Goal: Task Accomplishment & Management: Manage account settings

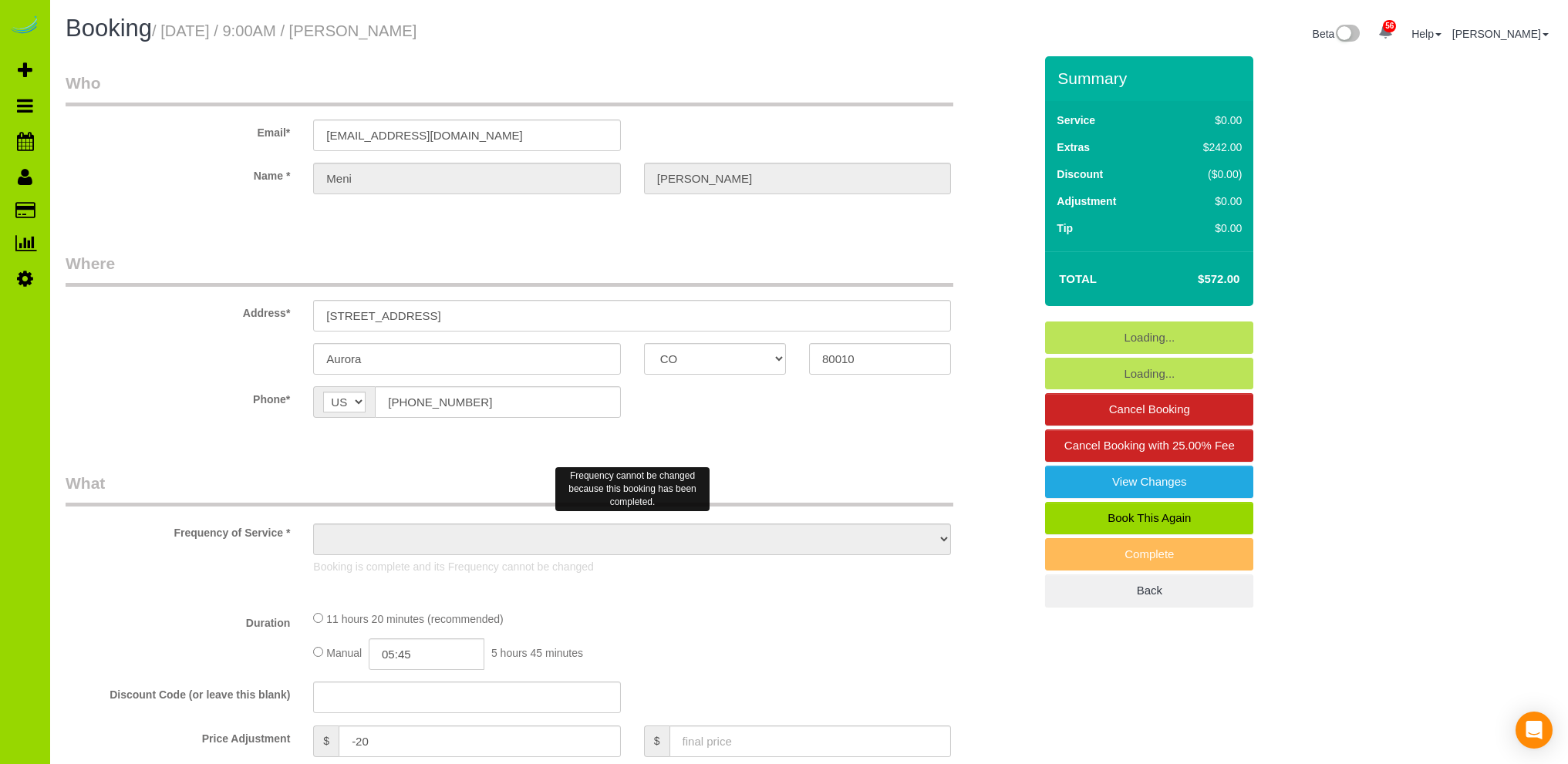
select select "CO"
select select "number:6"
select select "number:13"
select select "object:1236"
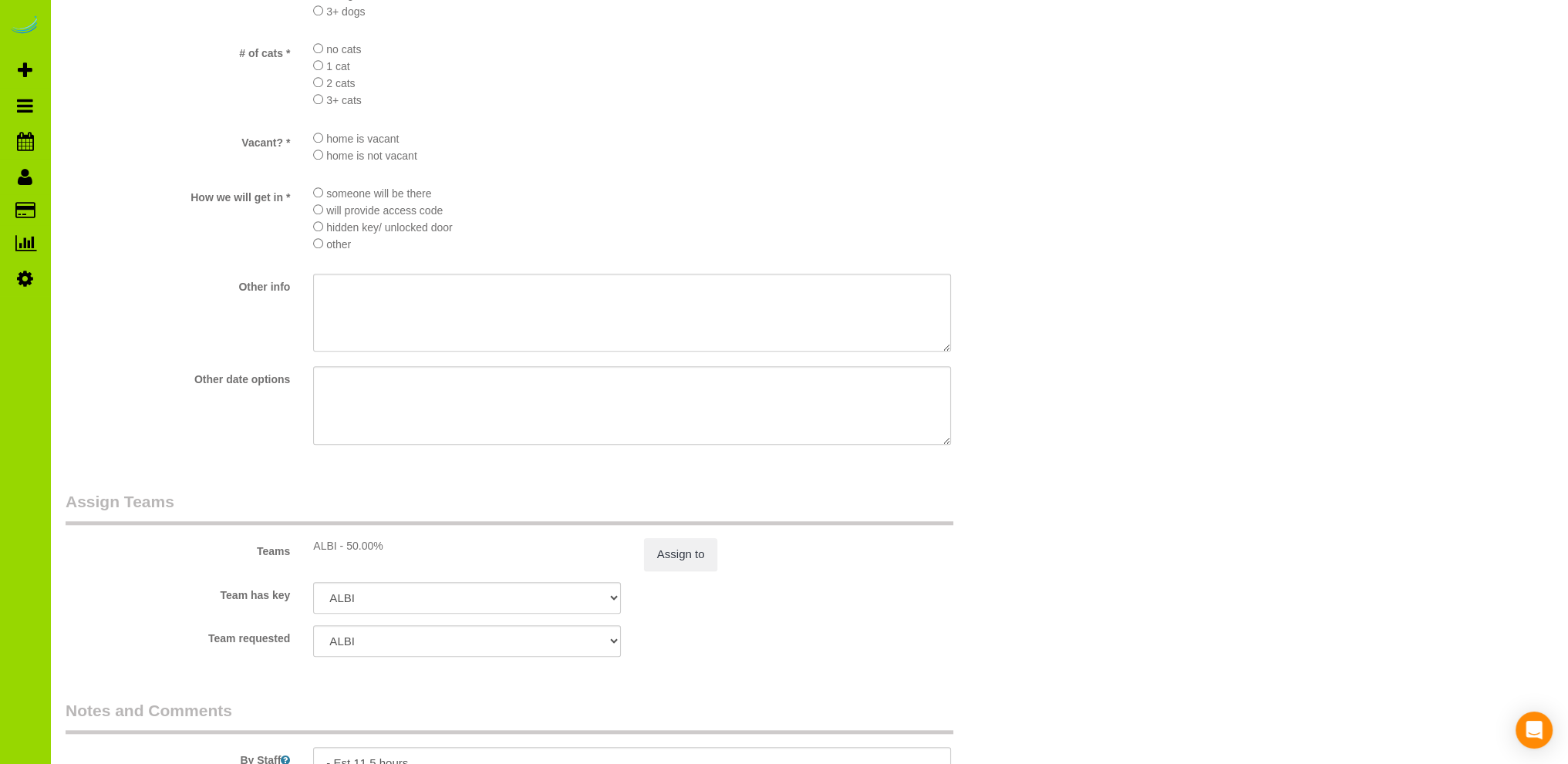
scroll to position [2160, 0]
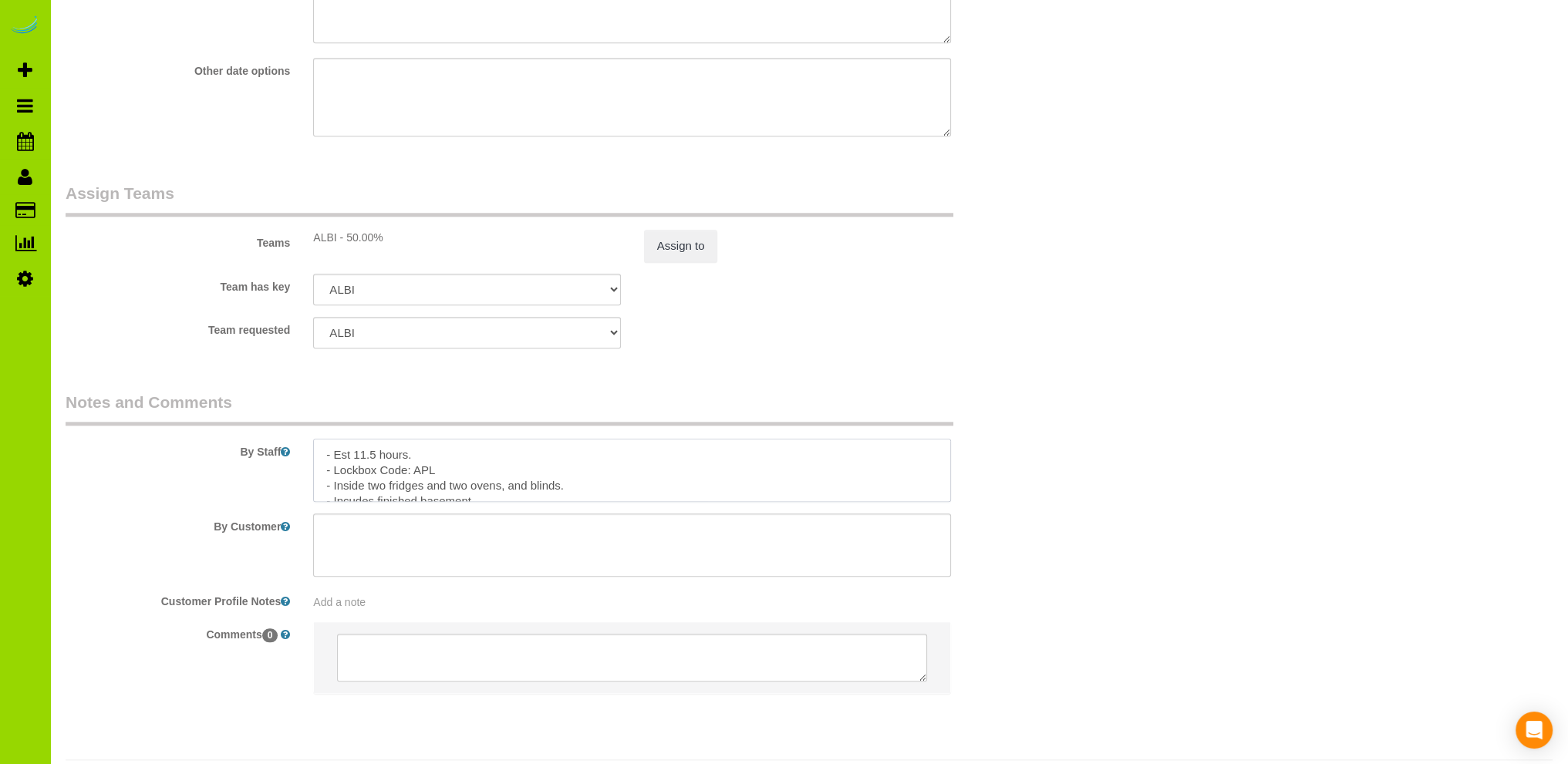
click at [547, 464] on textarea at bounding box center [632, 470] width 638 height 63
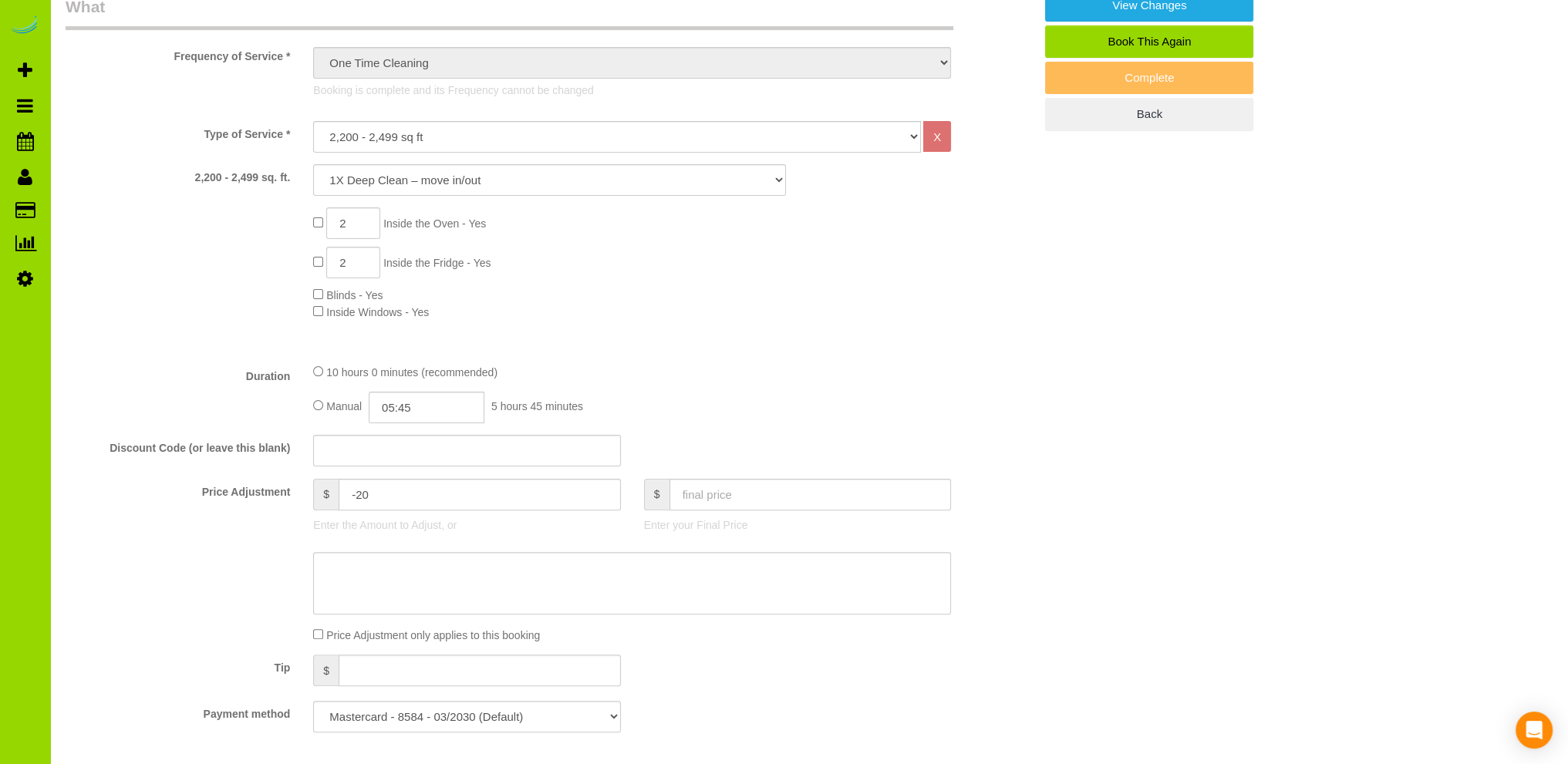
scroll to position [0, 0]
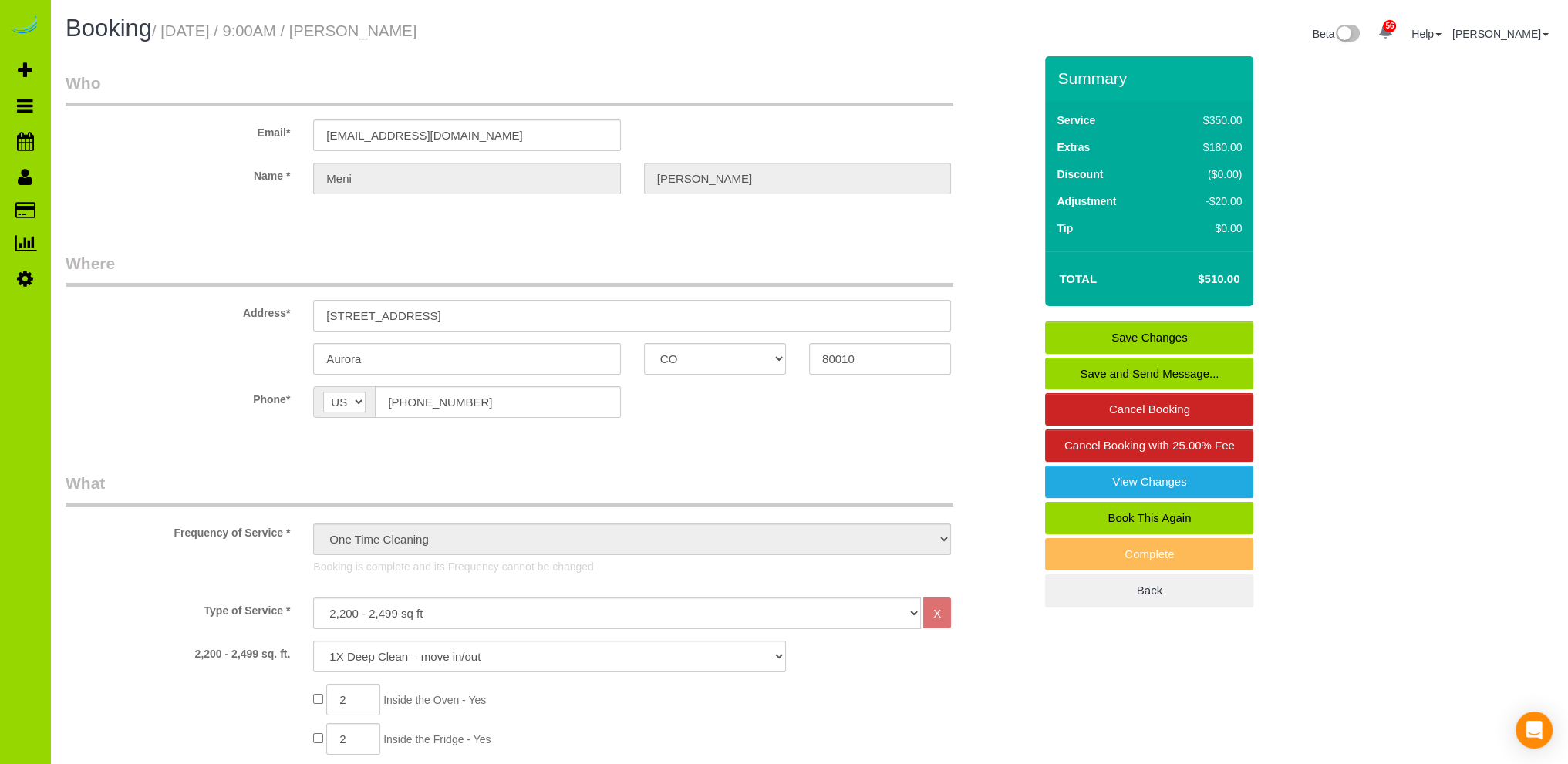
type textarea "- Est 11.5 hours. Reducing fee by $62 to take off the blinds, he said not all w…"
click at [1153, 331] on link "Save Changes" at bounding box center [1149, 338] width 208 height 33
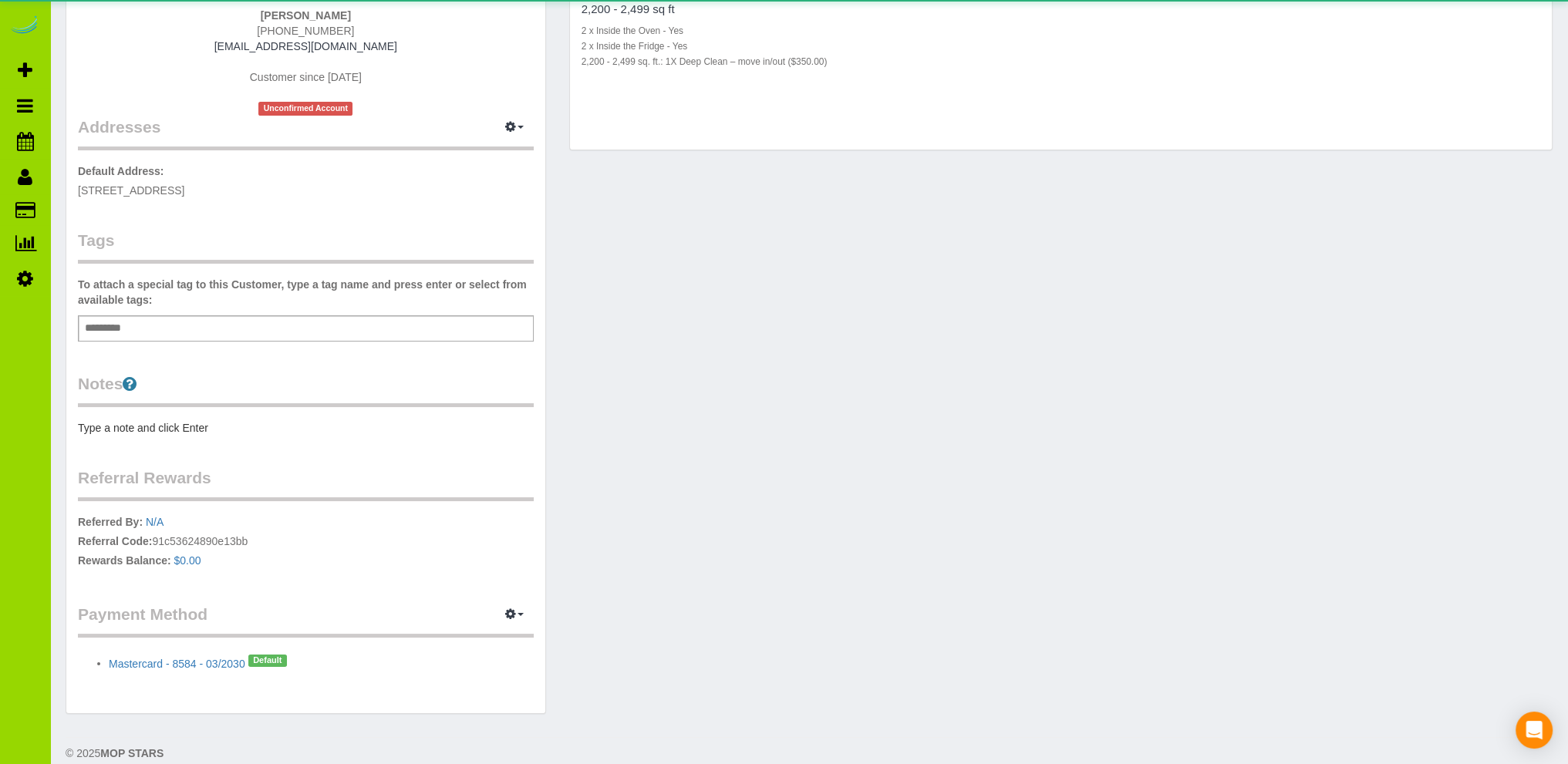
scroll to position [242, 0]
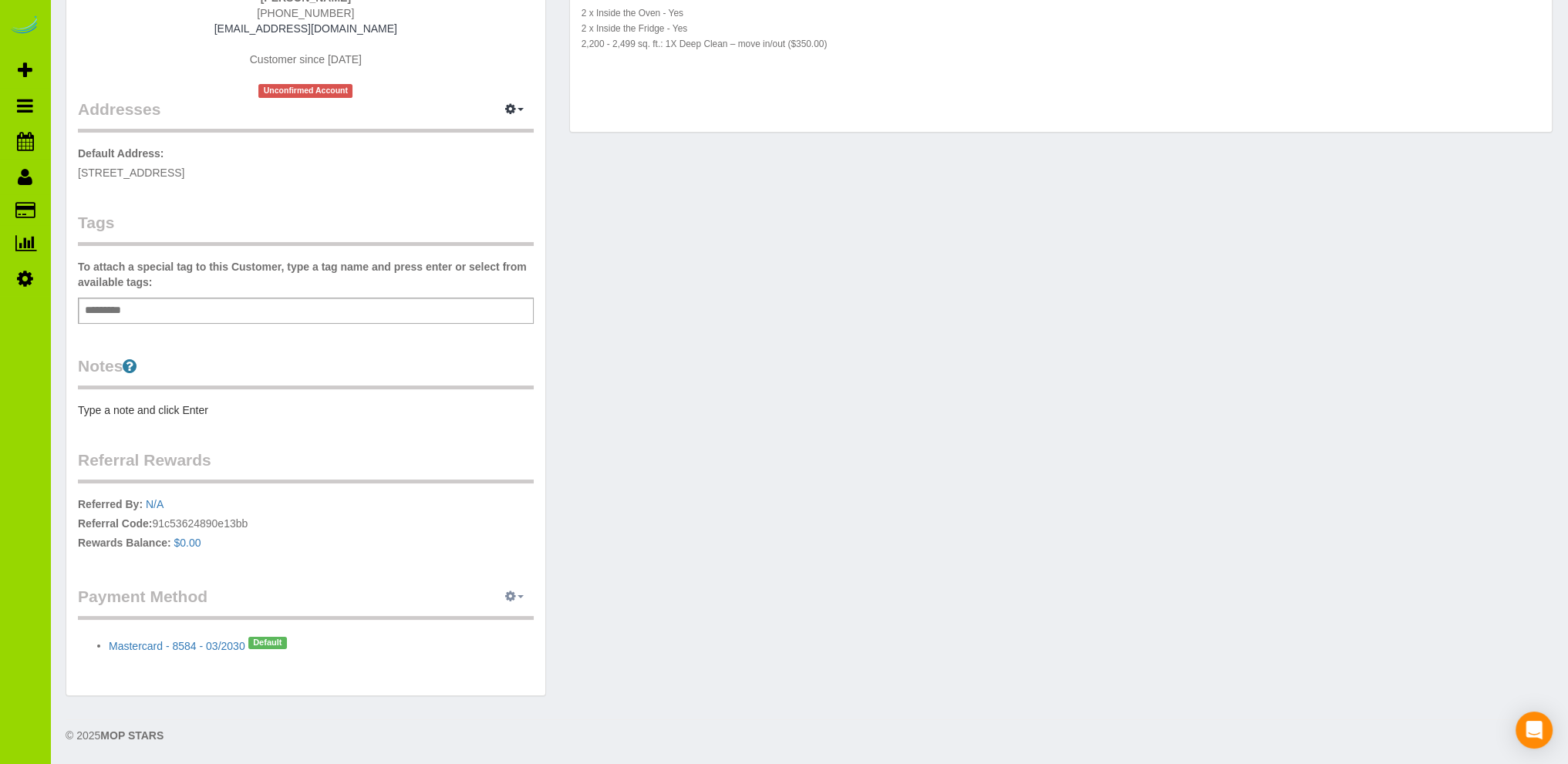
click at [512, 591] on icon "button" at bounding box center [510, 596] width 11 height 9
click at [435, 644] on link "Add Credit/Debit Card" at bounding box center [460, 646] width 144 height 20
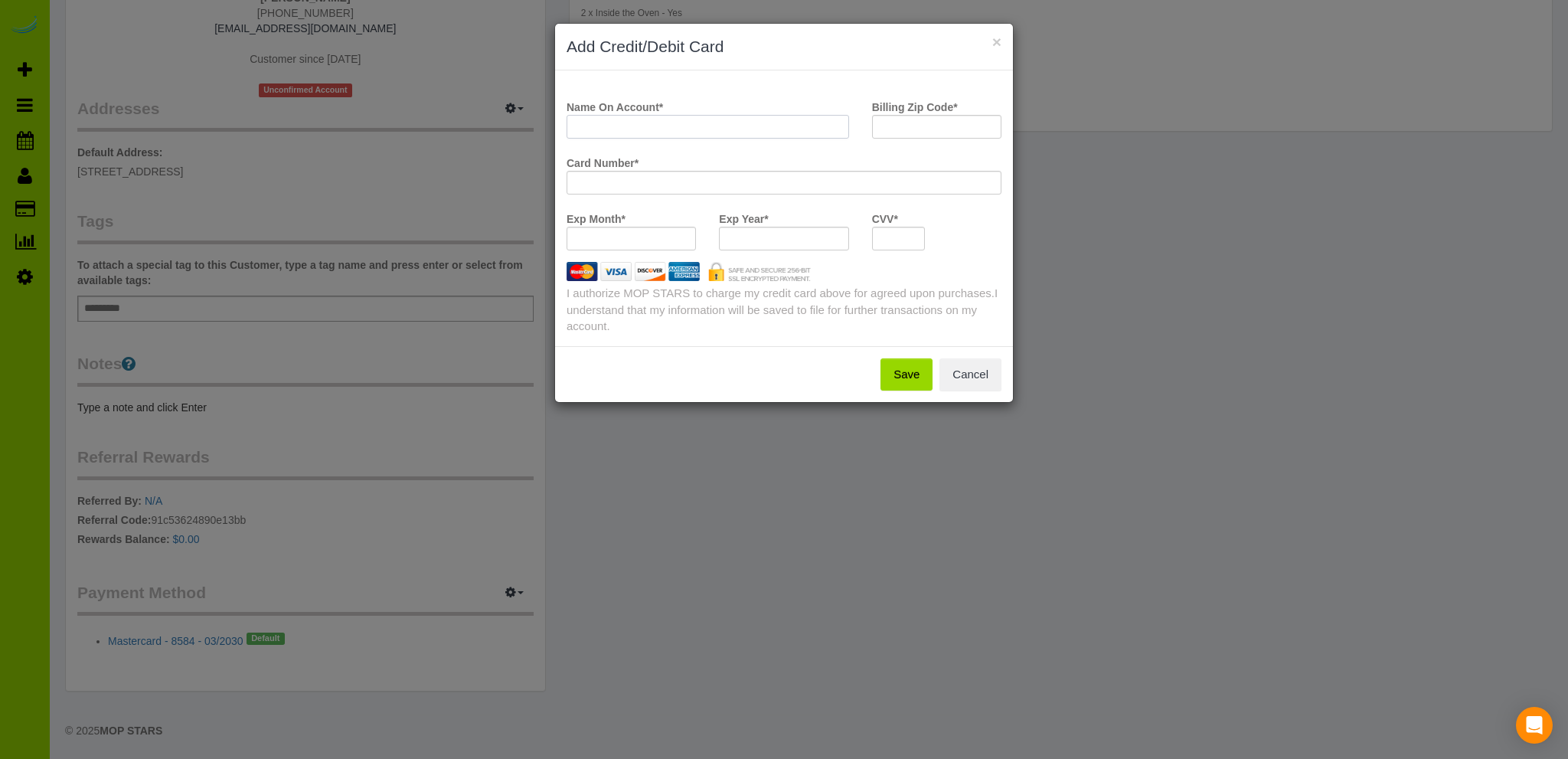
click at [667, 126] on input "Name On Account *" at bounding box center [708, 127] width 283 height 24
drag, startPoint x: 993, startPoint y: 366, endPoint x: 979, endPoint y: 373, distance: 15.7
click at [993, 366] on button "Cancel" at bounding box center [970, 375] width 62 height 32
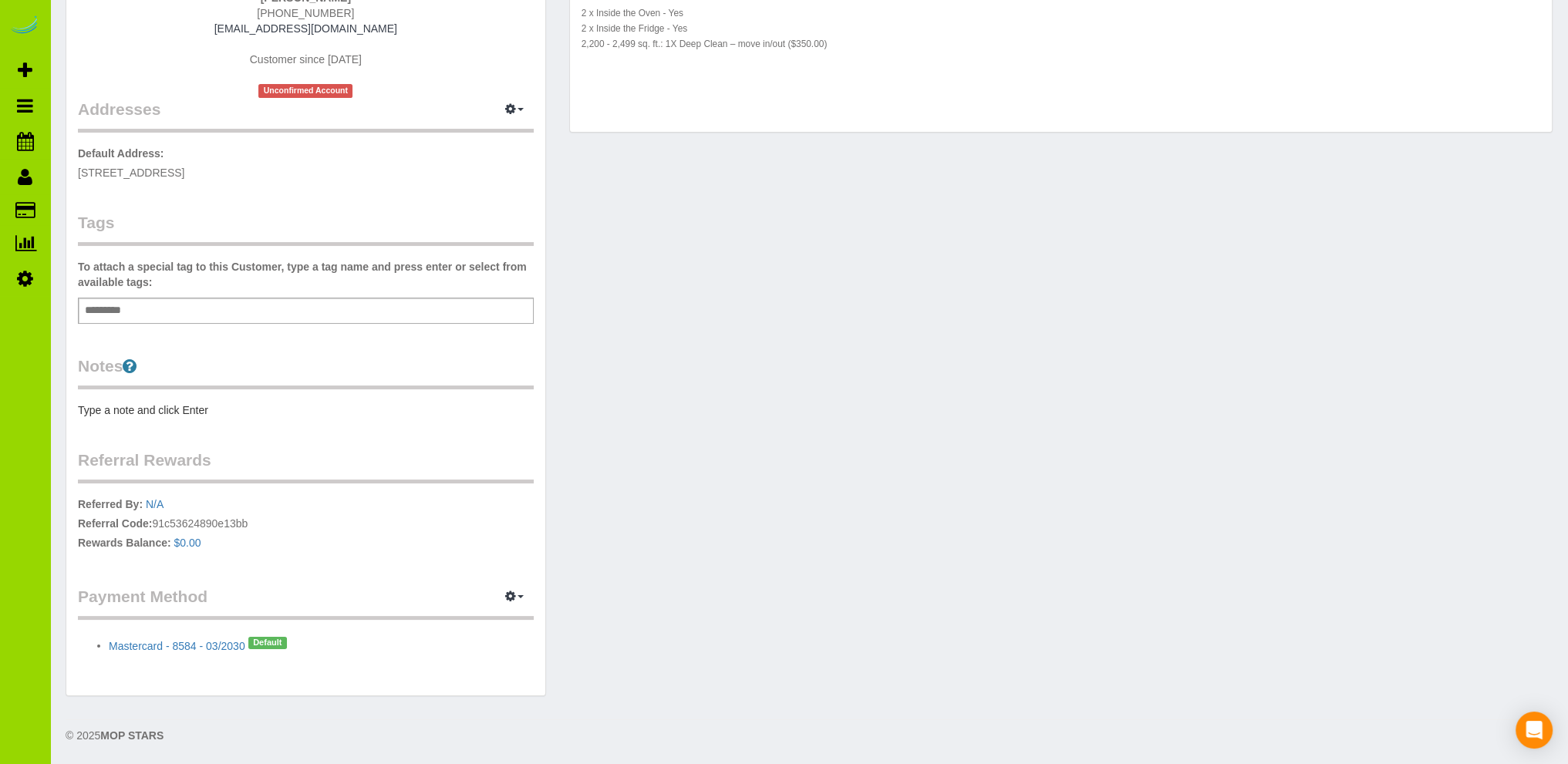
click at [89, 407] on pre "Type a note and click Enter" at bounding box center [306, 411] width 456 height 16
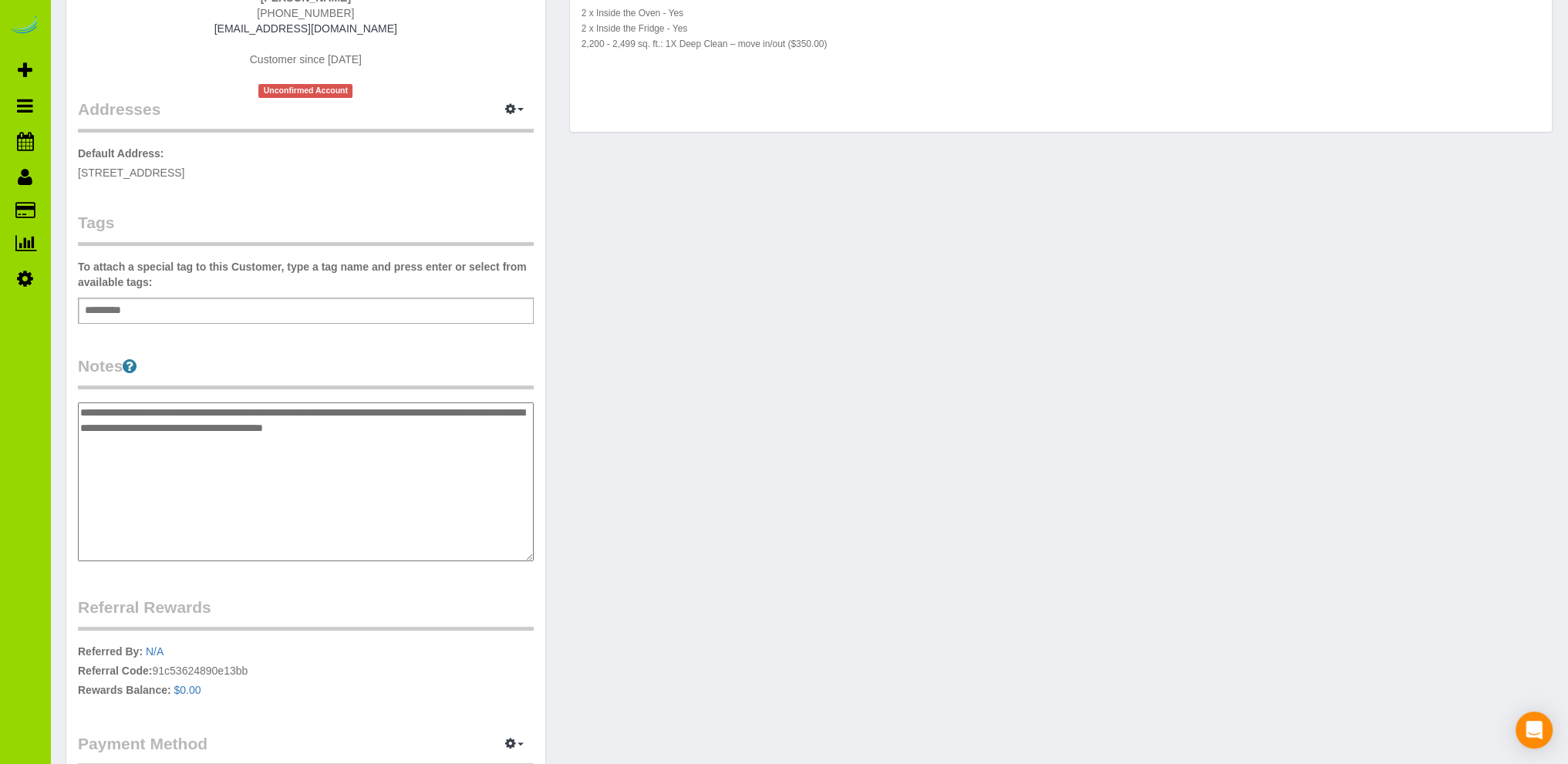
click at [219, 422] on textarea "**********" at bounding box center [306, 482] width 456 height 159
click at [394, 419] on textarea "**********" at bounding box center [306, 482] width 456 height 159
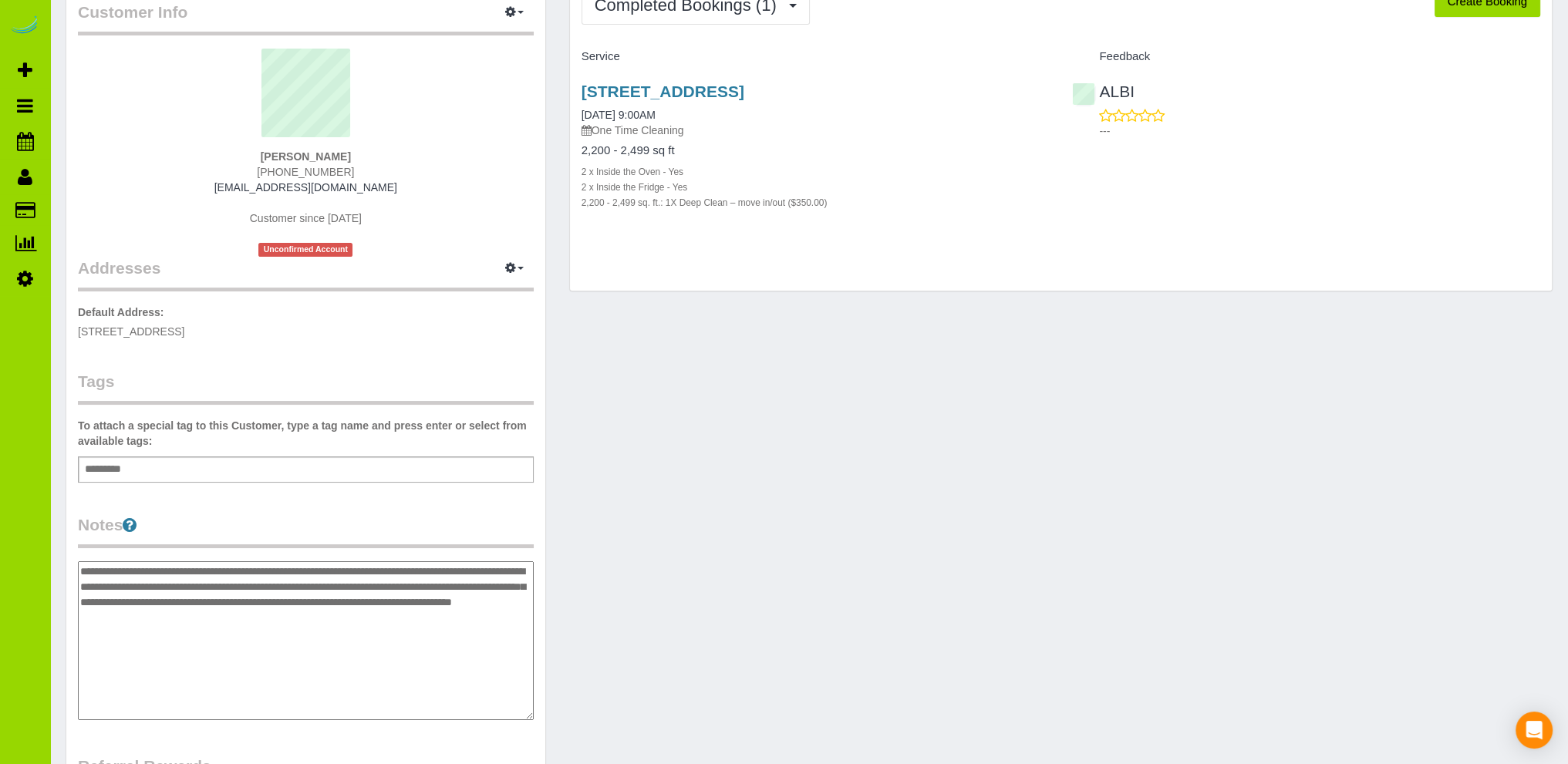
scroll to position [0, 0]
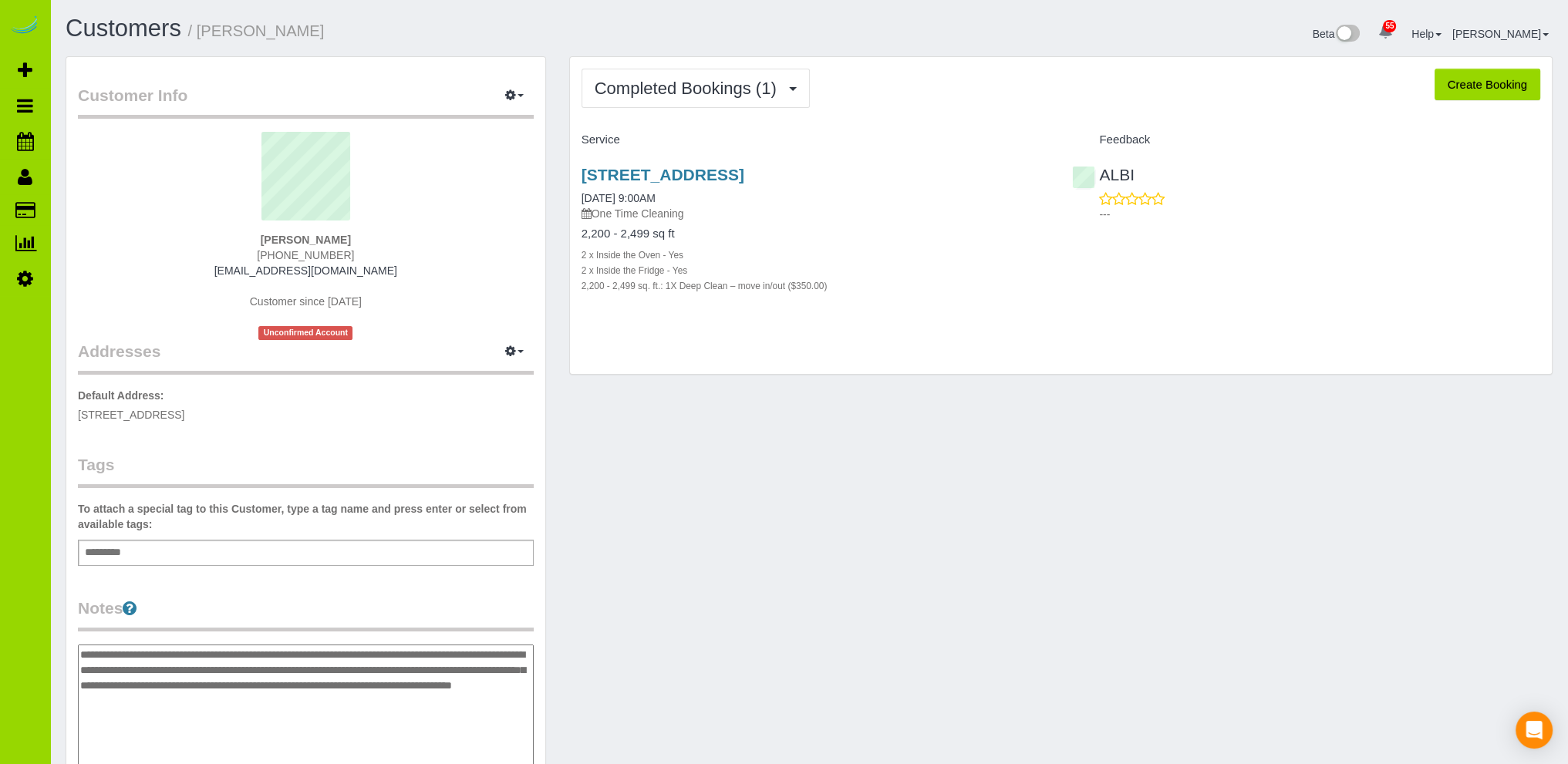
type textarea "**********"
drag, startPoint x: 486, startPoint y: 28, endPoint x: 468, endPoint y: 31, distance: 18.2
click at [485, 28] on h1 "Customers / Meni Elisha" at bounding box center [431, 29] width 732 height 26
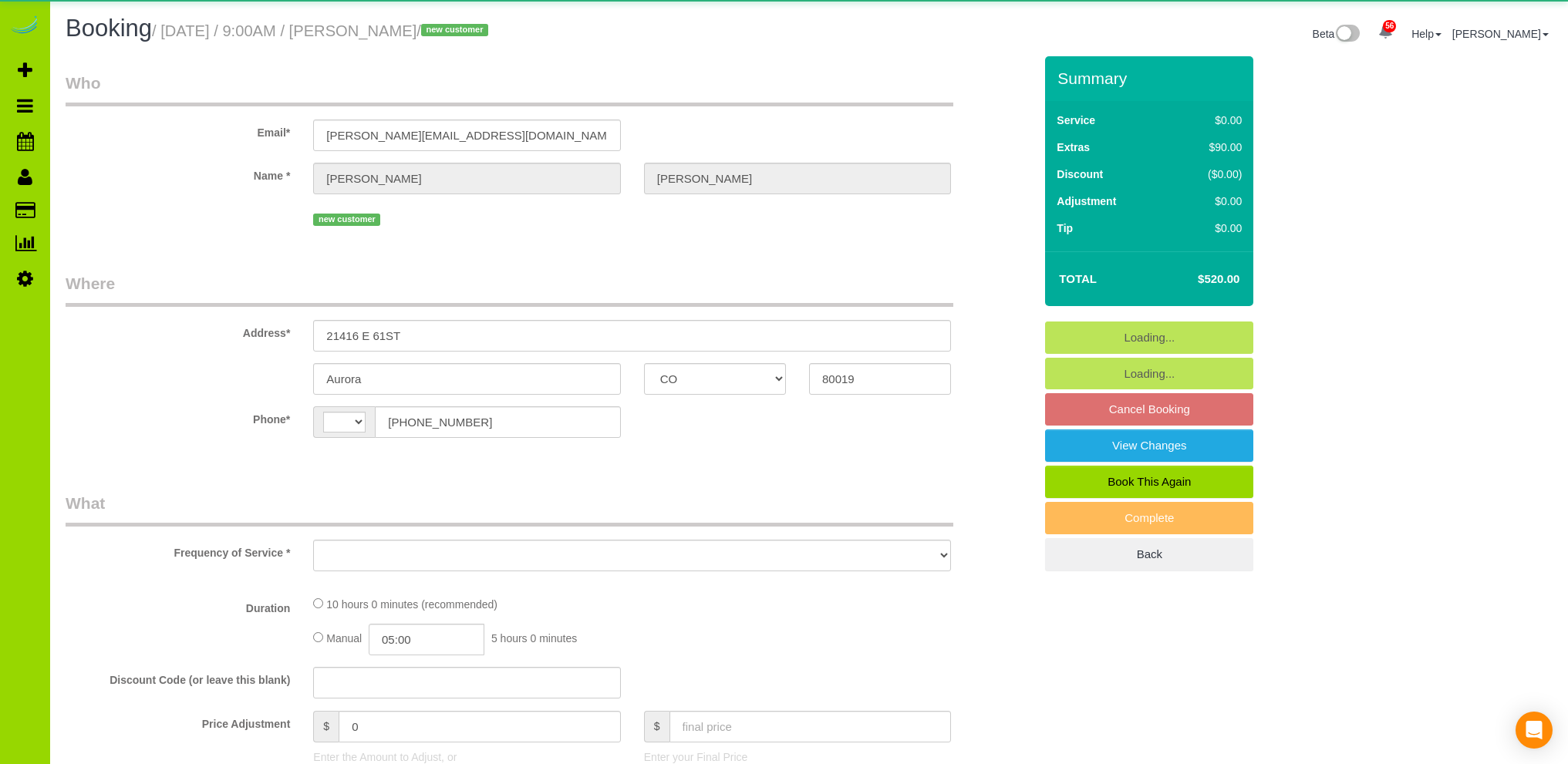
select select "CO"
select select "string:[GEOGRAPHIC_DATA]"
select select "object:811"
select select "string:fspay-f6c75859-790e-4d96-86d7-7c38feb5960d"
select select "number:4"
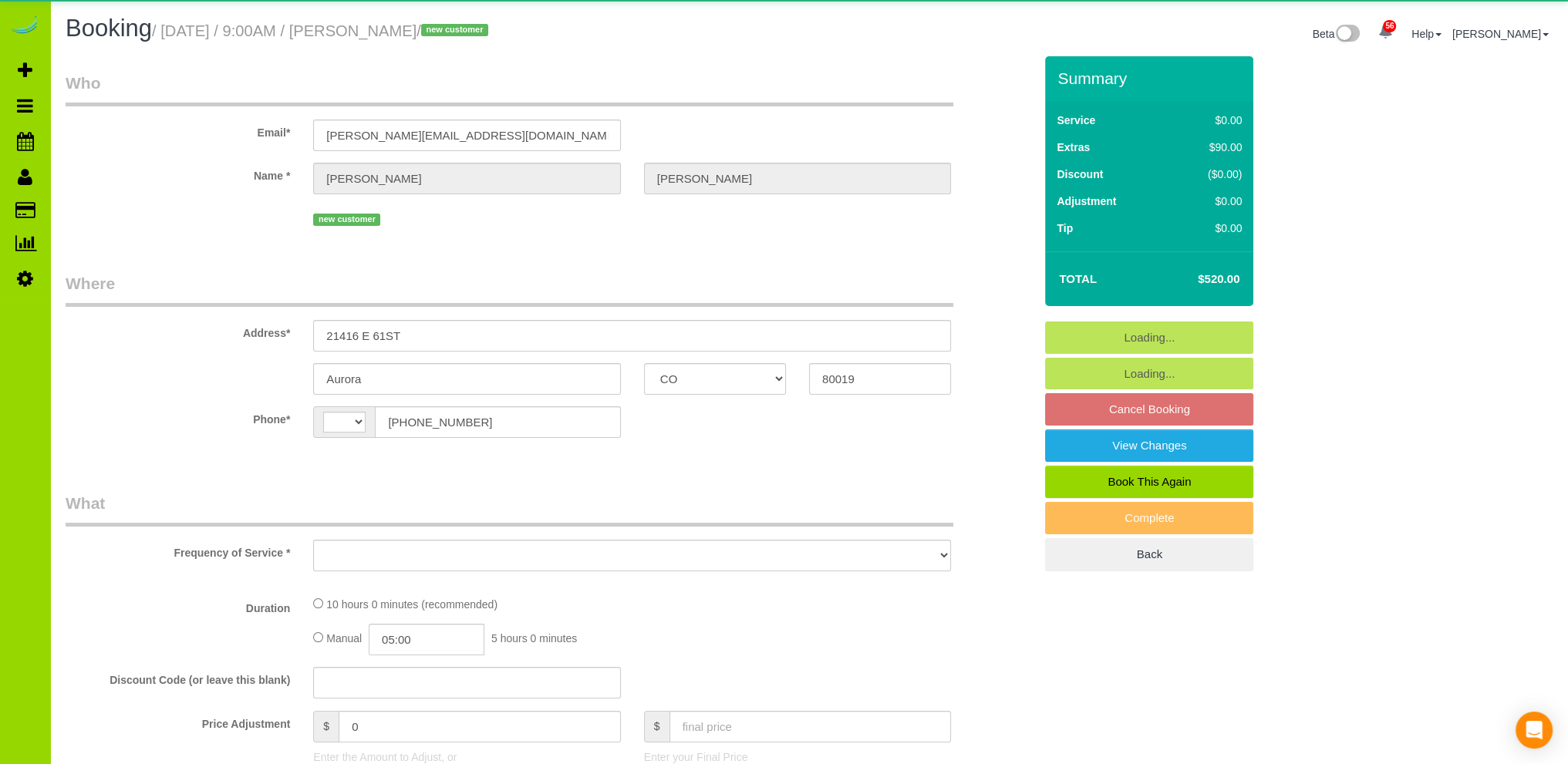
select select "number:15"
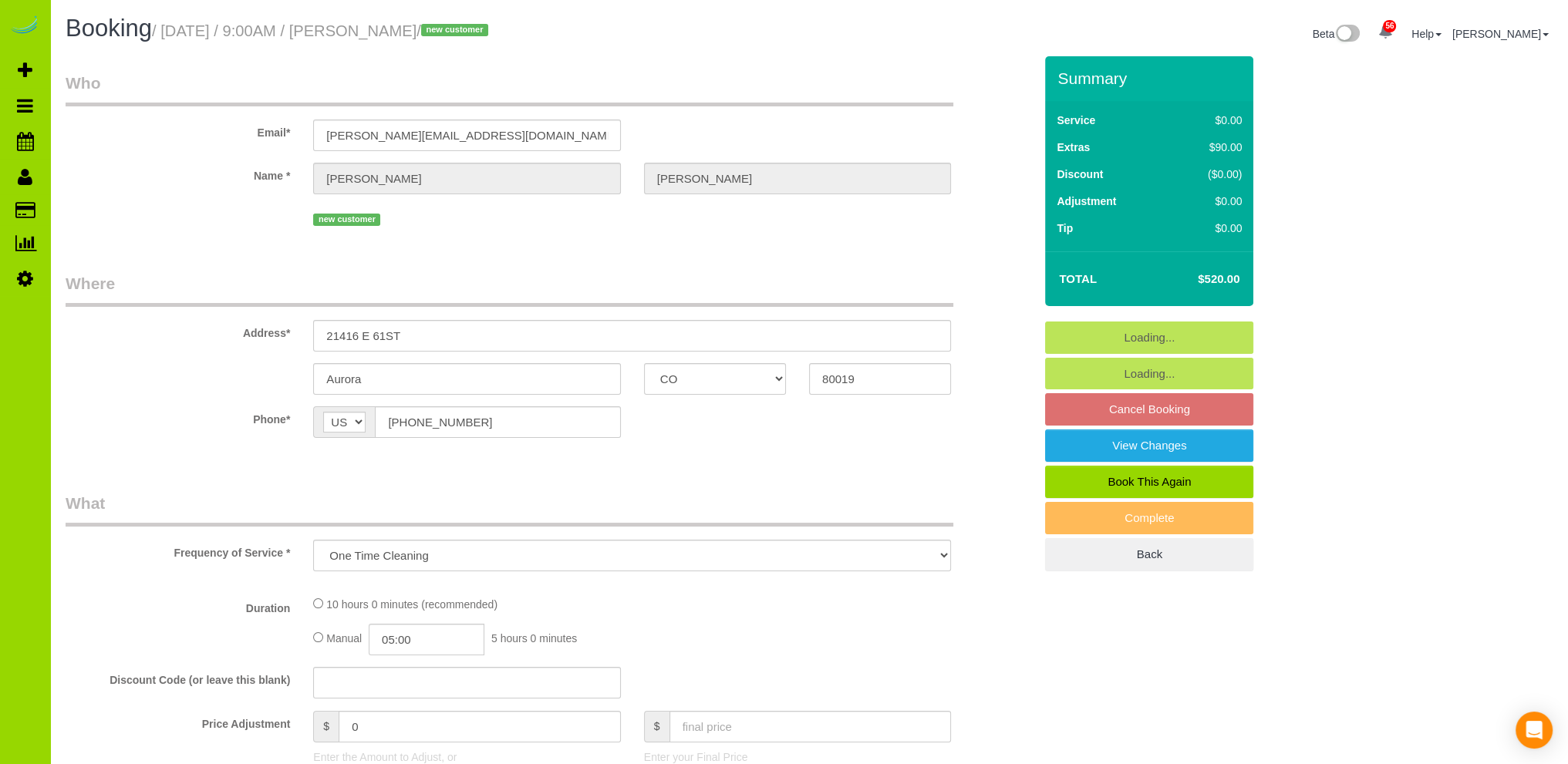
select select "object:1222"
select select "spot1"
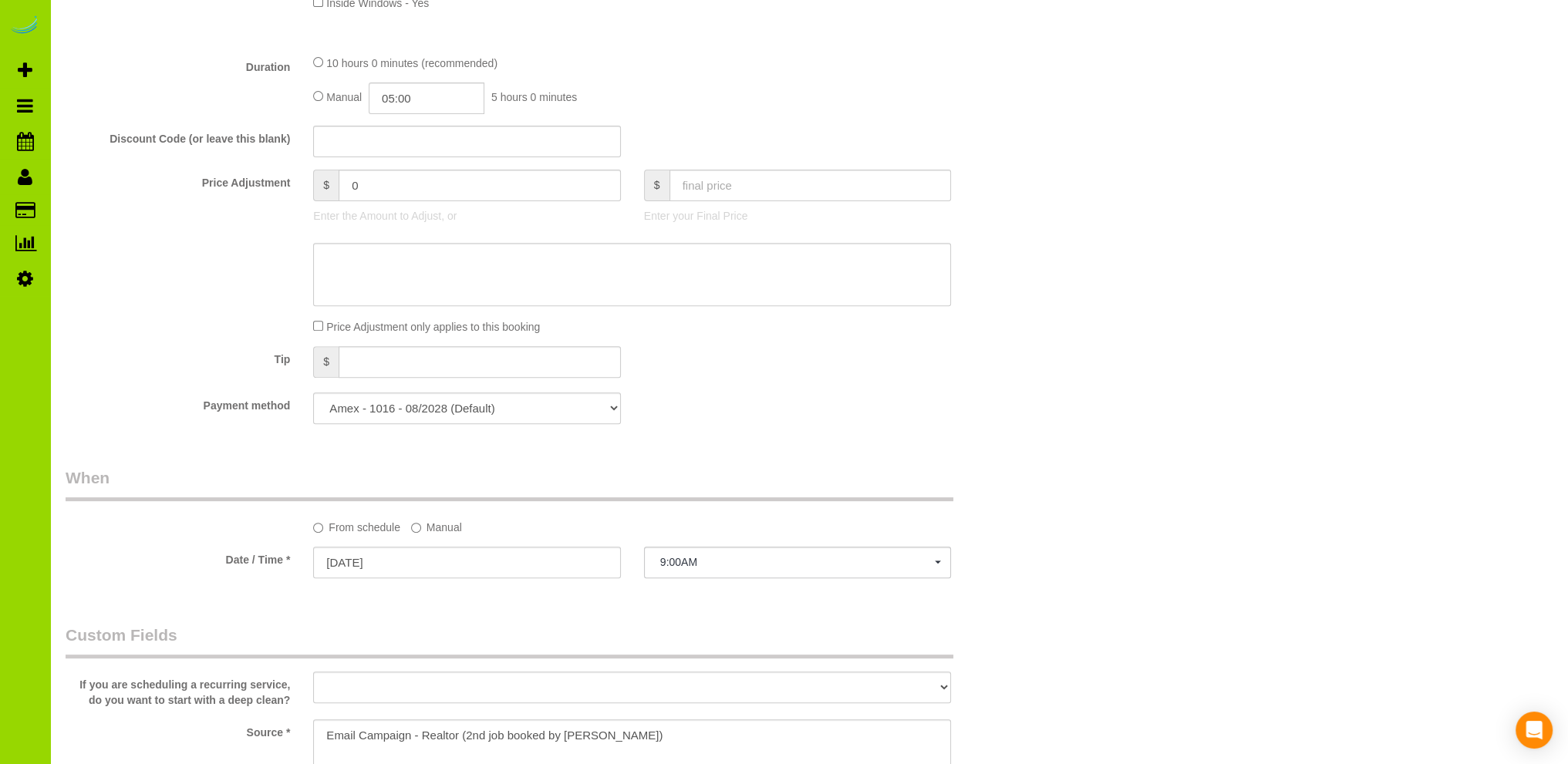
scroll to position [1234, 0]
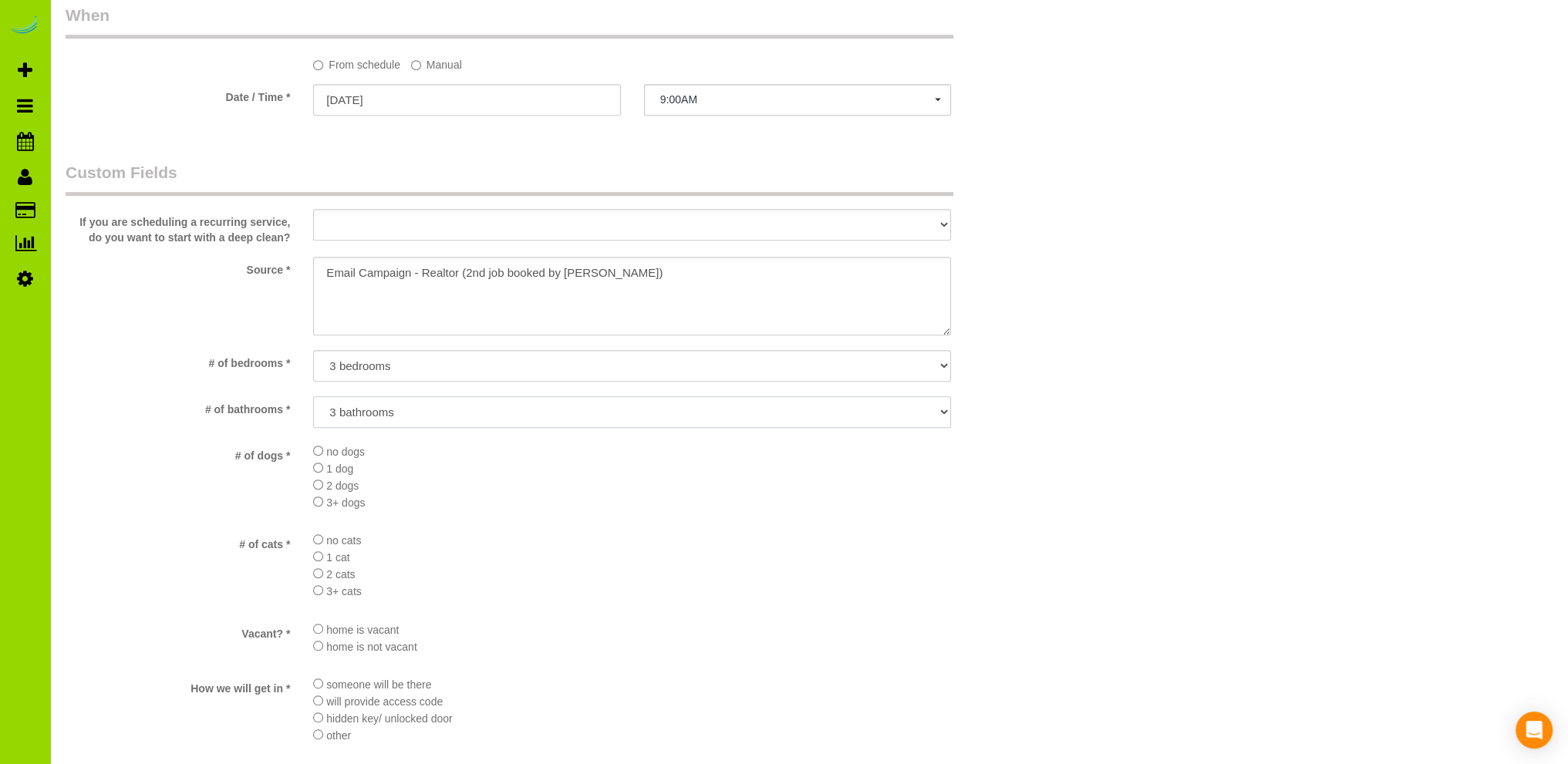
click at [413, 408] on select "No bathrooms 1 bathrooms 1.5 bathrooms 2 bathrooms 2.5 bathrooms 3 bathrooms 3.…" at bounding box center [632, 412] width 638 height 32
select select "number:16"
click at [313, 397] on select "No bathrooms 1 bathrooms 1.5 bathrooms 2 bathrooms 2.5 bathrooms 3 bathrooms 3.…" at bounding box center [632, 412] width 638 height 32
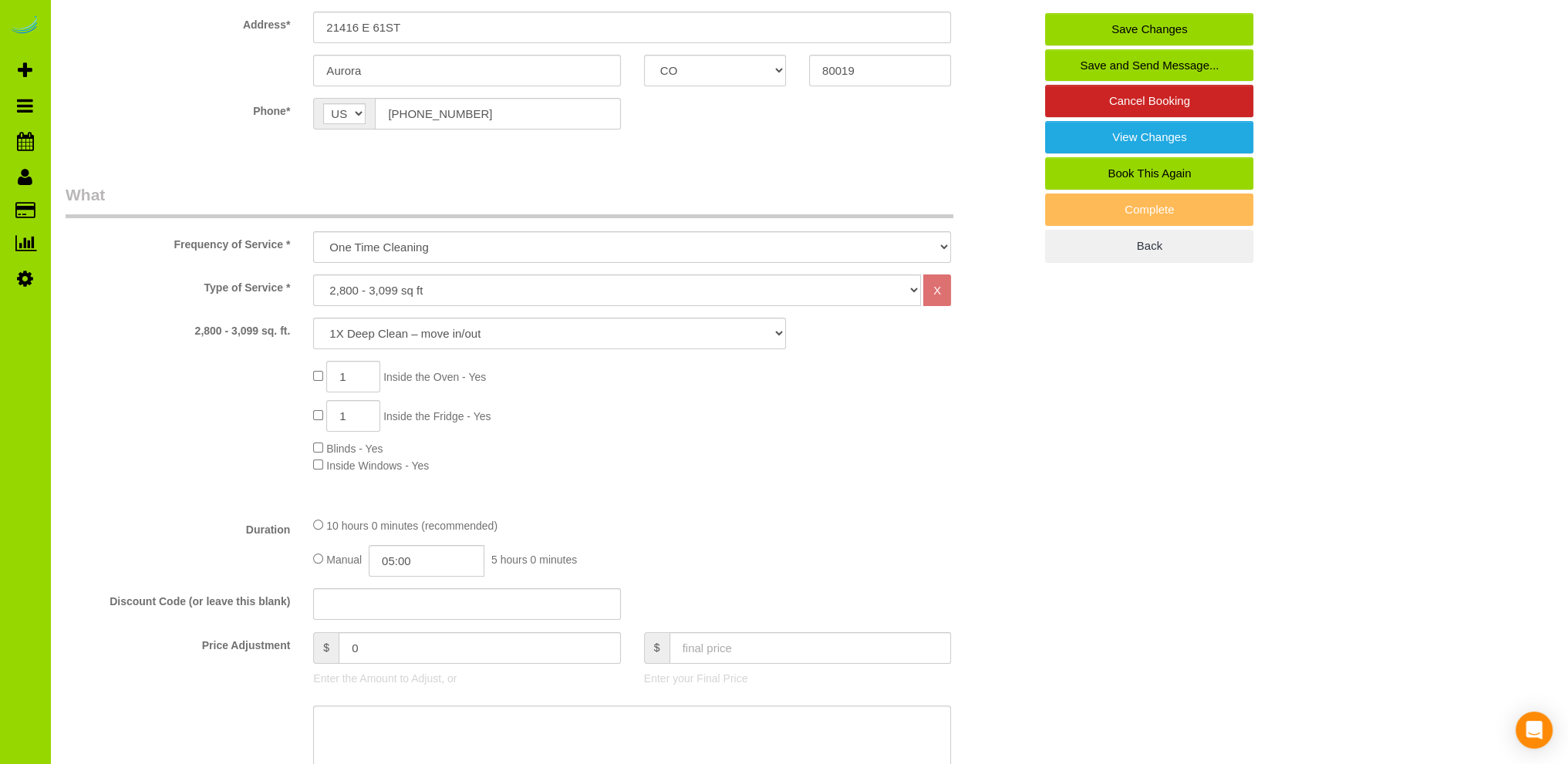
scroll to position [0, 0]
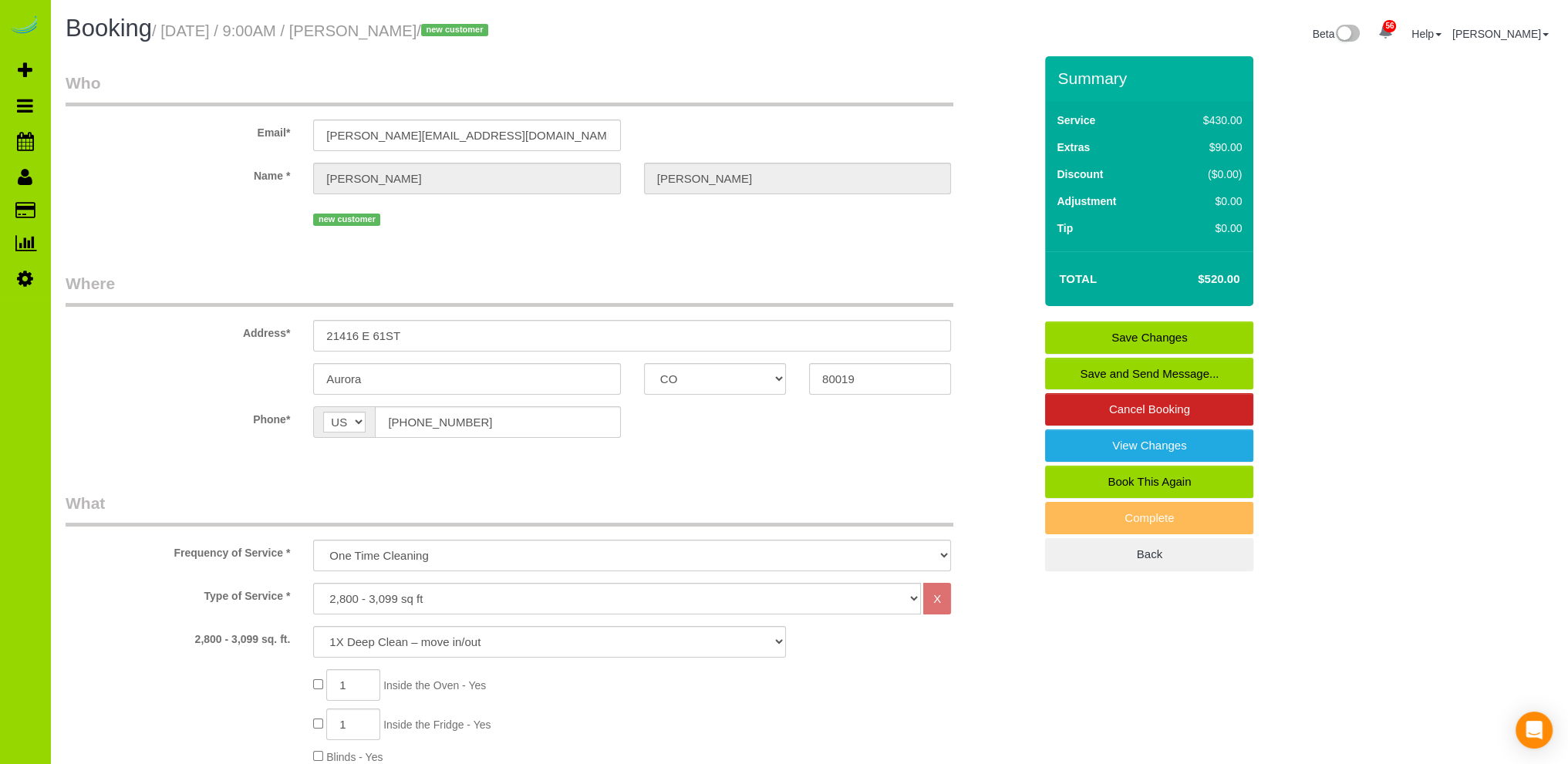
click at [1115, 335] on link "Save Changes" at bounding box center [1149, 338] width 208 height 33
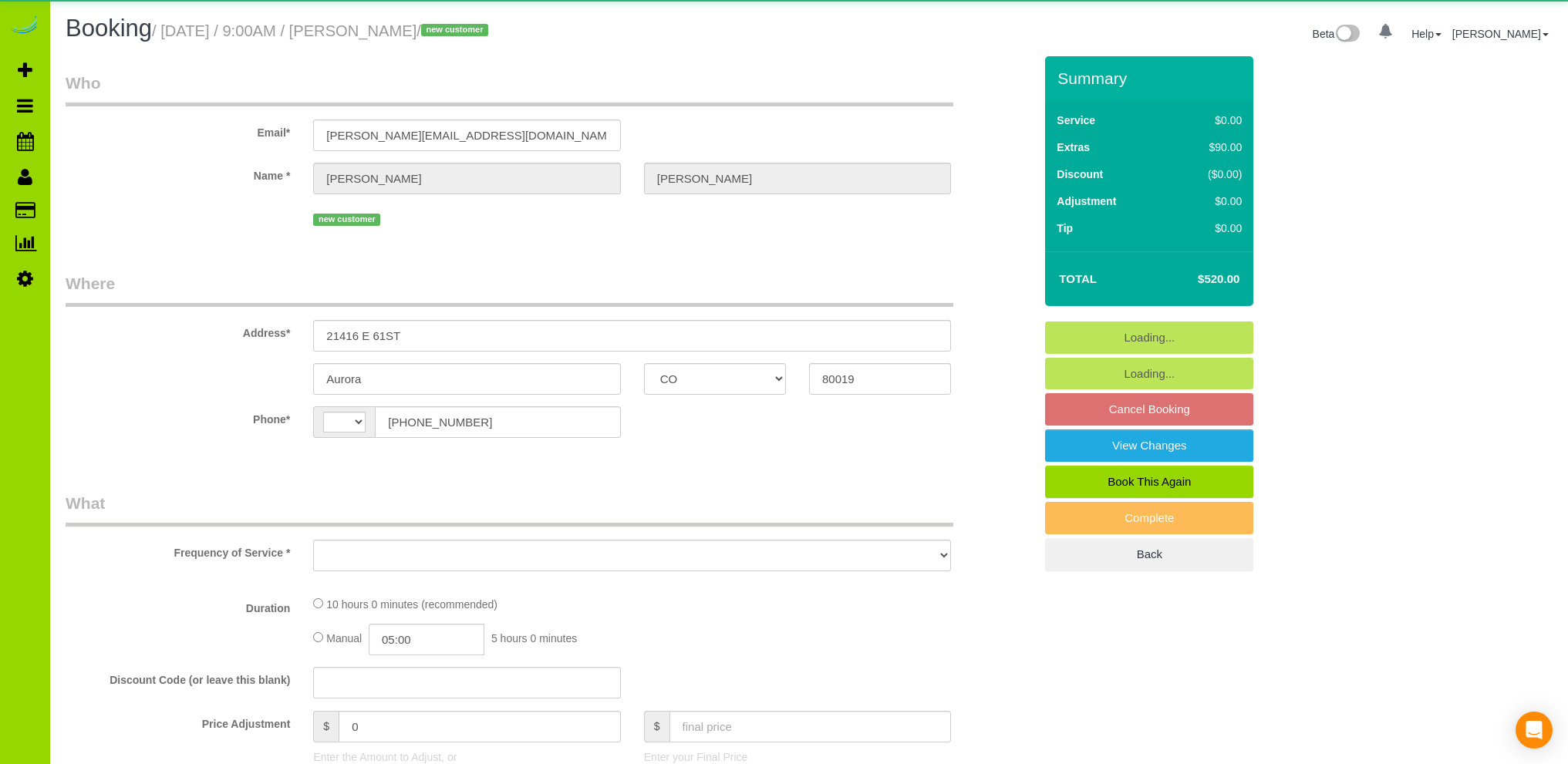
select select "CO"
select select "string:[GEOGRAPHIC_DATA]"
select select "object:1222"
select select "string:fspay-f6c75859-790e-4d96-86d7-7c38feb5960d"
select select "spot1"
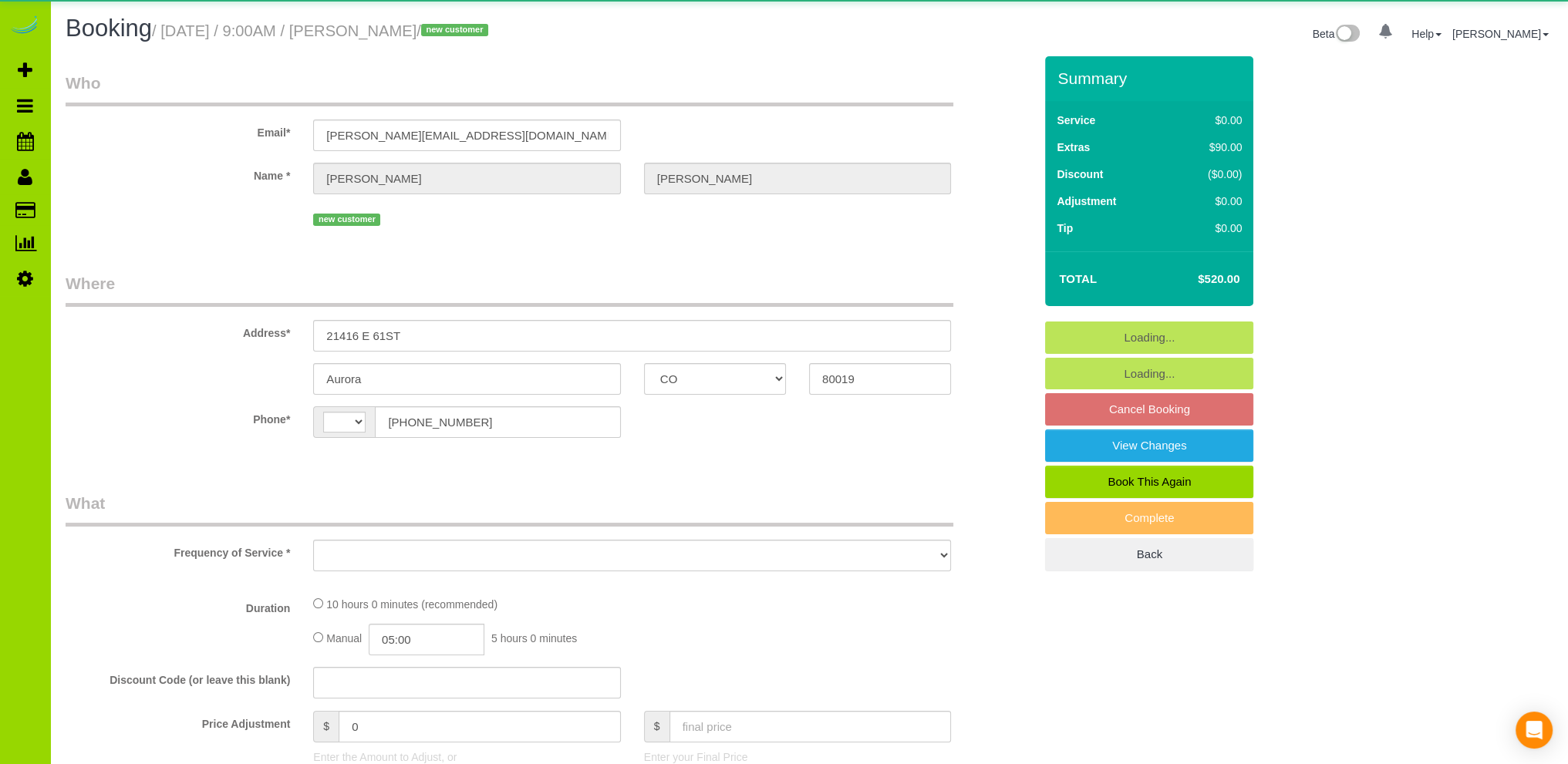
select select "number:4"
select select "number:16"
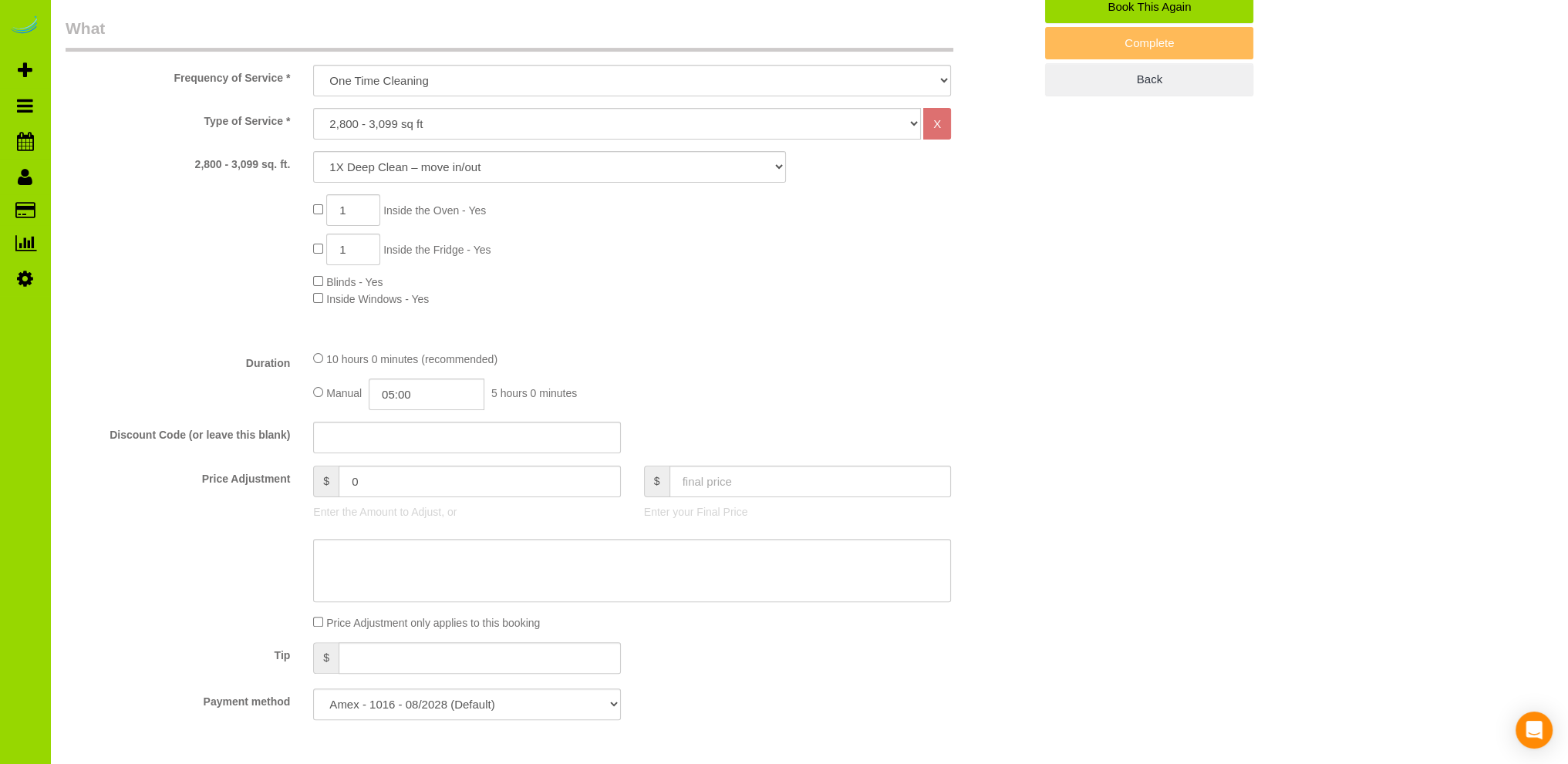
scroll to position [463, 0]
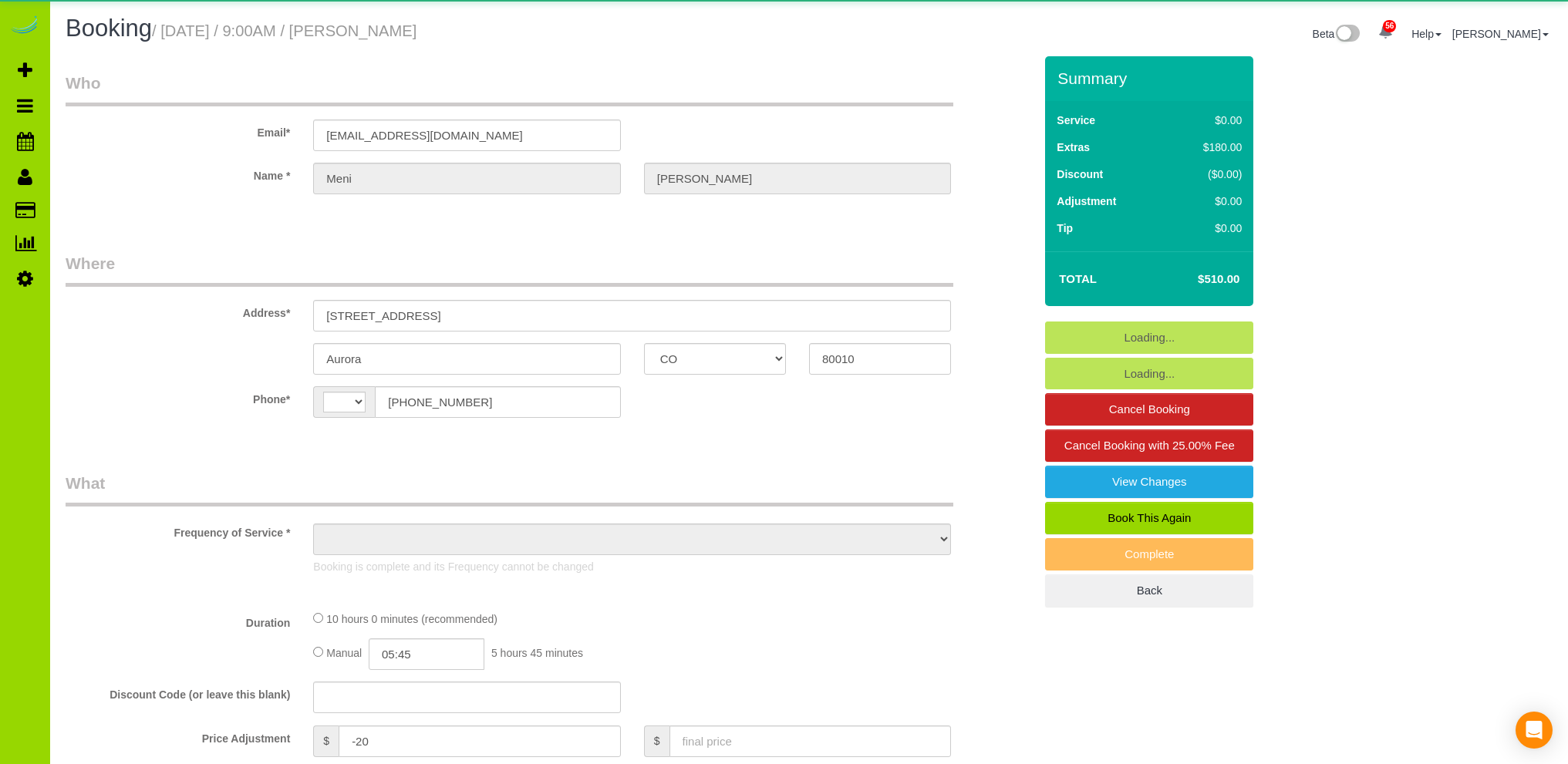
select select "CO"
select select "number:6"
select select "number:13"
select select "string:[GEOGRAPHIC_DATA]"
select select "object:1263"
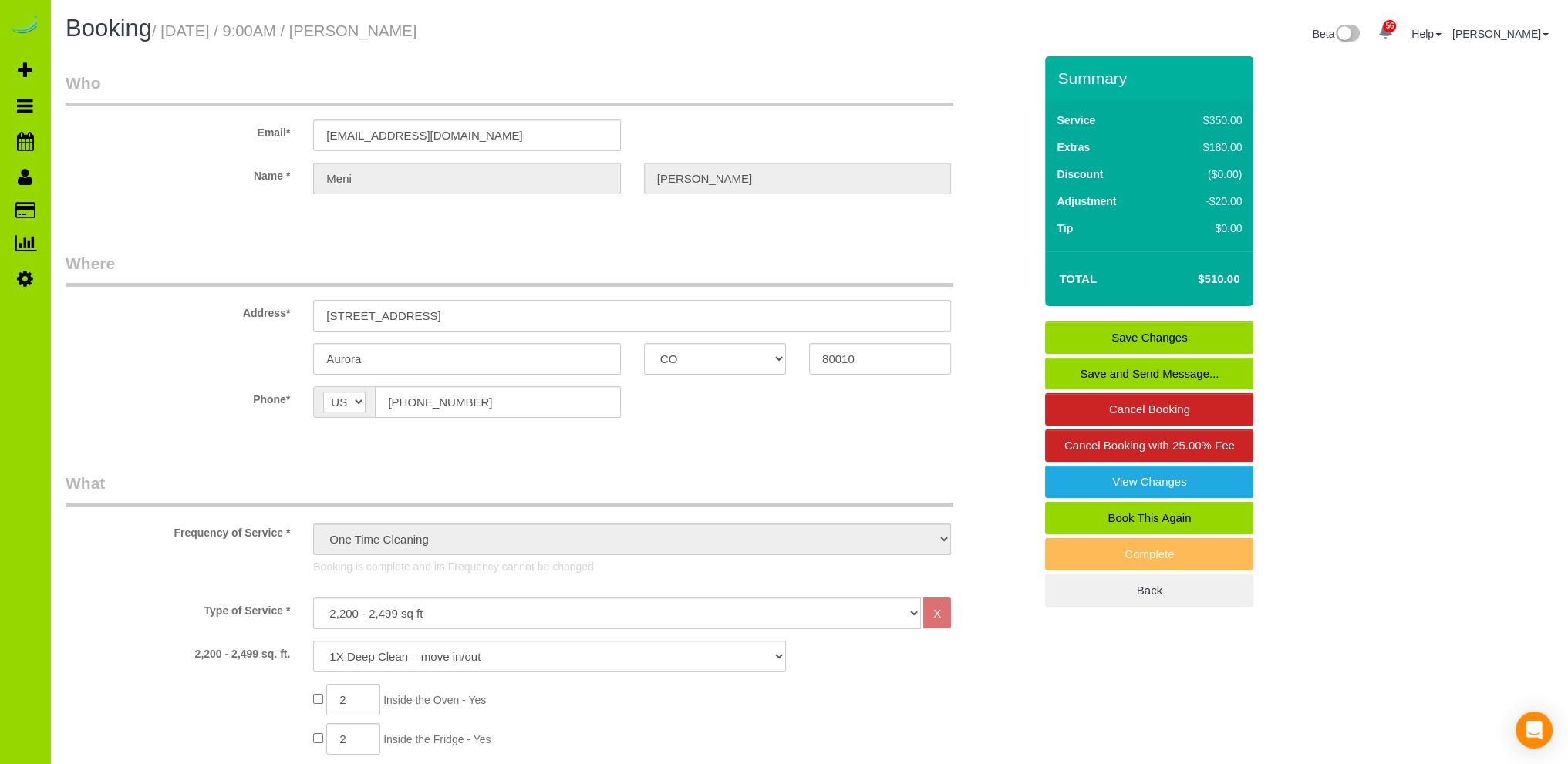
click at [201, 167] on label "Name *" at bounding box center [177, 173] width 247 height 21
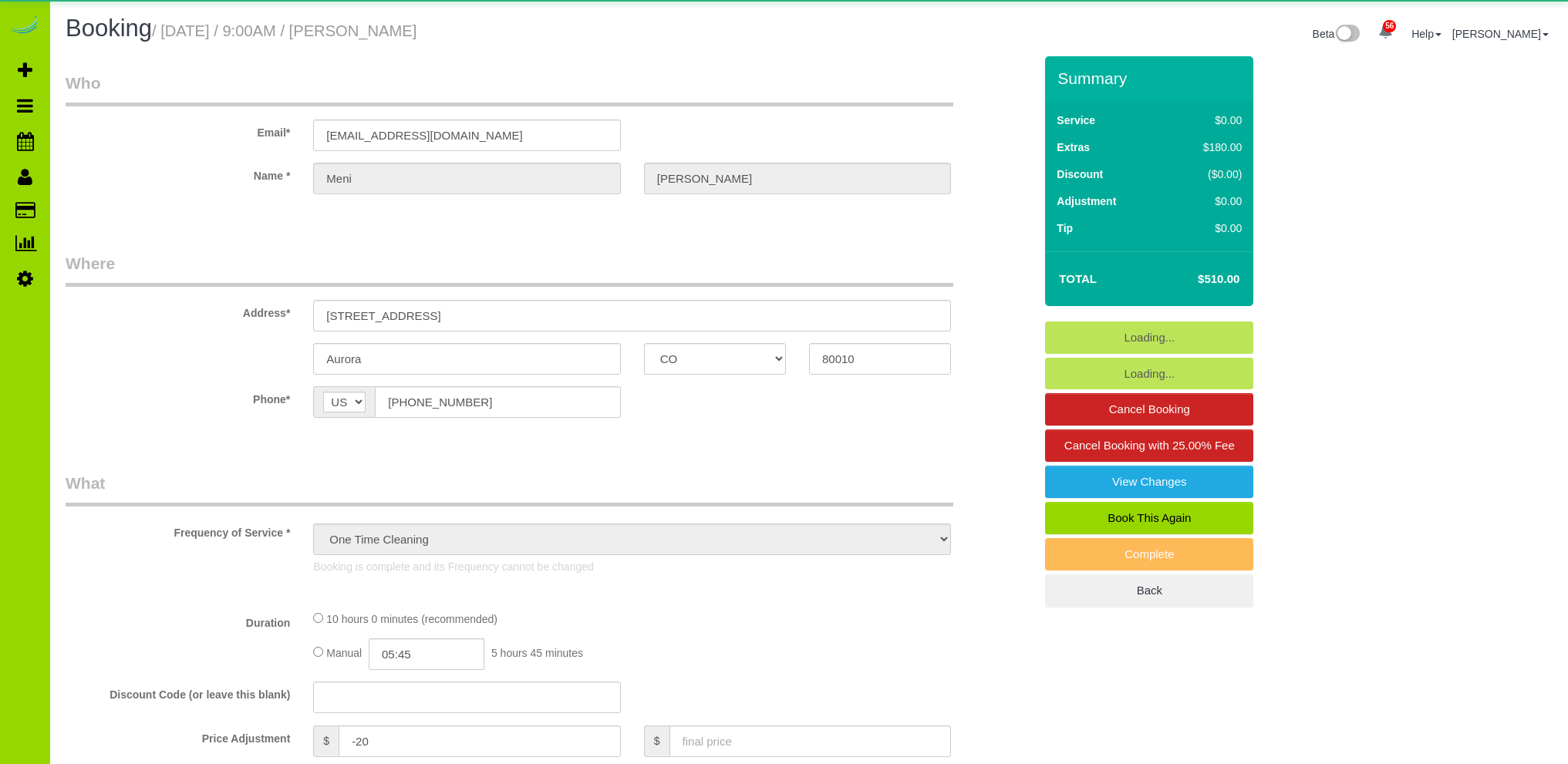
select select "CO"
select select "number:6"
select select "number:13"
select select "object:1077"
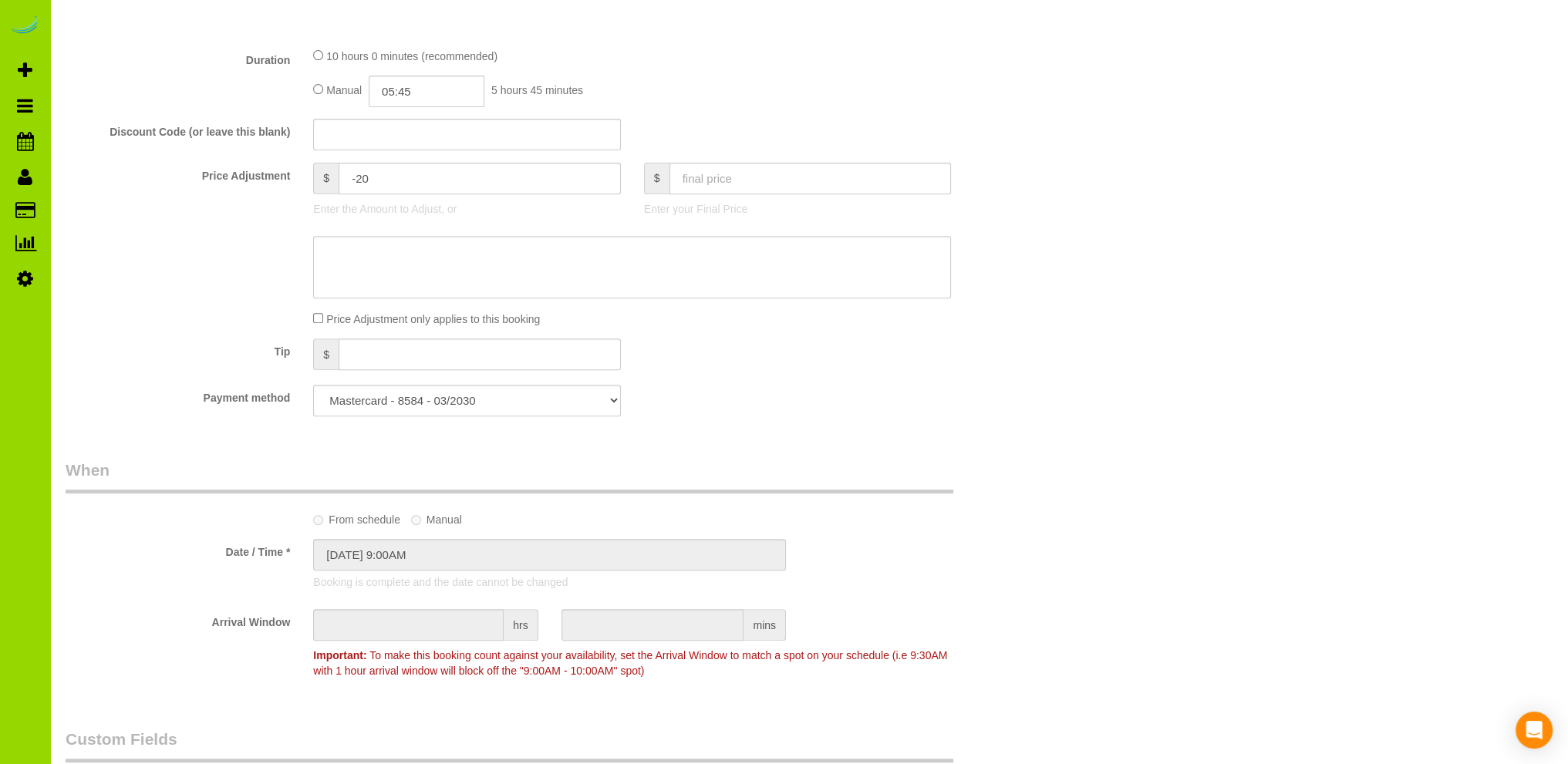
scroll to position [771, 0]
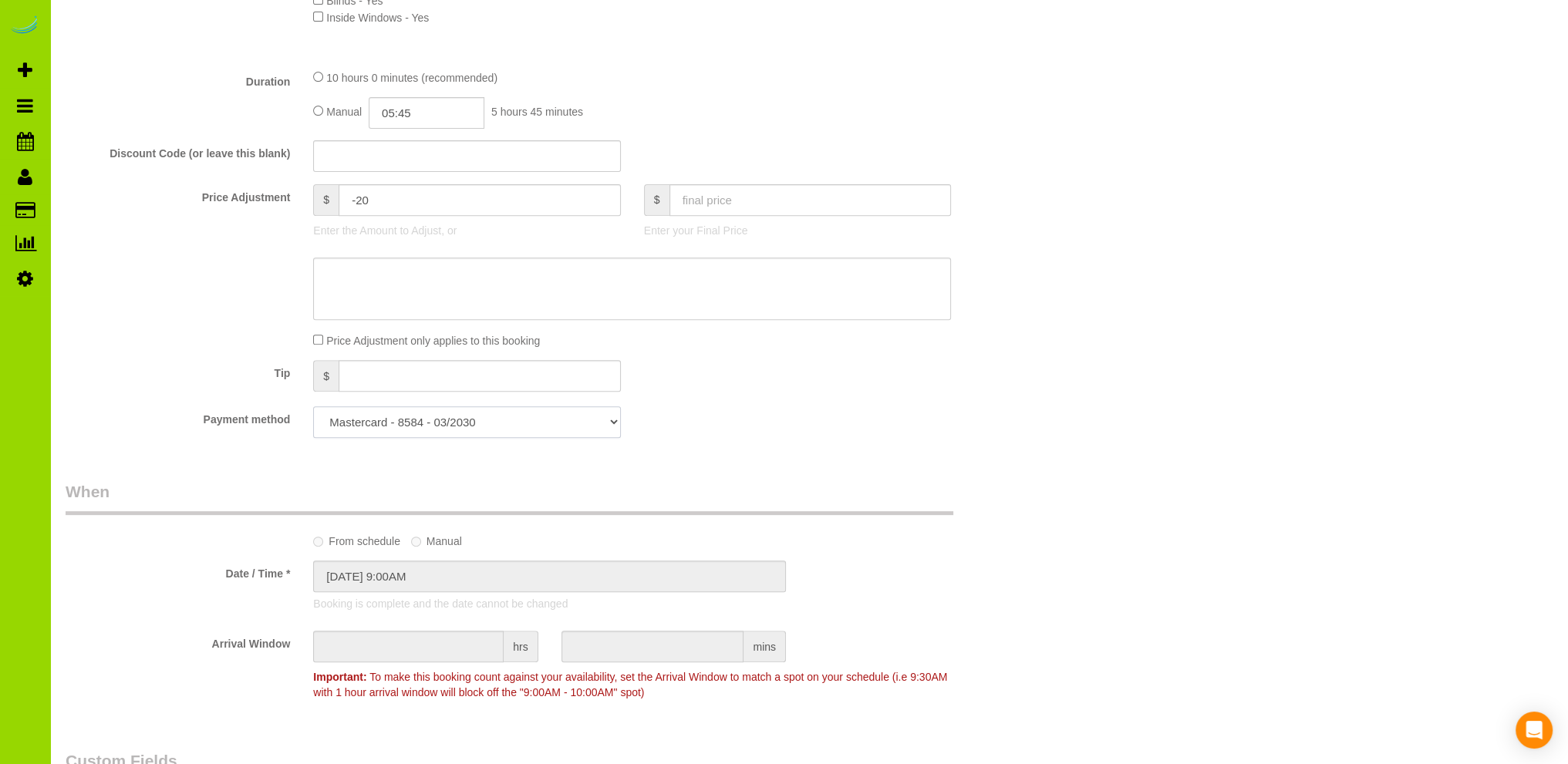
click at [475, 425] on select "Mastercard - 8584 - 03/2030 Visa - 7912 - 09/2028 (Default) Add Credit Card ───…" at bounding box center [467, 422] width 307 height 32
select select "string:fspay-df245037-fb4f-4dfa-bdd5-eb10c918c123"
click at [313, 407] on select "Mastercard - 8584 - 03/2030 Visa - 7912 - 09/2028 (Default) Add Credit Card ───…" at bounding box center [467, 422] width 307 height 32
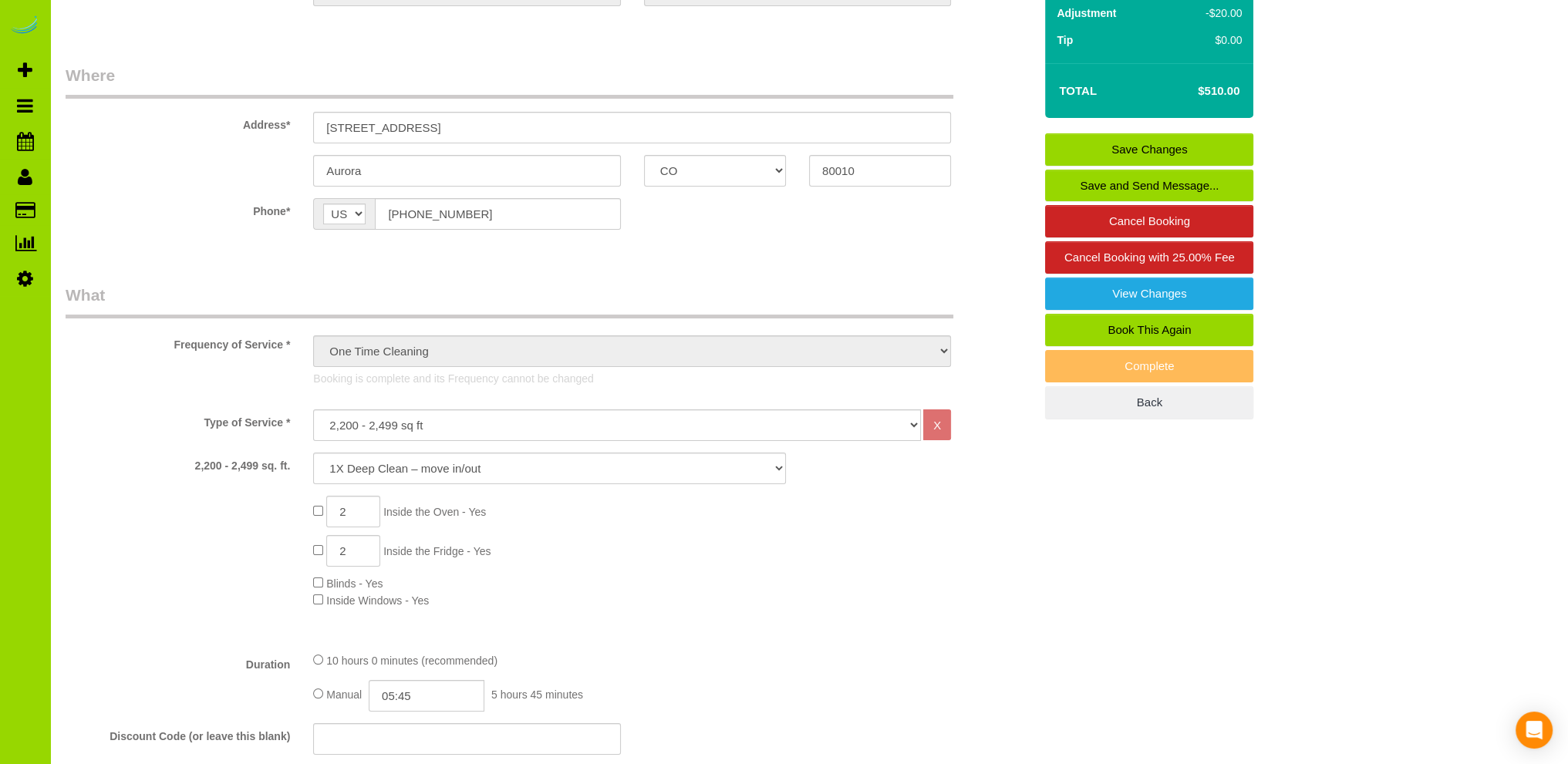
scroll to position [0, 0]
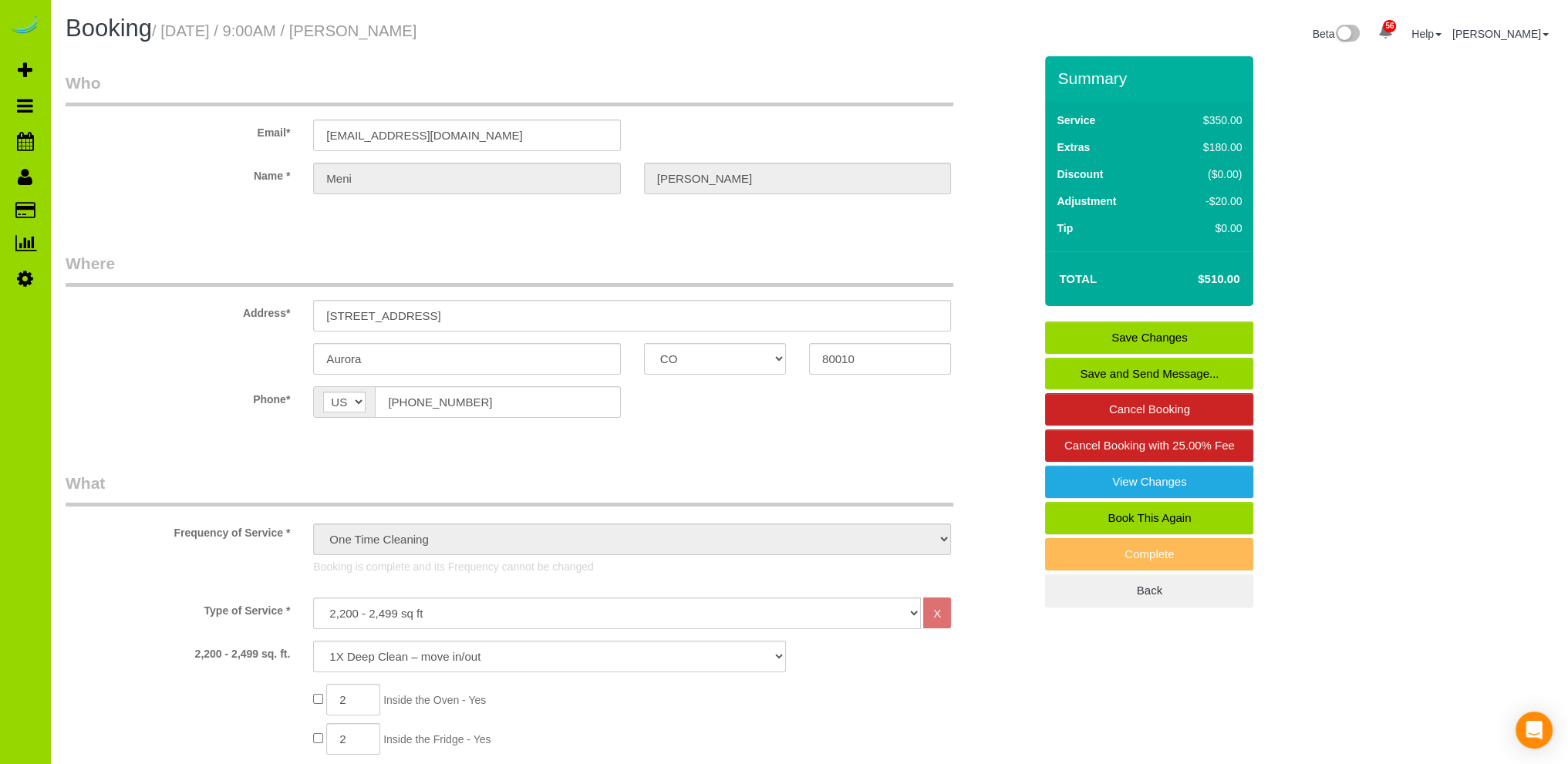
click at [1093, 329] on link "Save Changes" at bounding box center [1149, 338] width 208 height 33
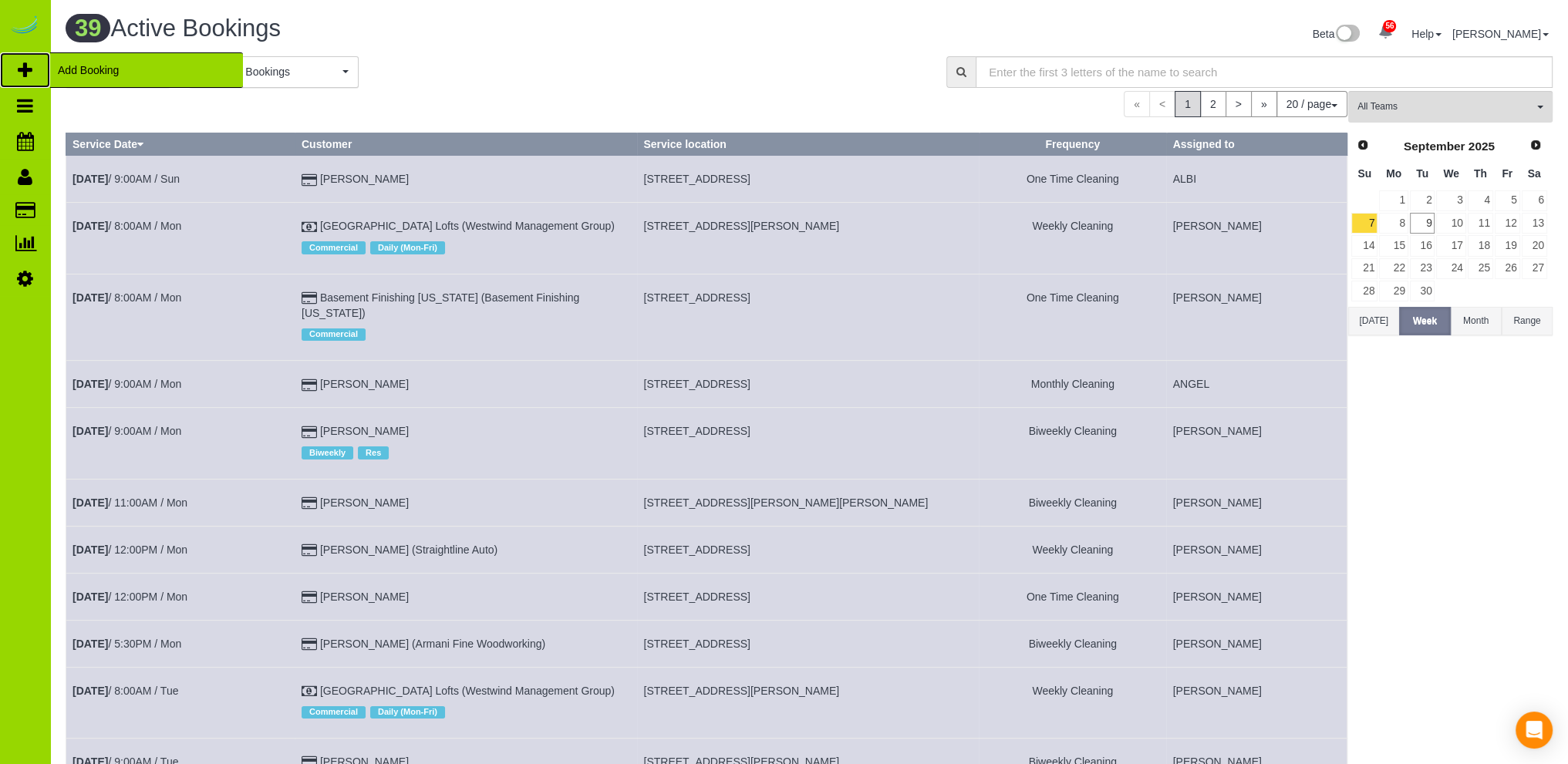
click at [83, 64] on span "Add Booking" at bounding box center [146, 70] width 193 height 36
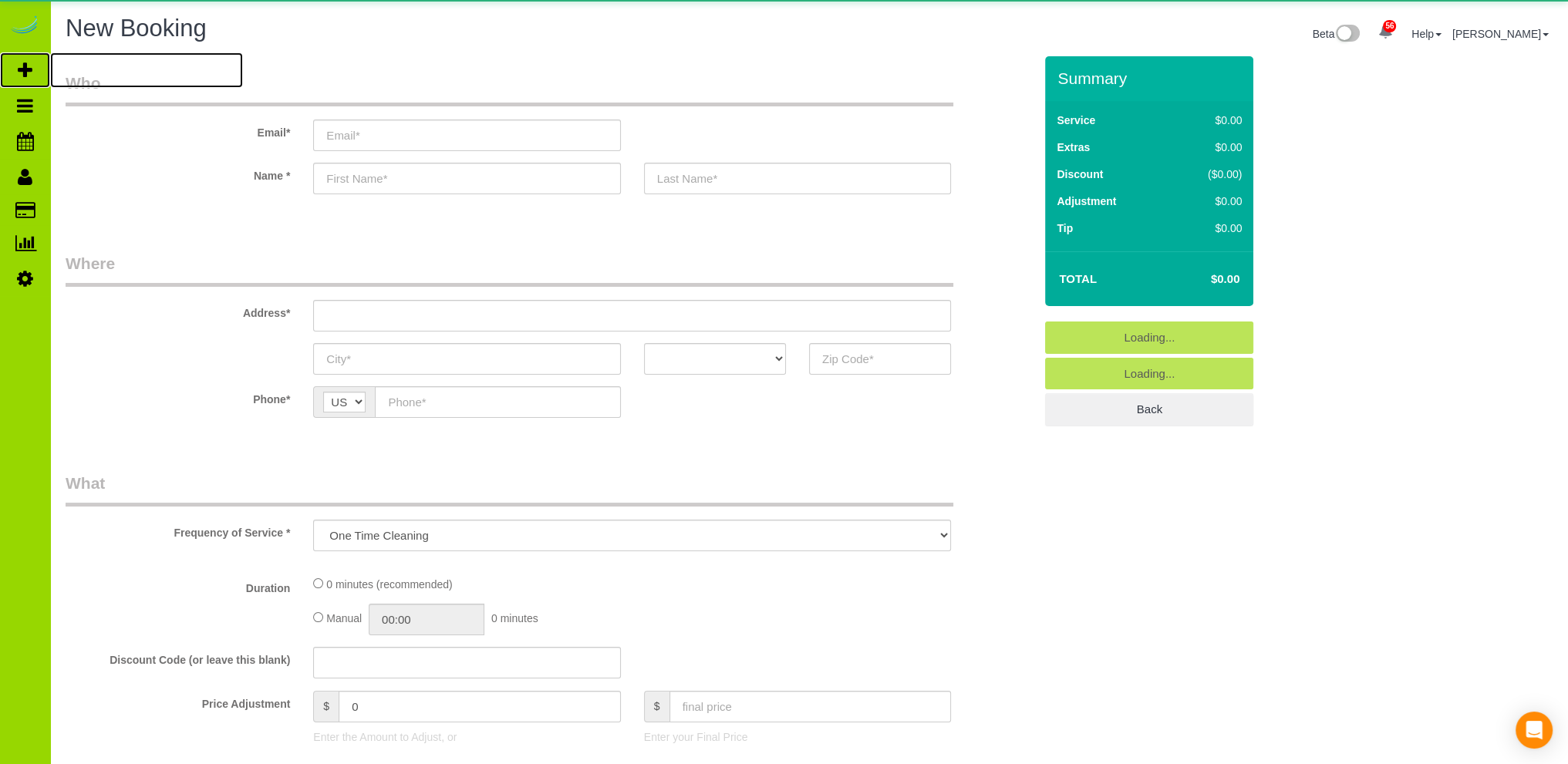
select select "object:2316"
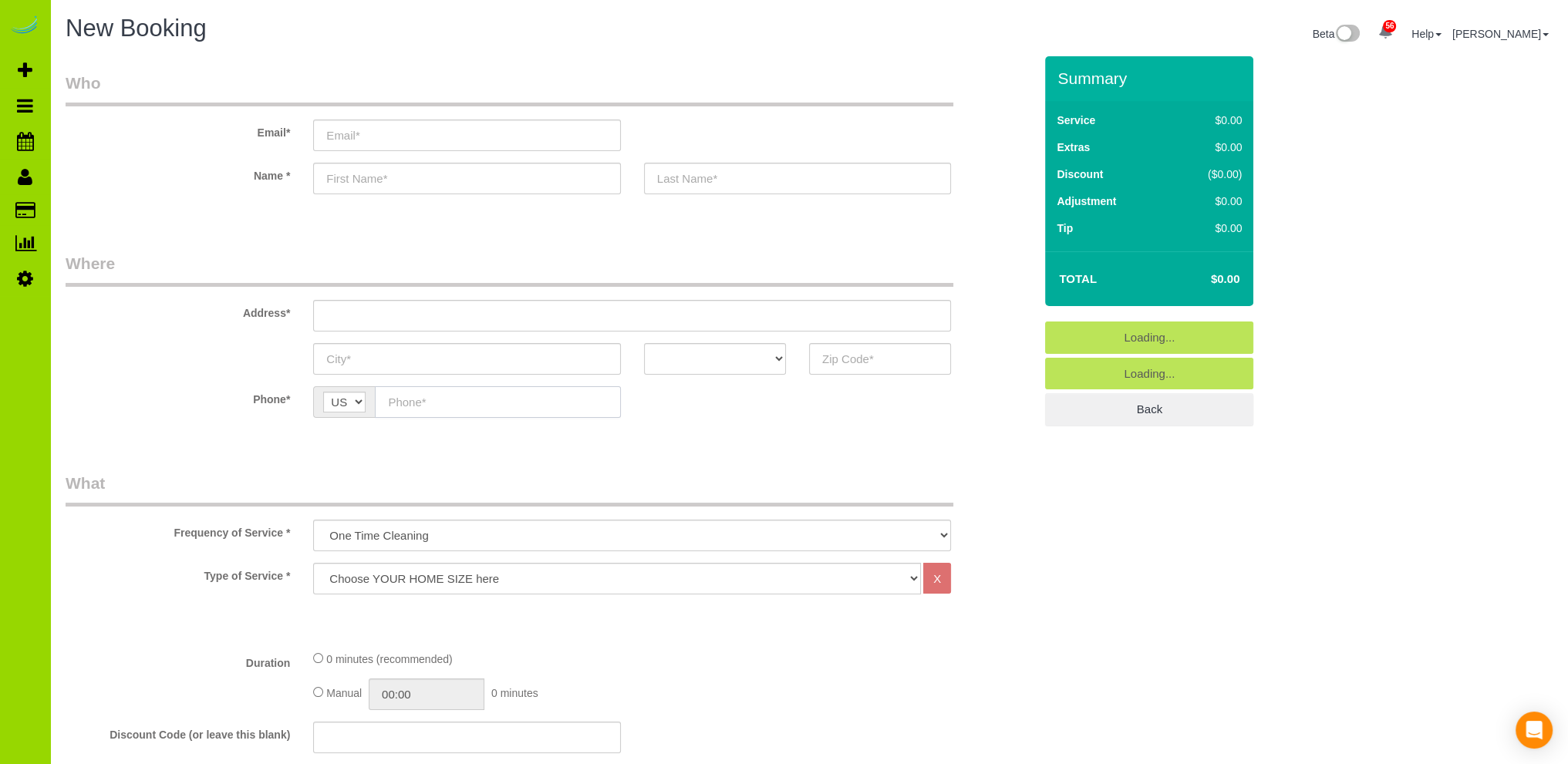
click at [444, 402] on input "text" at bounding box center [497, 402] width 245 height 32
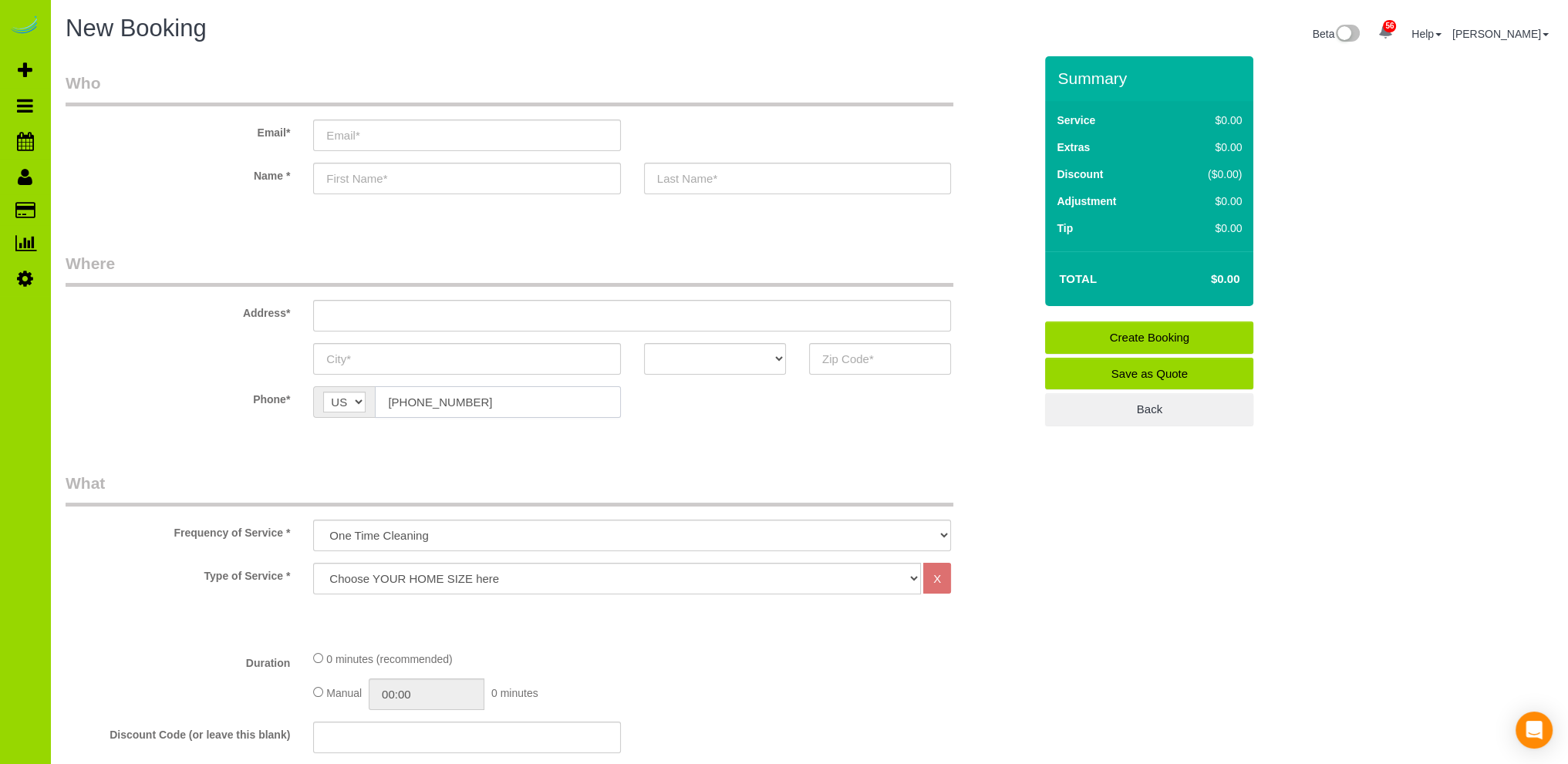
type input "[PHONE_NUMBER]"
click at [338, 180] on input "text" at bounding box center [467, 178] width 307 height 32
type input "[PERSON_NAME]"
drag, startPoint x: 688, startPoint y: 175, endPoint x: 680, endPoint y: 175, distance: 8.0
click at [691, 175] on input "text" at bounding box center [797, 178] width 307 height 32
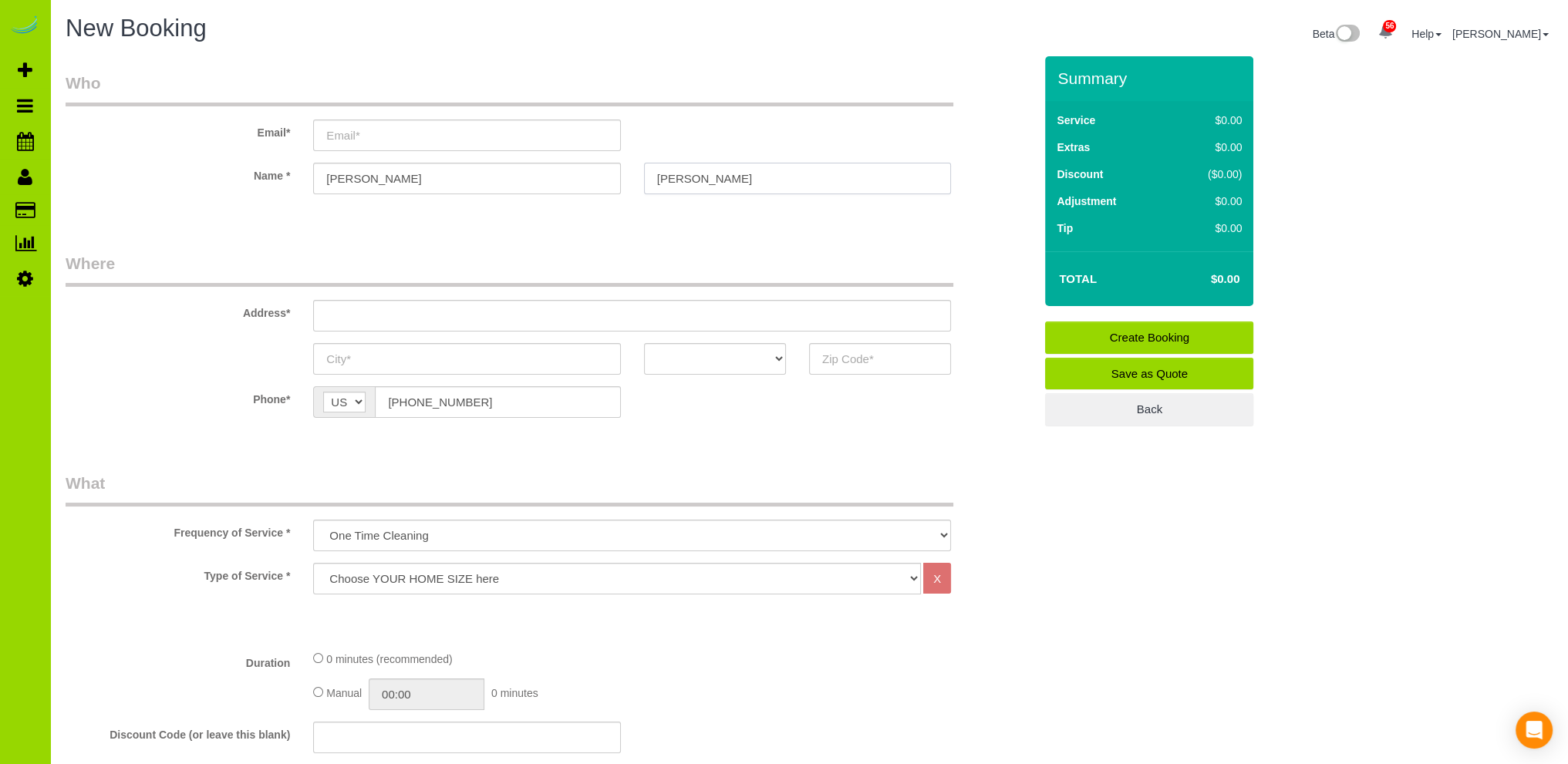
type input "[PERSON_NAME]"
click at [340, 314] on input "text" at bounding box center [632, 316] width 638 height 32
type input "6144 Pearson St."
click at [842, 359] on input "text" at bounding box center [880, 359] width 142 height 32
type input "80004"
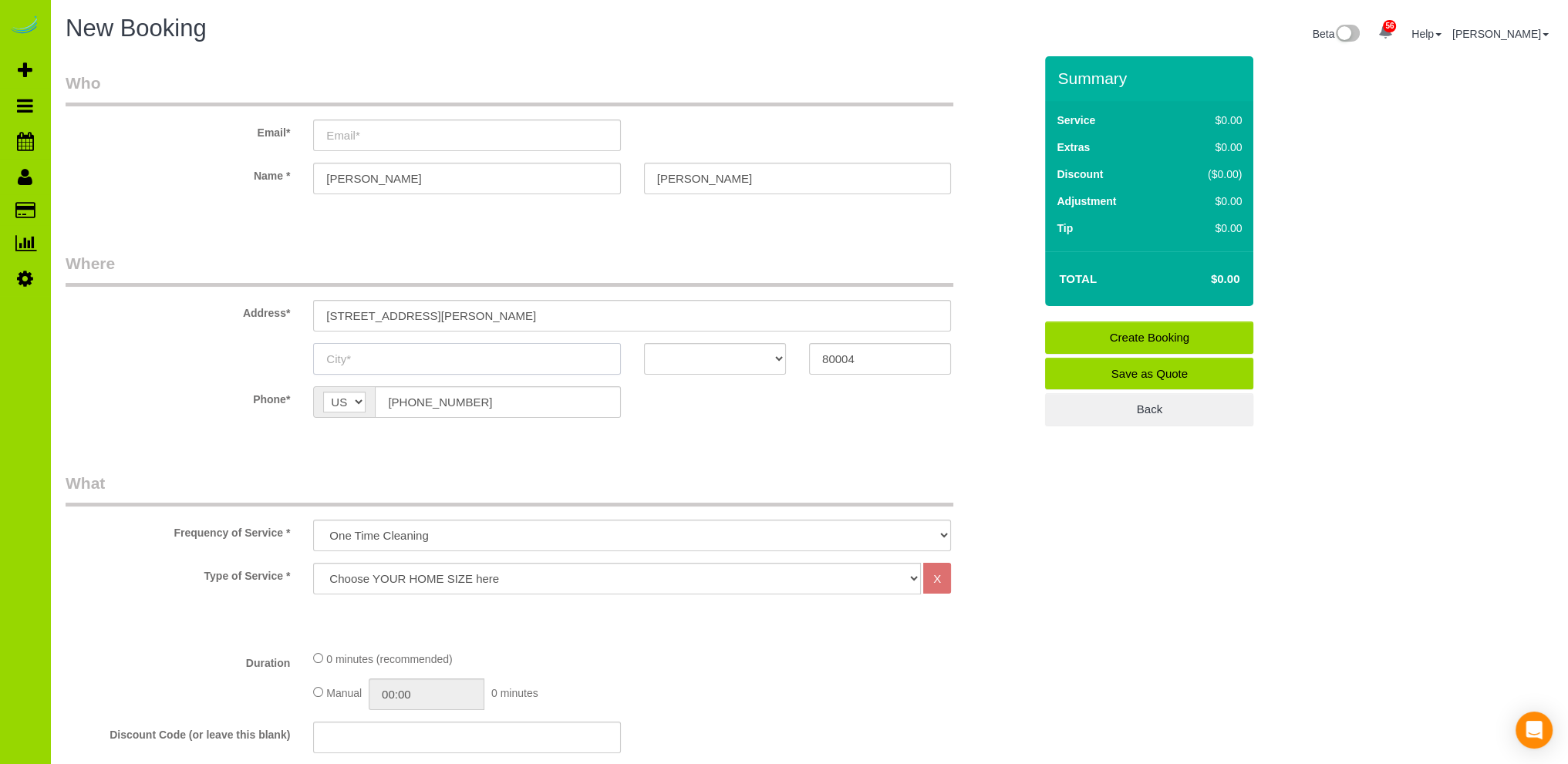
click at [404, 358] on input "text" at bounding box center [467, 359] width 307 height 32
type input "Arvada"
click at [716, 354] on select "AK AL AR AZ CA CO CT DC DE FL GA HI IA ID IL IN KS KY LA MA MD ME MI MN MO MS M…" at bounding box center [715, 359] width 142 height 32
select select "CO"
click at [644, 343] on select "AK AL AR AZ CA CO CT DC DE FL GA HI IA ID IL IN KS KY LA MA MD ME MI MN MO MS M…" at bounding box center [715, 359] width 142 height 32
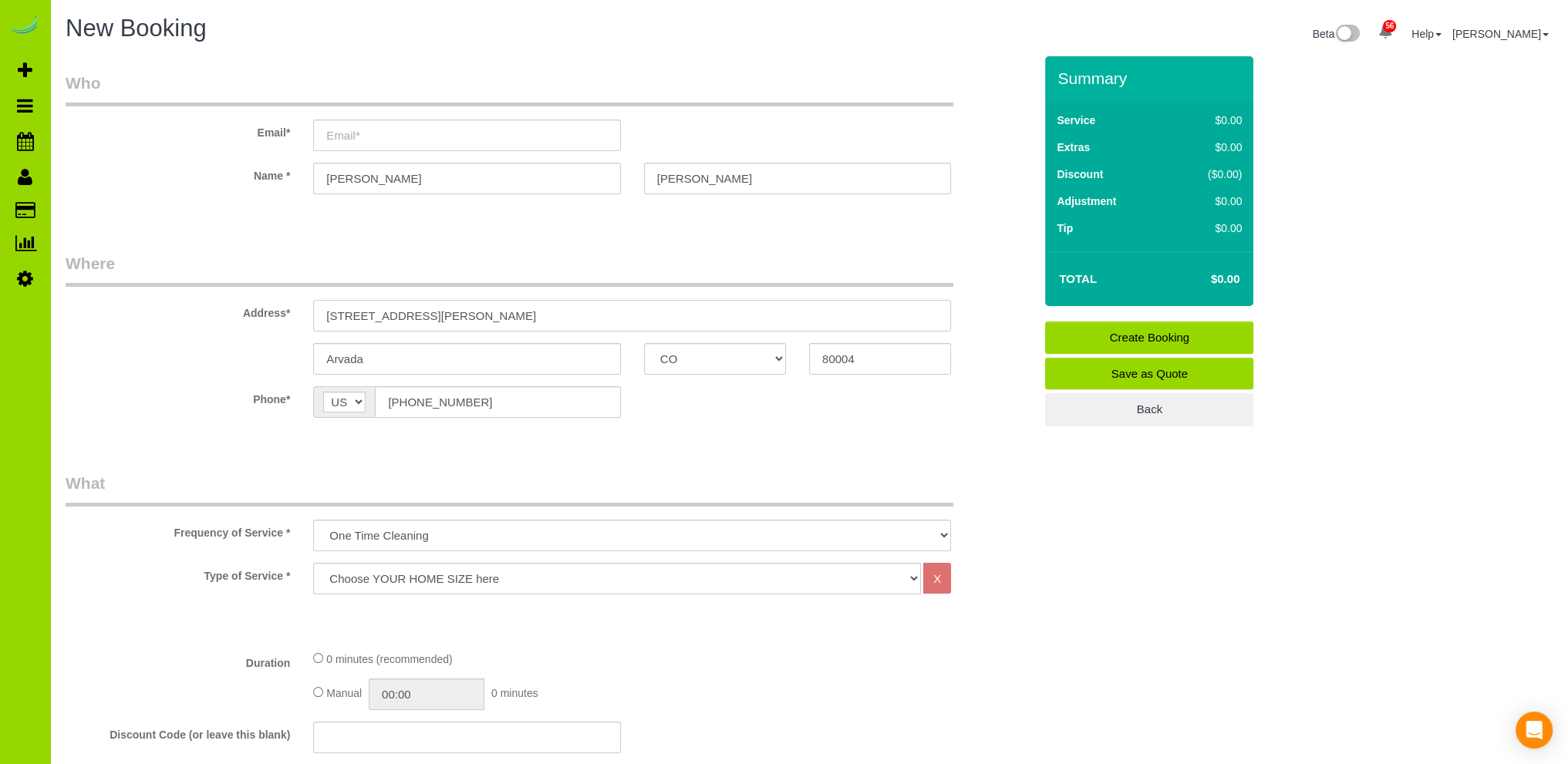
click at [373, 311] on input "6144 Pearson St." at bounding box center [632, 316] width 638 height 32
drag, startPoint x: 429, startPoint y: 314, endPoint x: 296, endPoint y: 312, distance: 133.0
click at [296, 312] on div "Address* 6144 Pierson St." at bounding box center [549, 292] width 991 height 79
type input "[STREET_ADDRESS][PERSON_NAME]"
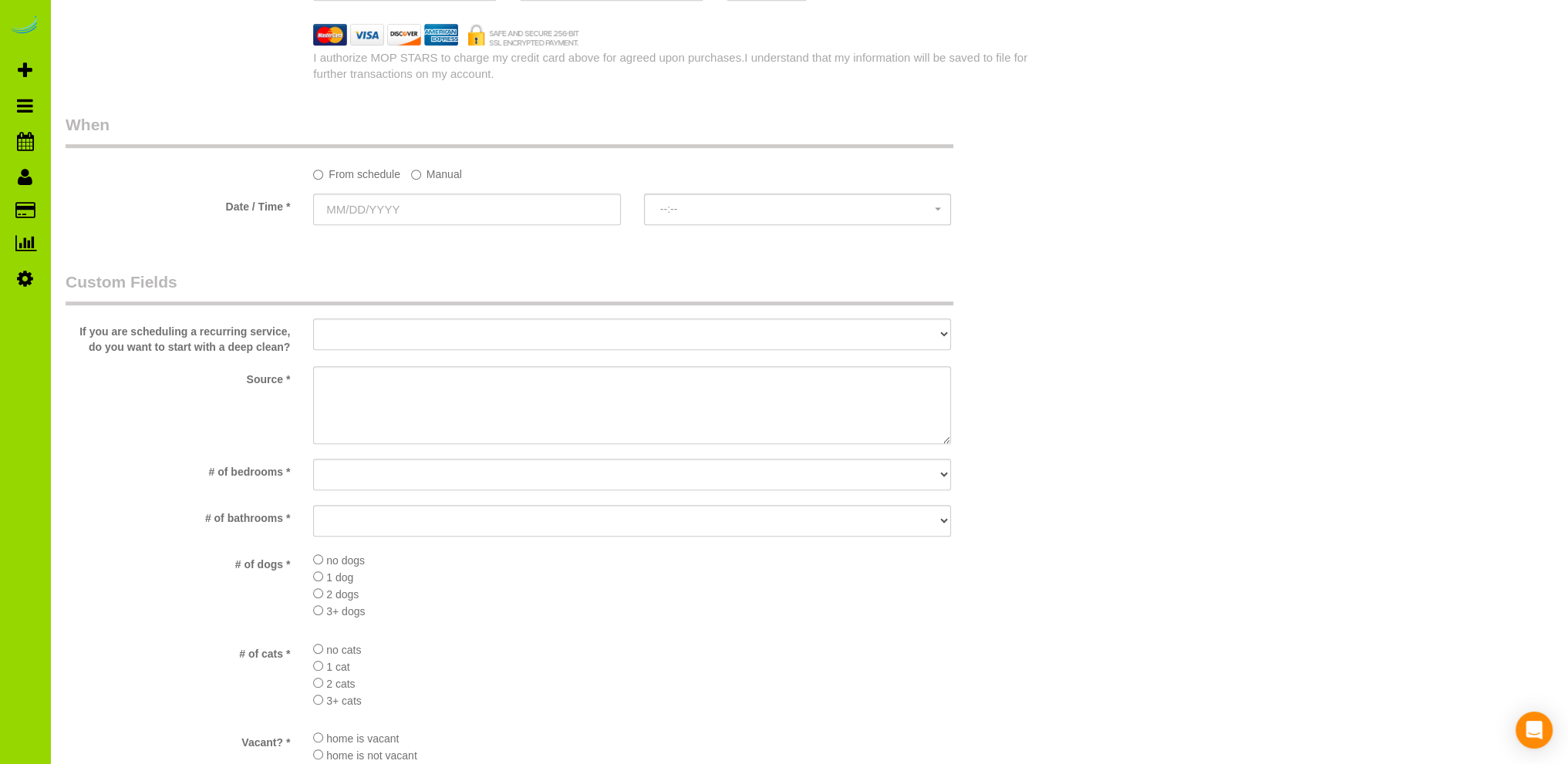
scroll to position [1234, 0]
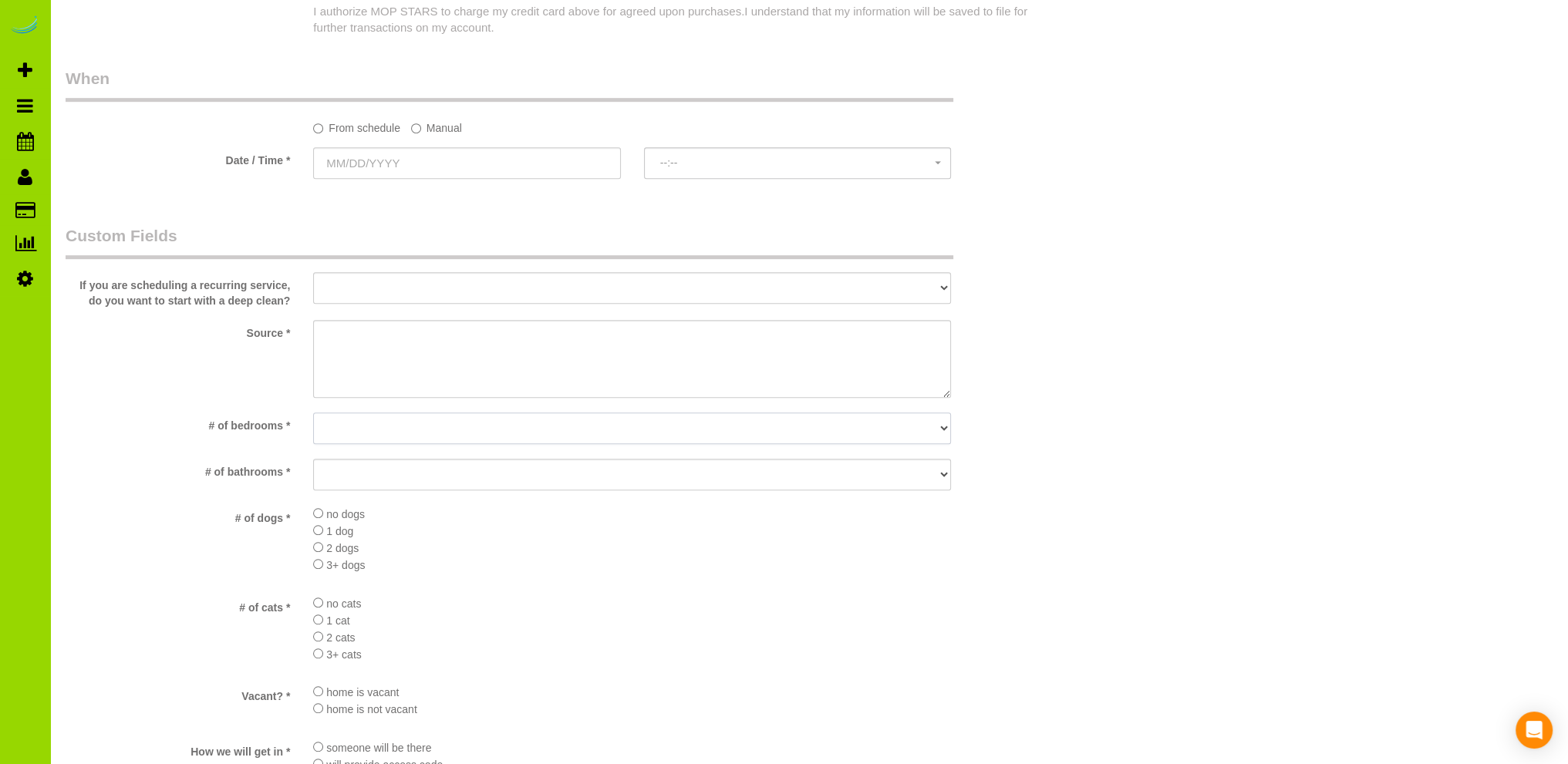
drag, startPoint x: 476, startPoint y: 421, endPoint x: 467, endPoint y: 422, distance: 9.1
click at [476, 421] on select "No bedrooms 1 bedroom 2 bedrooms 3 bedrooms 4 bedrooms 5 bedrooms 6 bedrooms 7 …" at bounding box center [632, 428] width 638 height 32
select select "number:4"
click at [313, 412] on select "No bedrooms 1 bedroom 2 bedrooms 3 bedrooms 4 bedrooms 5 bedrooms 6 bedrooms 7 …" at bounding box center [632, 428] width 638 height 32
click at [361, 477] on select "No bathrooms 1 bathrooms 1.5 bathrooms 2 bathrooms 2.5 bathrooms 3 bathrooms 3.…" at bounding box center [632, 475] width 638 height 32
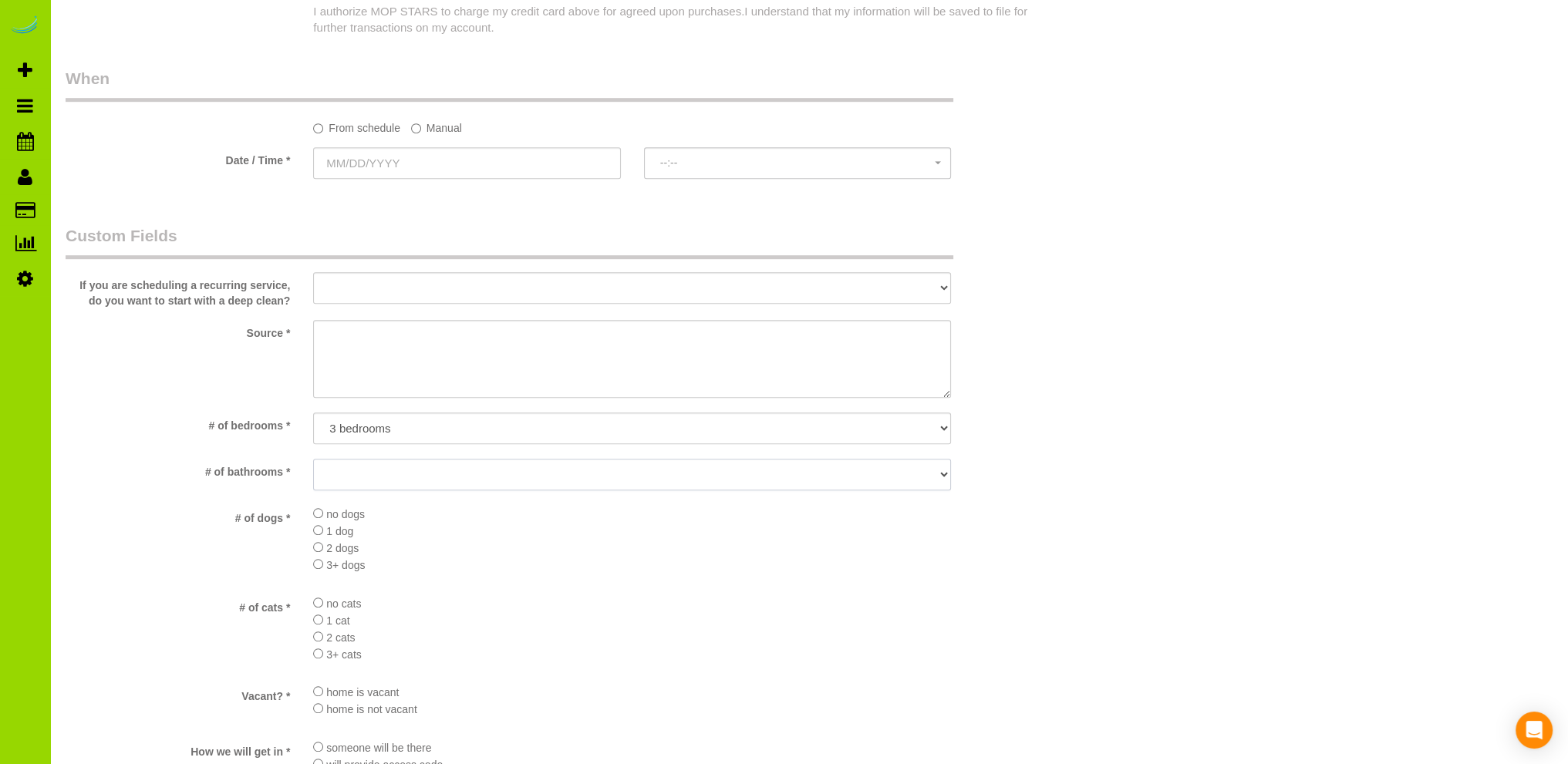
select select "number:13"
click at [313, 459] on select "No bathrooms 1 bathrooms 1.5 bathrooms 2 bathrooms 2.5 bathrooms 3 bathrooms 3.…" at bounding box center [632, 475] width 638 height 32
drag, startPoint x: 495, startPoint y: 587, endPoint x: 381, endPoint y: 384, distance: 232.8
click at [494, 585] on sui-booking-custom-fields "If you are scheduling a recurring service, do you want to start with a deep cle…" at bounding box center [549, 614] width 968 height 778
drag, startPoint x: 358, startPoint y: 338, endPoint x: 364, endPoint y: 331, distance: 9.2
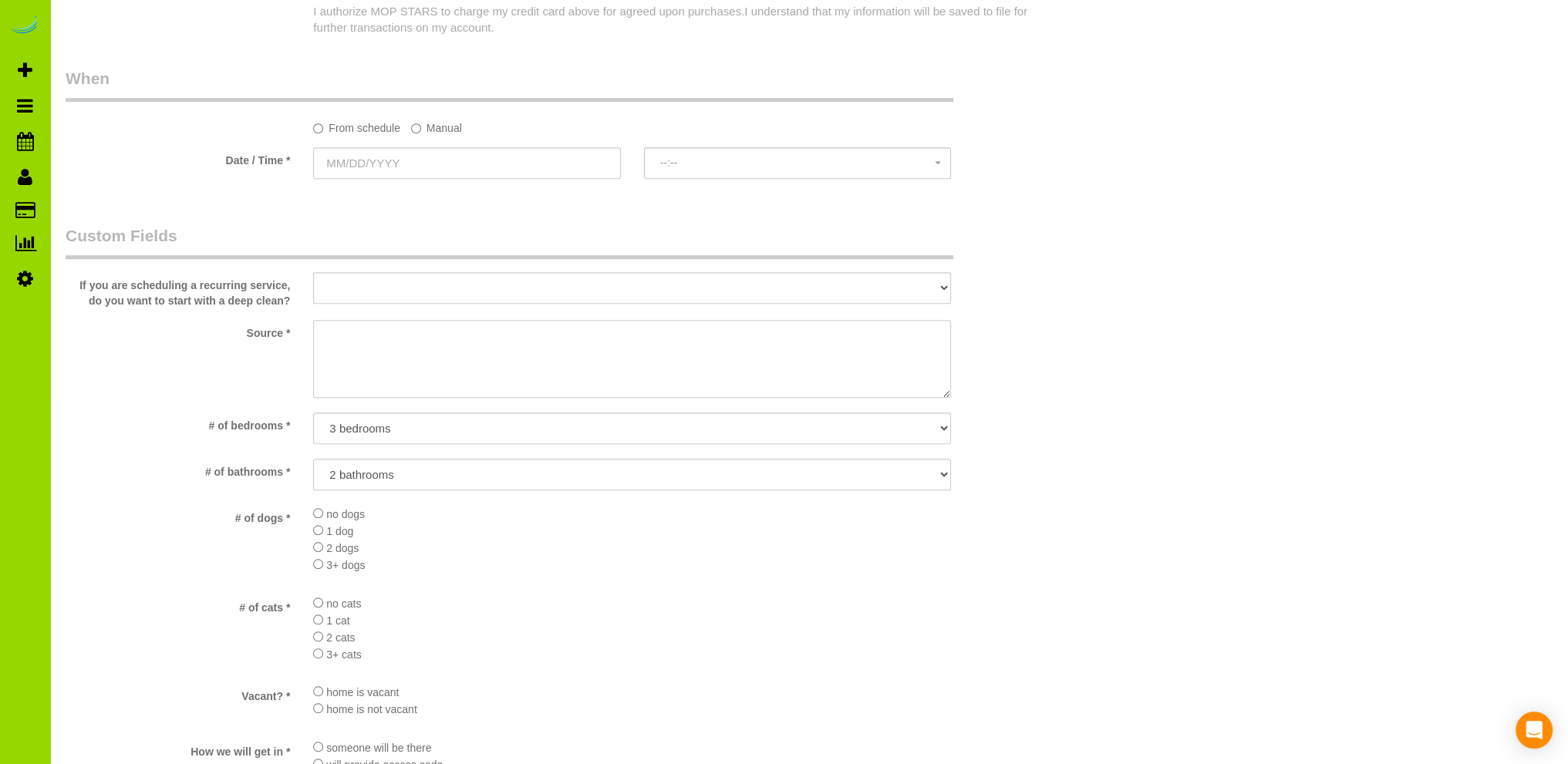
click at [359, 335] on textarea at bounding box center [632, 359] width 638 height 79
type textarea "R"
click at [489, 363] on textarea at bounding box center [632, 359] width 638 height 79
click at [431, 335] on textarea at bounding box center [632, 359] width 638 height 79
click at [458, 365] on textarea at bounding box center [632, 359] width 638 height 79
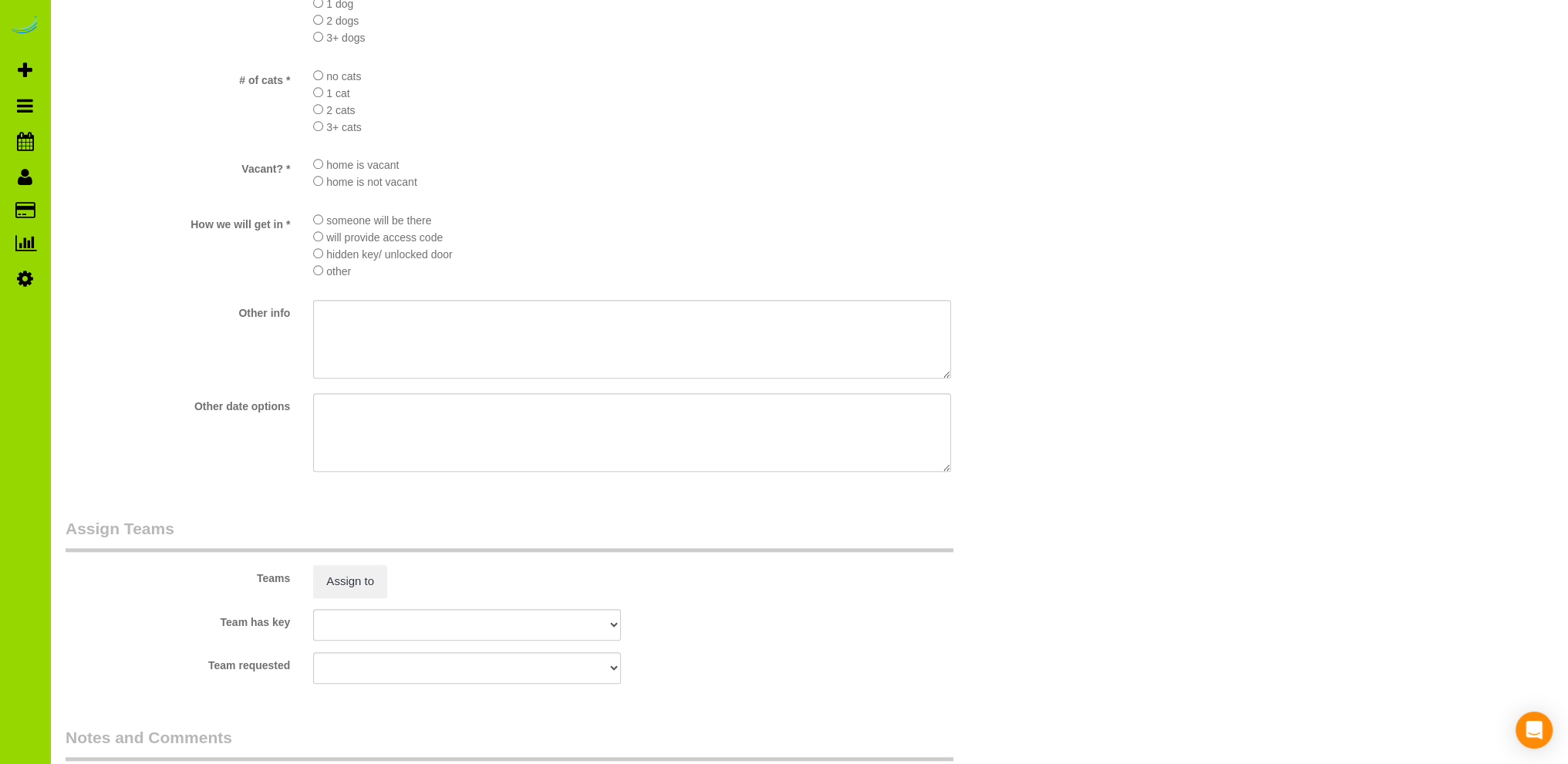
scroll to position [2010, 0]
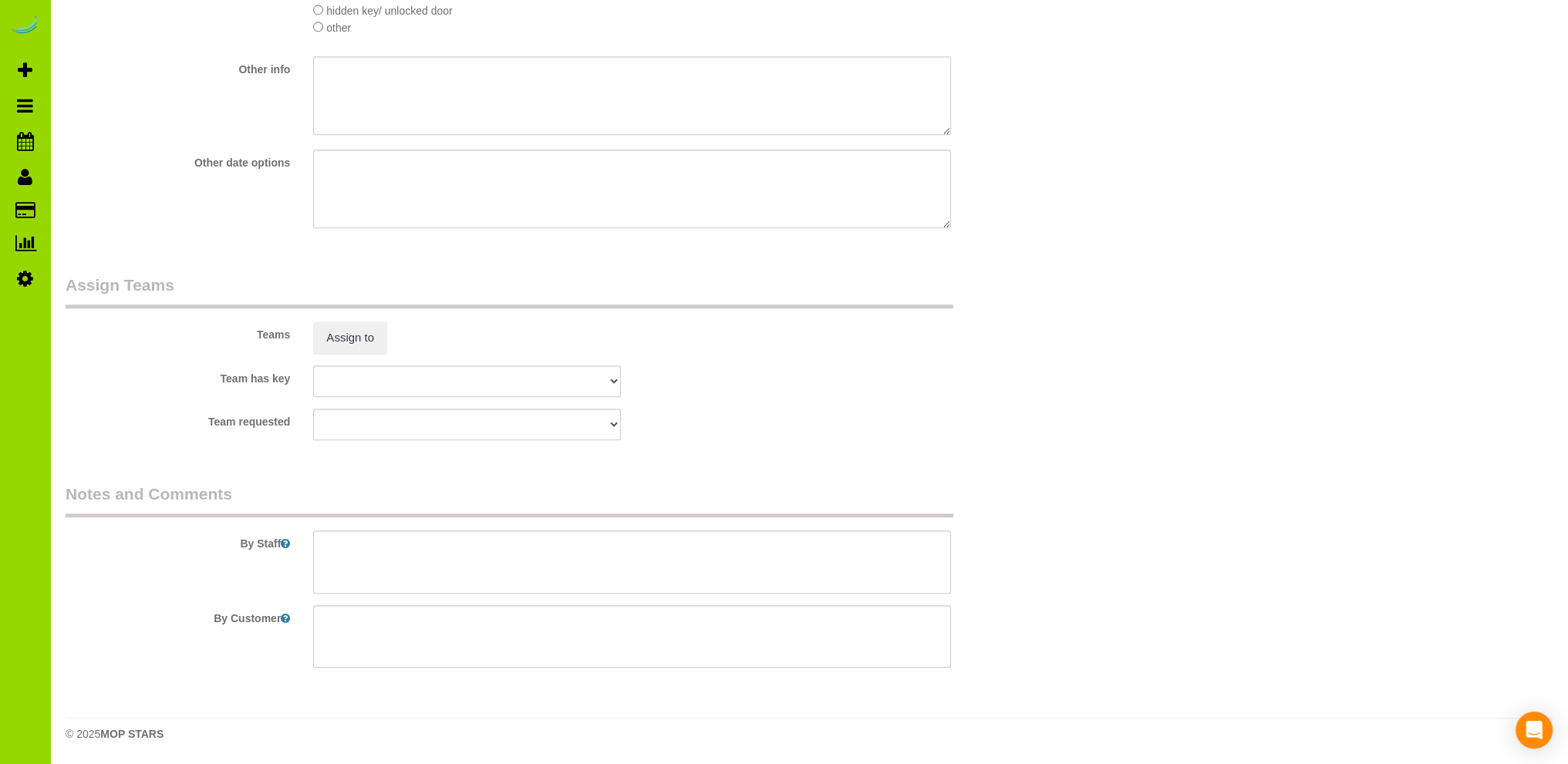
type textarea "Ref Realtor [PERSON_NAME] with Orchard Realty"
click at [401, 549] on textarea at bounding box center [632, 562] width 638 height 63
click at [398, 554] on textarea at bounding box center [632, 562] width 638 height 63
click at [393, 559] on textarea at bounding box center [632, 562] width 638 height 63
type textarea "- Est - Please sweep the unfinished basement."
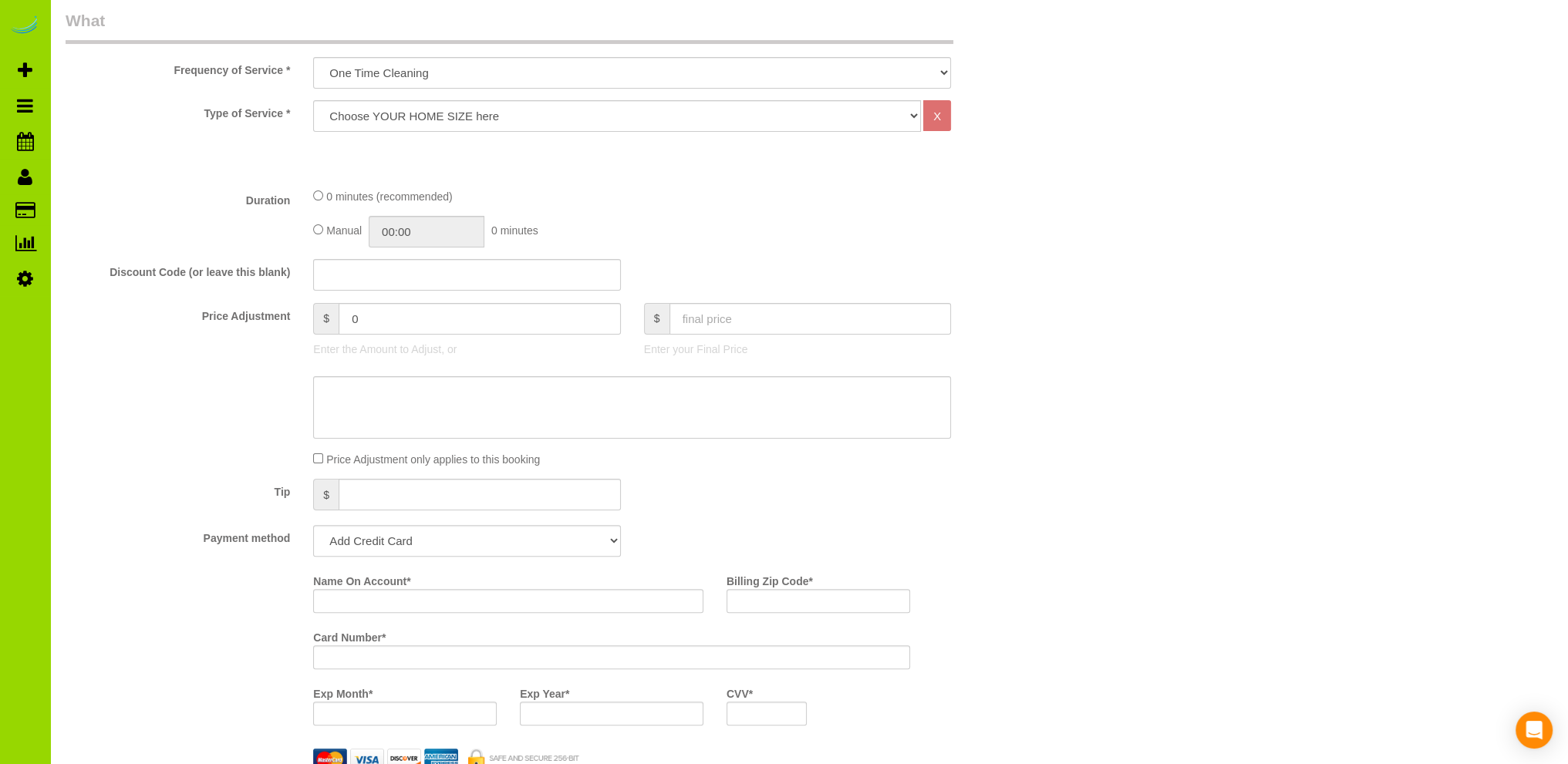
scroll to position [154, 0]
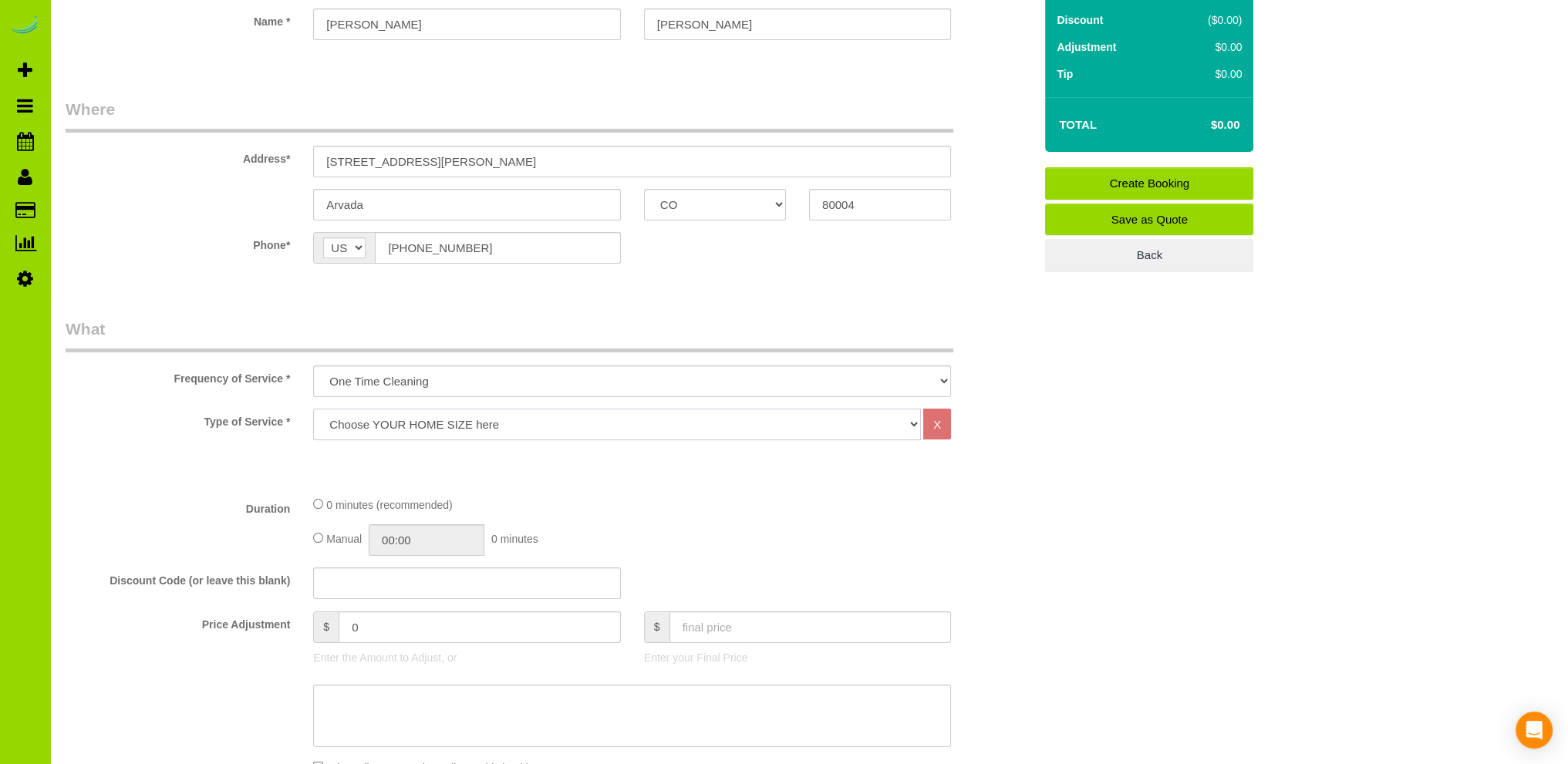
click at [402, 424] on select "Choose YOUR HOME SIZE here Hourly Cleaning 1 - 999 square feet 1,000 - 1,299 sq…" at bounding box center [617, 424] width 607 height 32
select select "35"
click at [313, 408] on select "Choose YOUR HOME SIZE here Hourly Cleaning 1 - 999 square feet 1,000 - 1,299 sq…" at bounding box center [617, 424] width 607 height 32
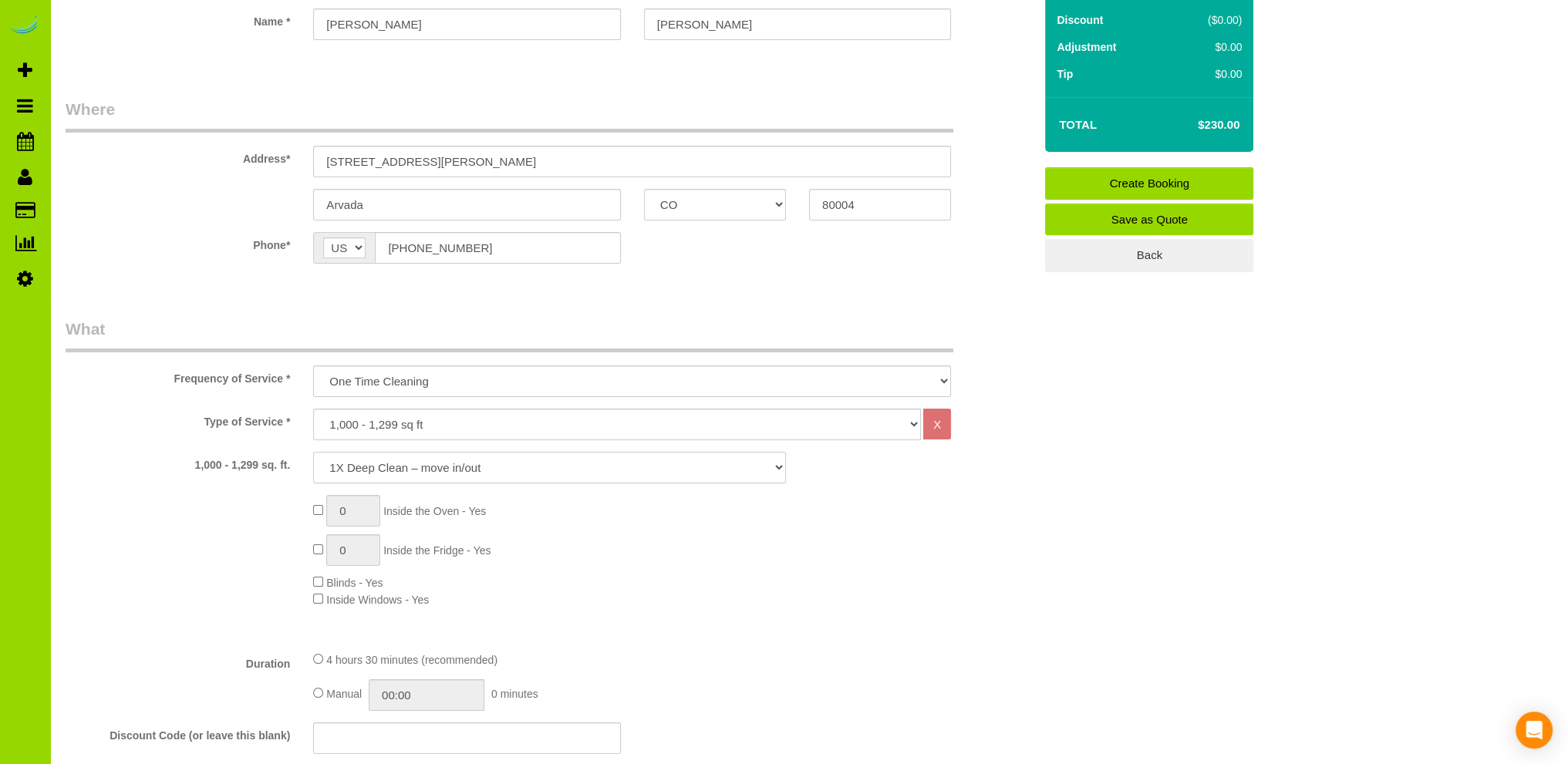
click at [511, 462] on select "1X Deep Clean – move in/out 1X Deep Clean – sale ready 1X Deep Clean – other 1X…" at bounding box center [550, 468] width 473 height 32
select select "3"
click at [313, 452] on select "1X Deep Clean – move in/out 1X Deep Clean – sale ready 1X Deep Clean – other 1X…" at bounding box center [550, 468] width 473 height 32
click at [544, 533] on div "0 Inside the Oven - Yes 0 Inside the Fridge - Yes Blinds - Yes Inside Windows -…" at bounding box center [674, 551] width 744 height 113
click at [558, 533] on div "0 Inside the Oven - Yes 0 Inside the Fridge - Yes Blinds - Yes Inside Windows -…" at bounding box center [674, 551] width 744 height 113
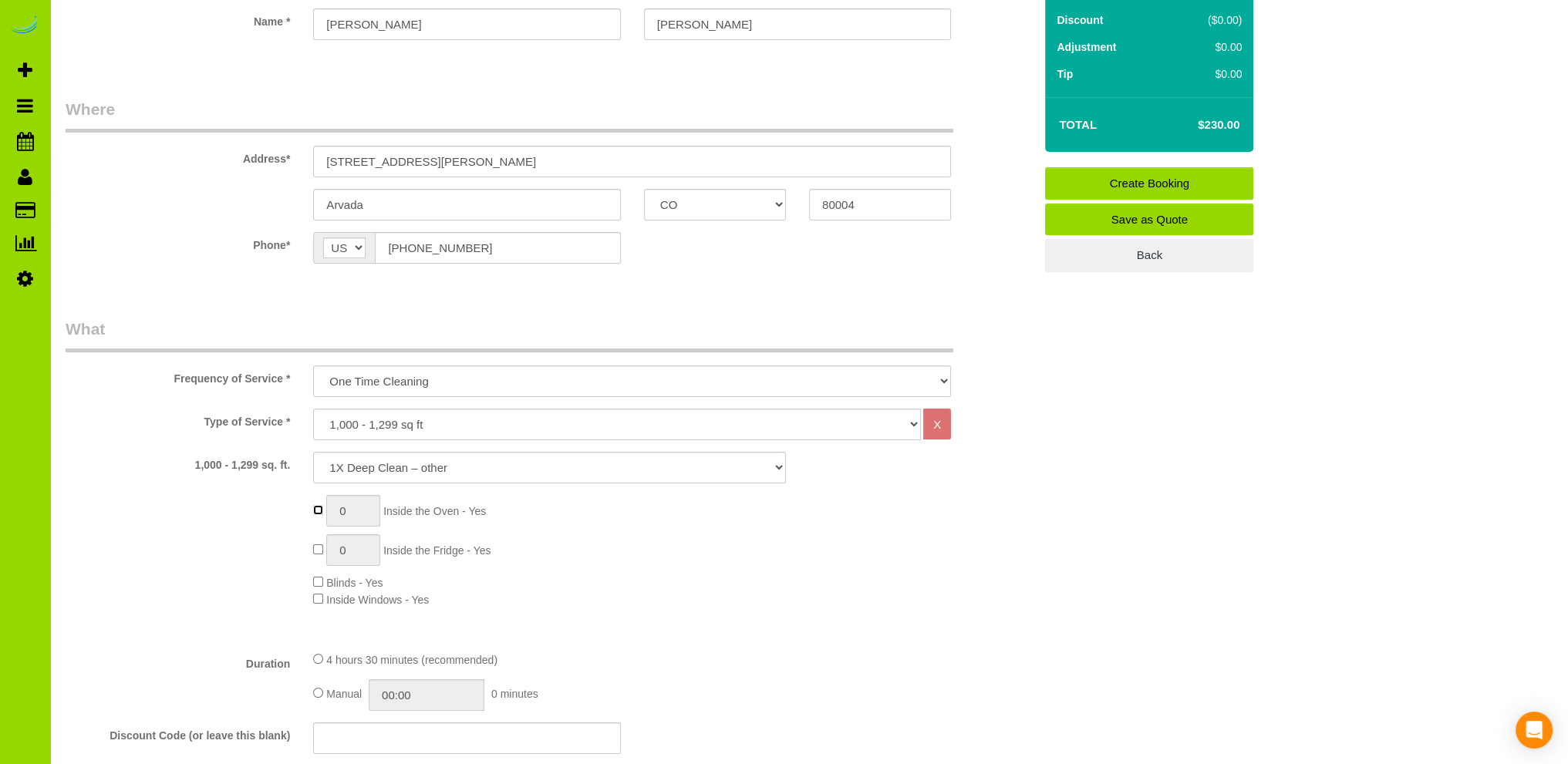
type input "1"
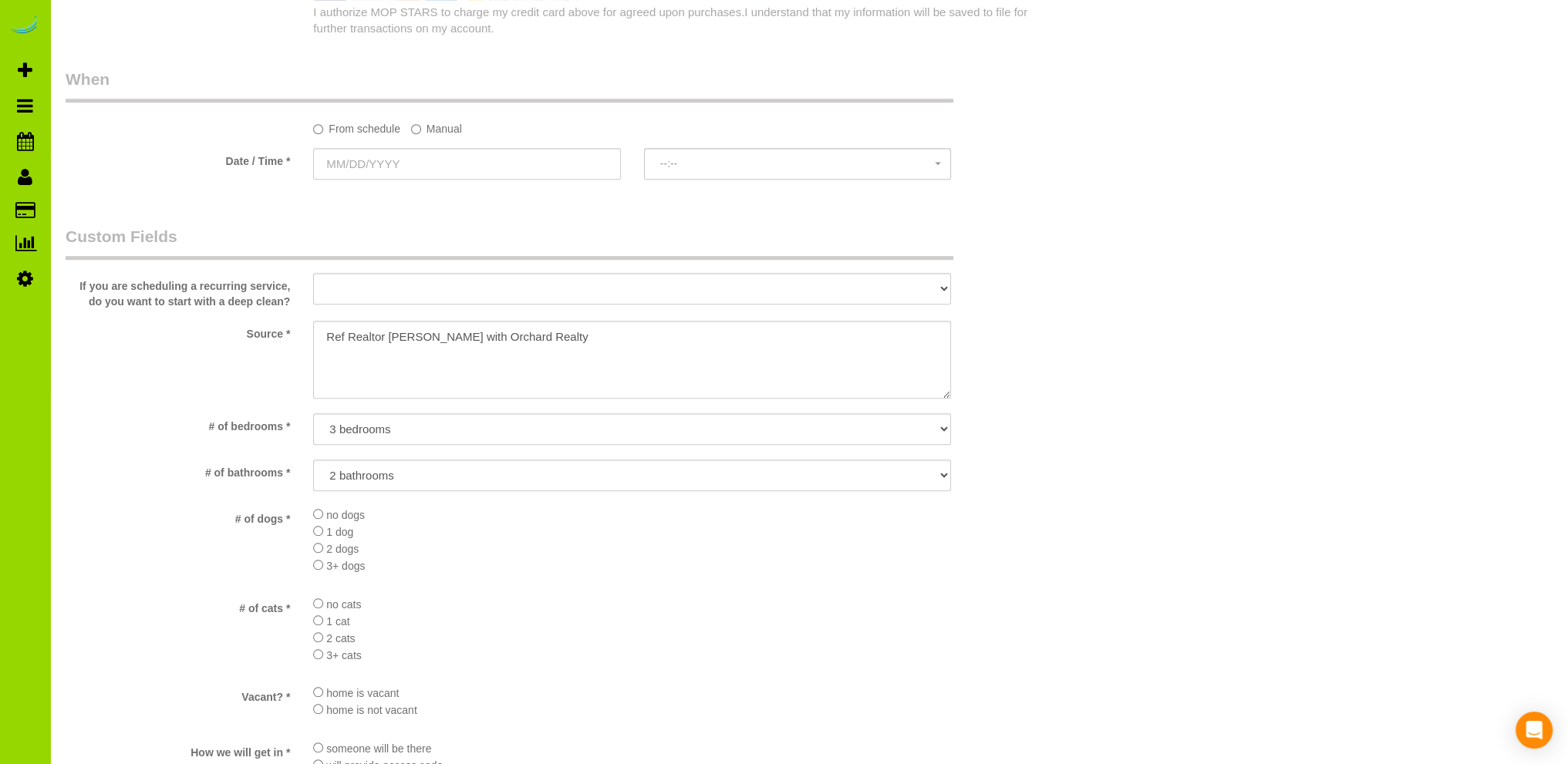
scroll to position [2166, 0]
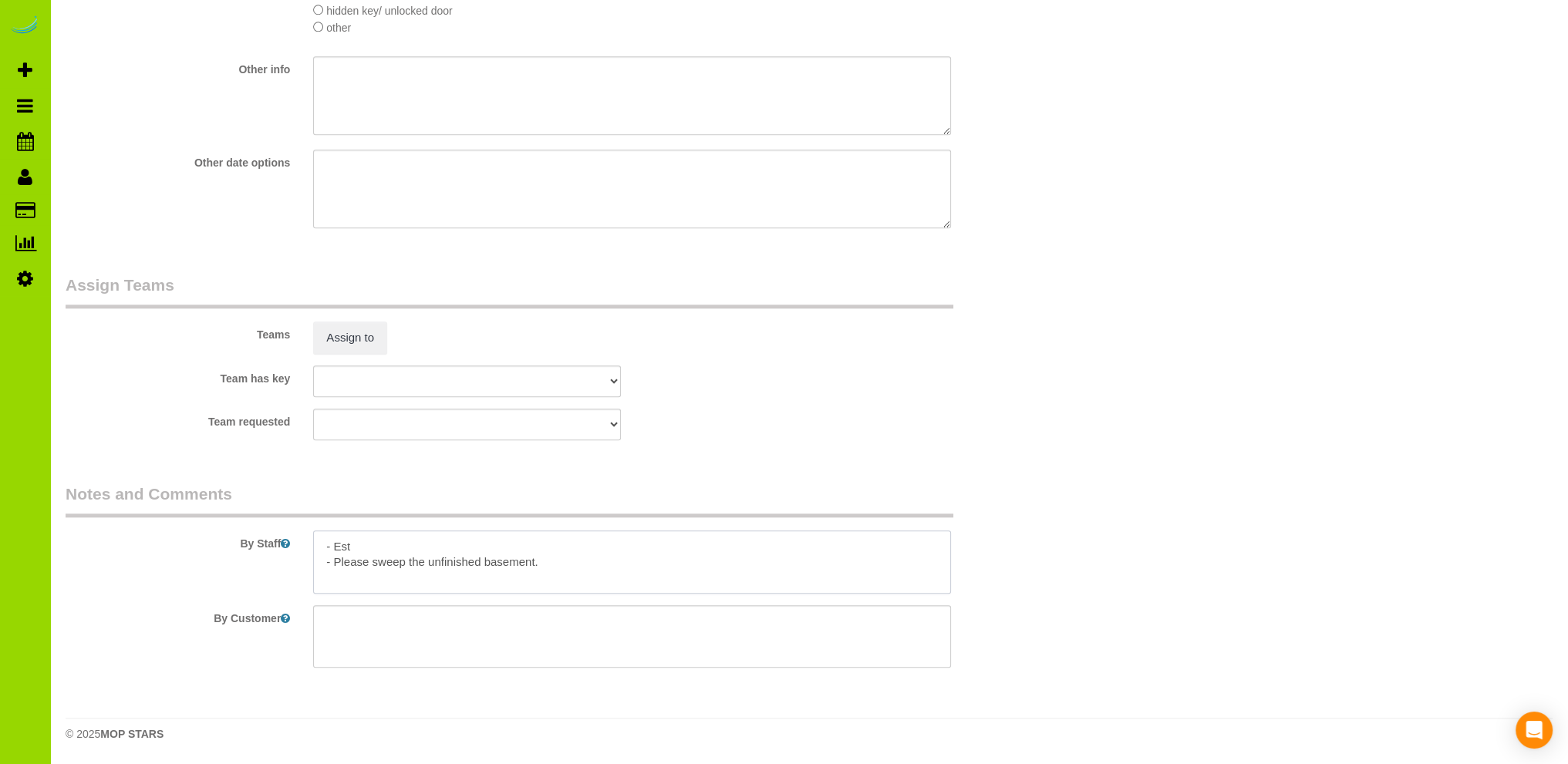
click at [555, 561] on textarea at bounding box center [632, 562] width 638 height 63
click at [790, 573] on textarea at bounding box center [632, 562] width 638 height 63
drag, startPoint x: 425, startPoint y: 573, endPoint x: 475, endPoint y: 548, distance: 55.9
click at [426, 573] on textarea at bounding box center [632, 562] width 638 height 63
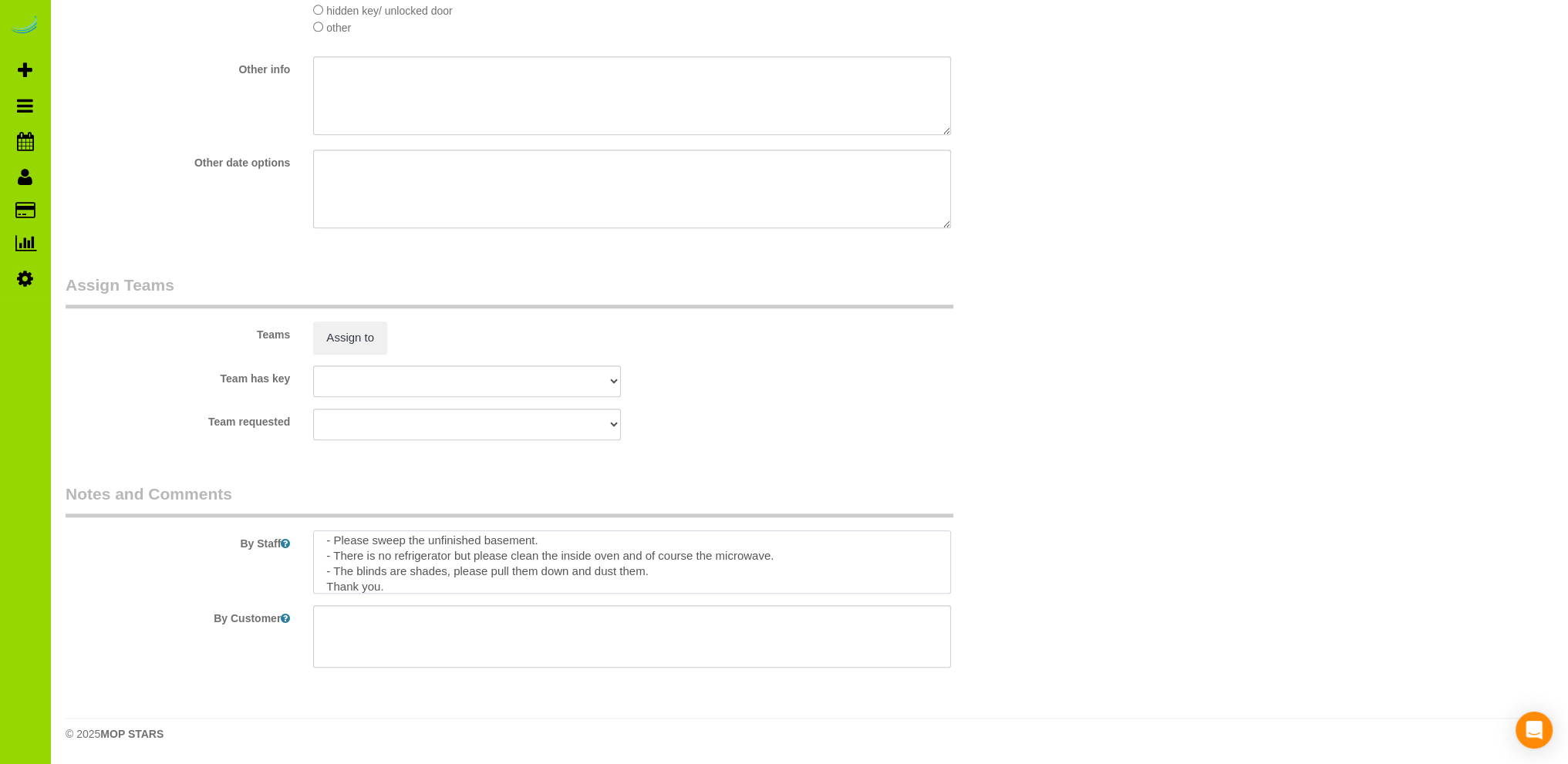
click at [683, 578] on textarea at bounding box center [632, 562] width 638 height 63
click at [702, 427] on div "Team requested ALBI ANA ANGEL DESI ELVIA ERICA FABIOLA FLOR HELEN JAVIER MARIBE…" at bounding box center [549, 424] width 991 height 32
drag, startPoint x: 683, startPoint y: 572, endPoint x: 671, endPoint y: 545, distance: 29.5
click at [679, 570] on textarea at bounding box center [632, 562] width 638 height 63
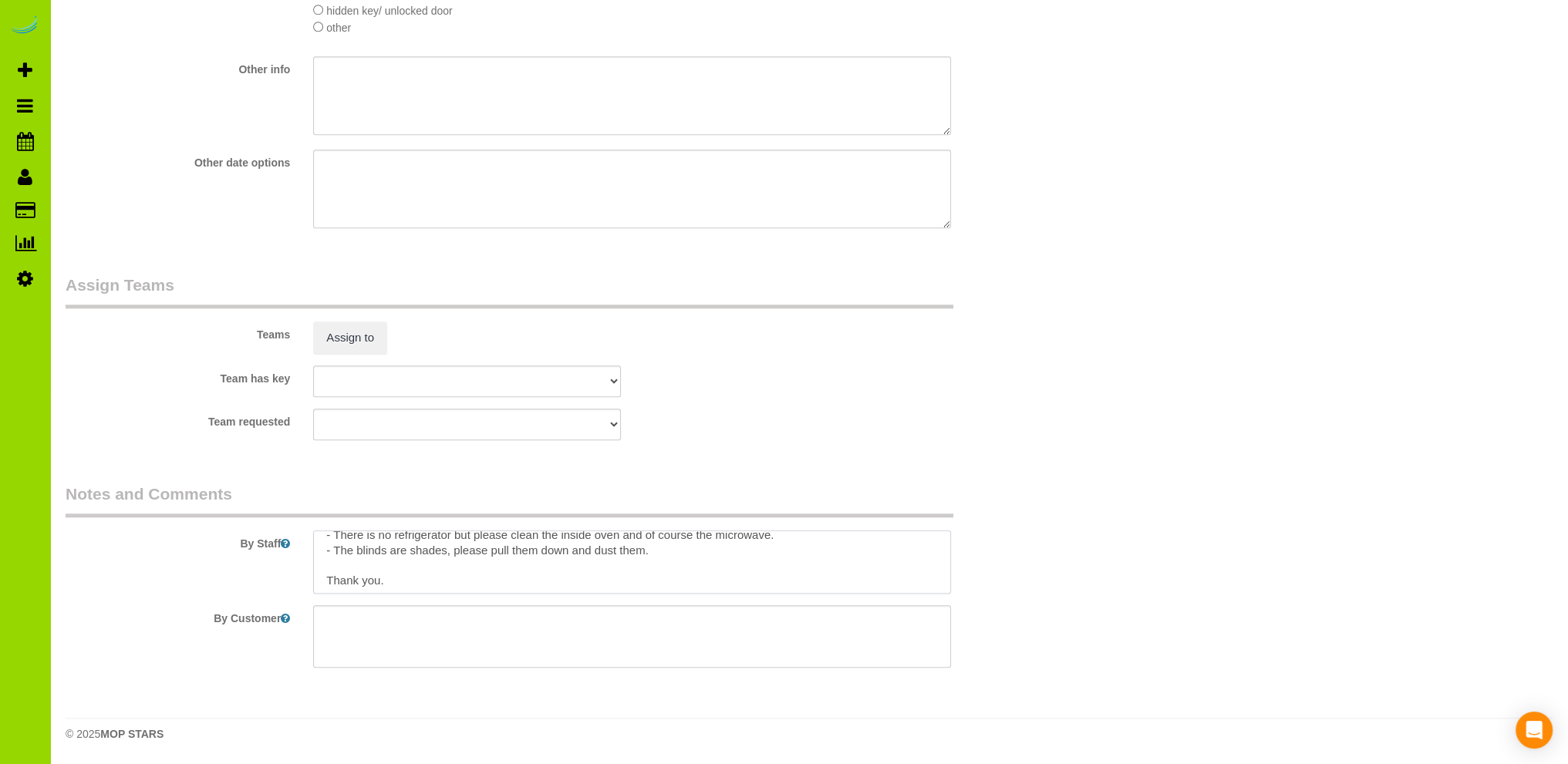
scroll to position [52, 0]
type textarea "- Est - Please sweep the unfinished basement. - There is no refrigerator but pl…"
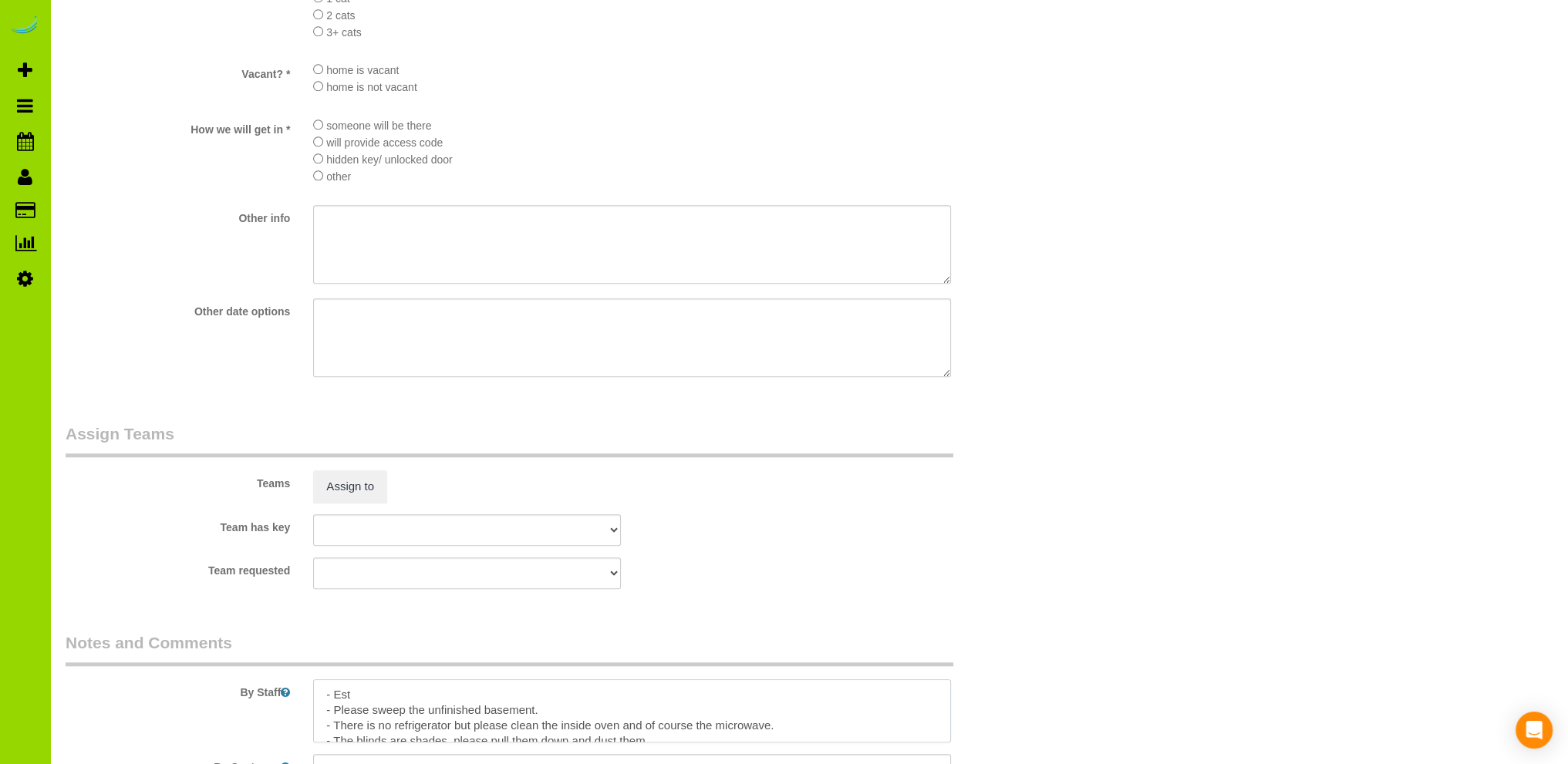
scroll to position [0, 0]
drag, startPoint x: 485, startPoint y: 704, endPoint x: 522, endPoint y: 677, distance: 45.8
click at [490, 703] on textarea at bounding box center [632, 710] width 638 height 63
click at [905, 323] on textarea at bounding box center [632, 338] width 638 height 79
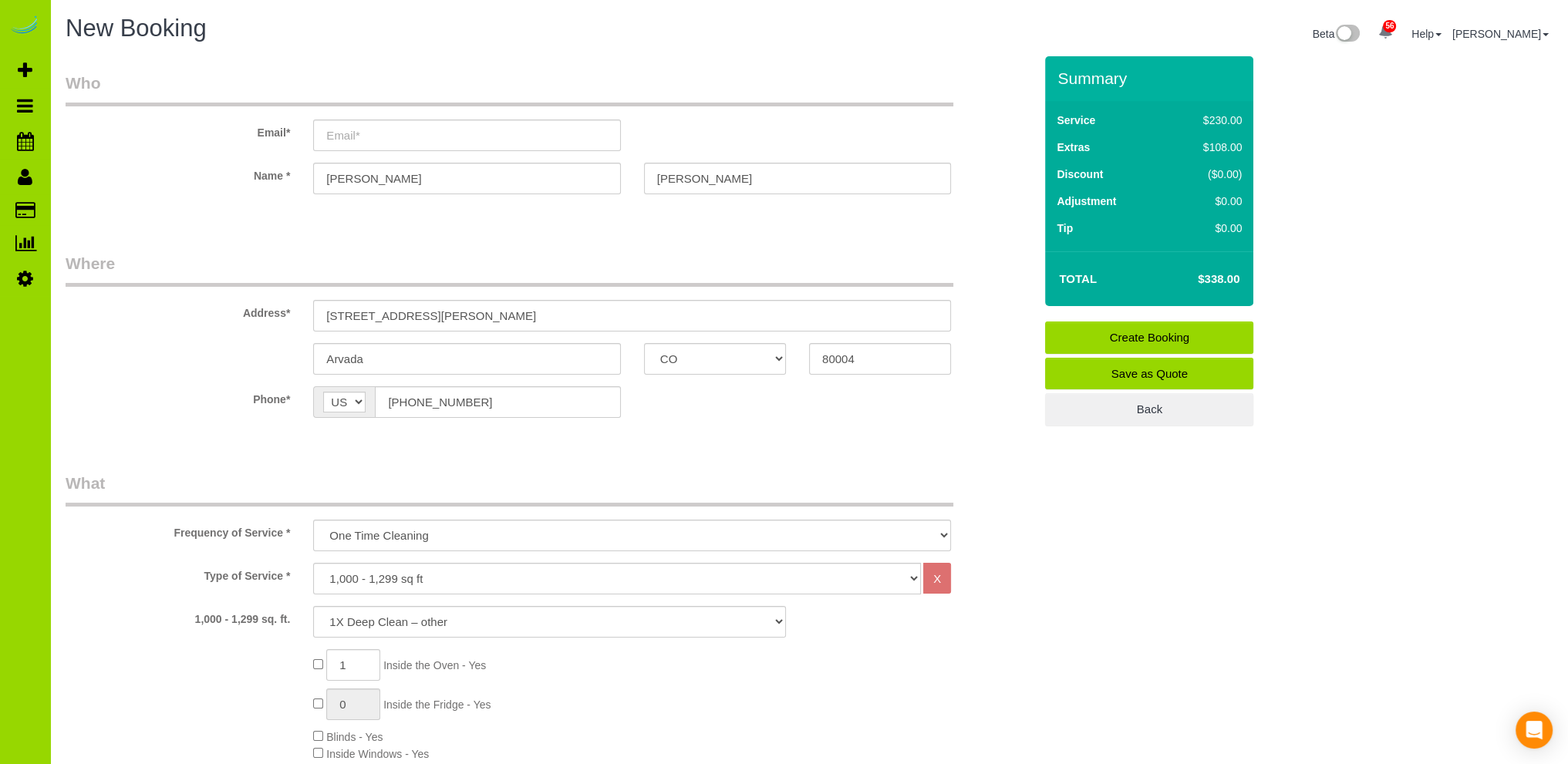
click at [728, 176] on input "[PERSON_NAME]" at bounding box center [797, 178] width 307 height 32
click at [654, 425] on sui-booking-location "Phone* AF AL DZ AD AO AI AQ AG AR AM AW AU AT AZ BS BH BD BB BY BE BZ BJ BM BT …" at bounding box center [549, 408] width 968 height 44
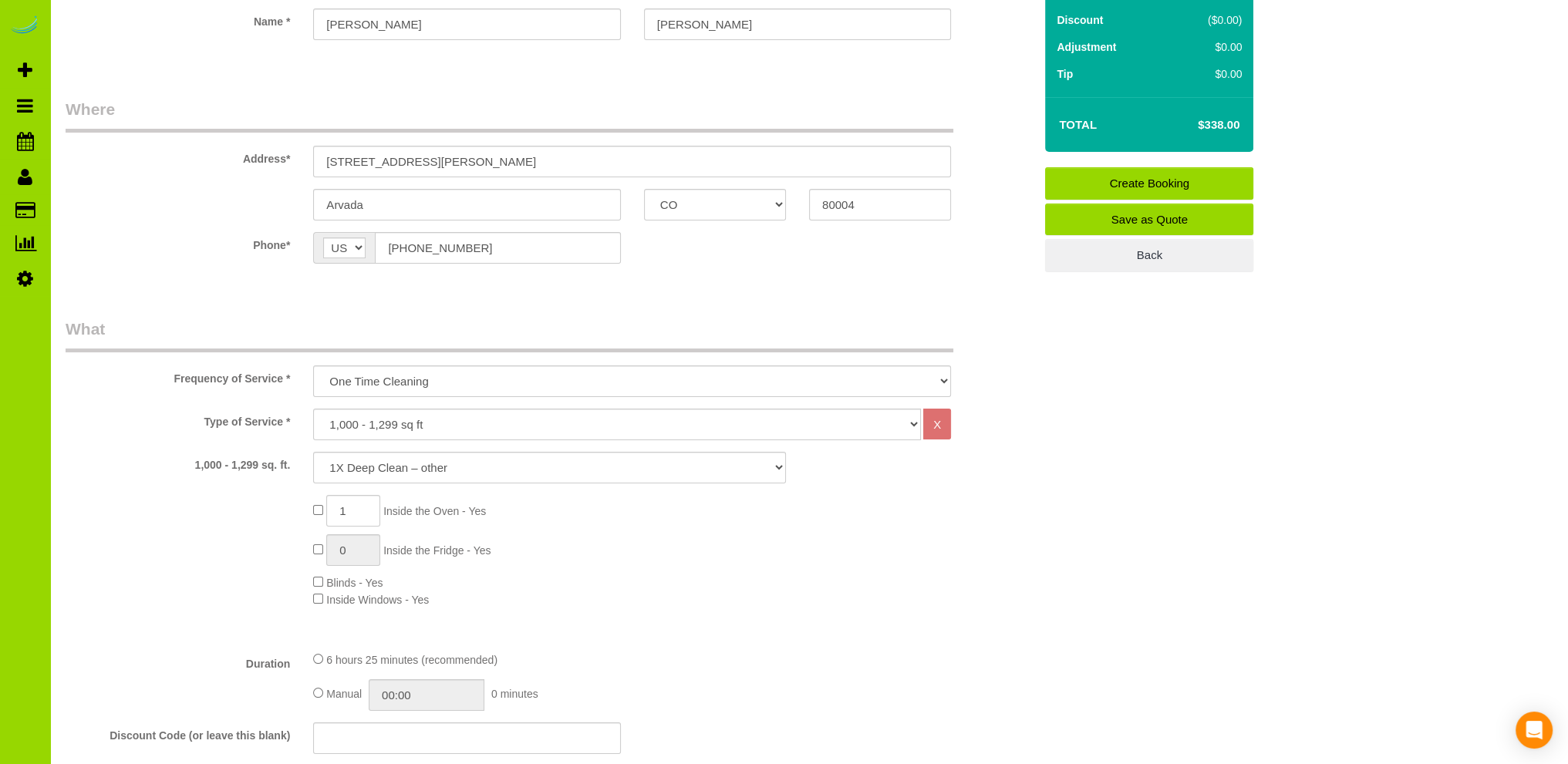
scroll to position [617, 0]
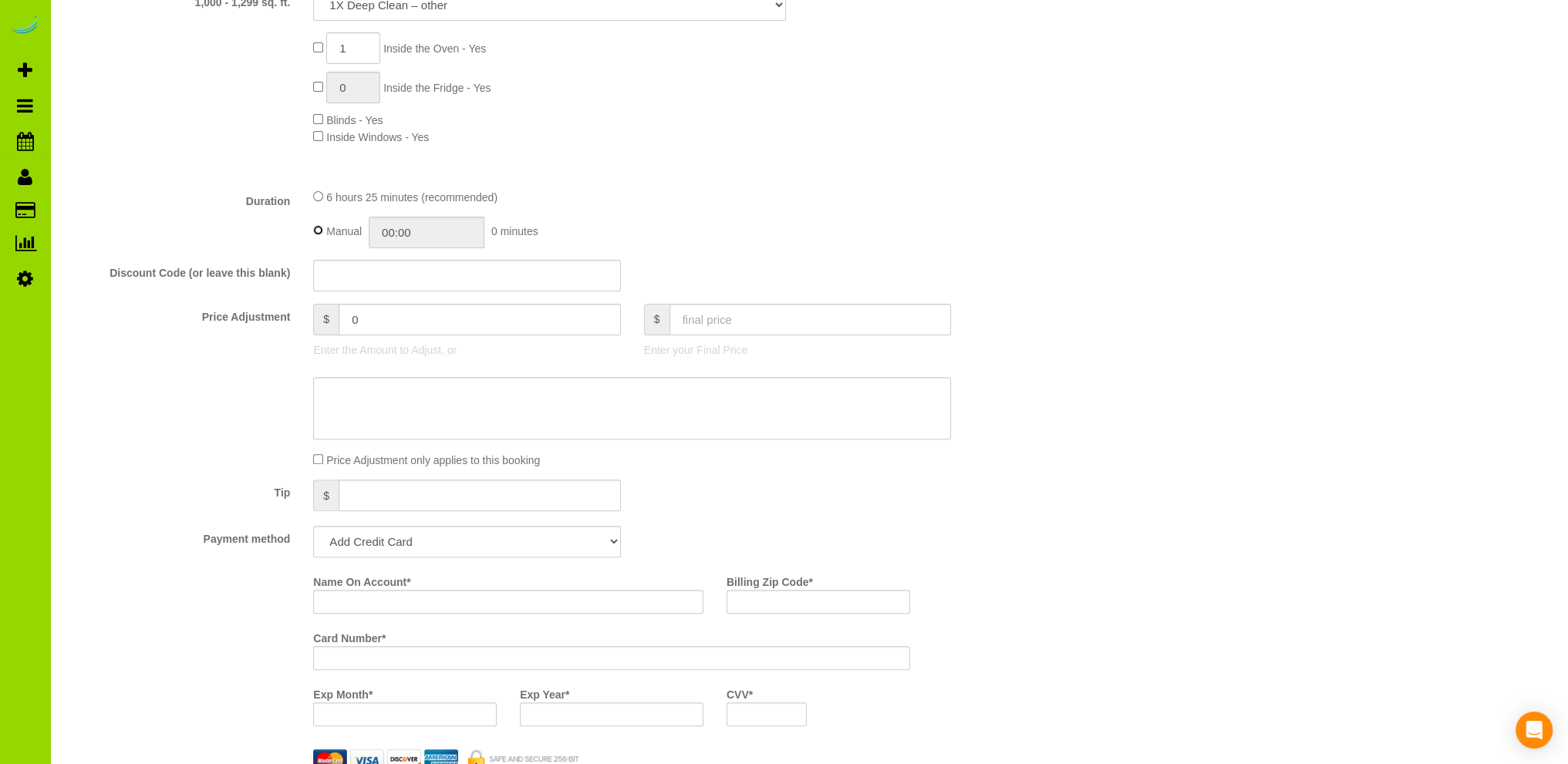
type input "06:25"
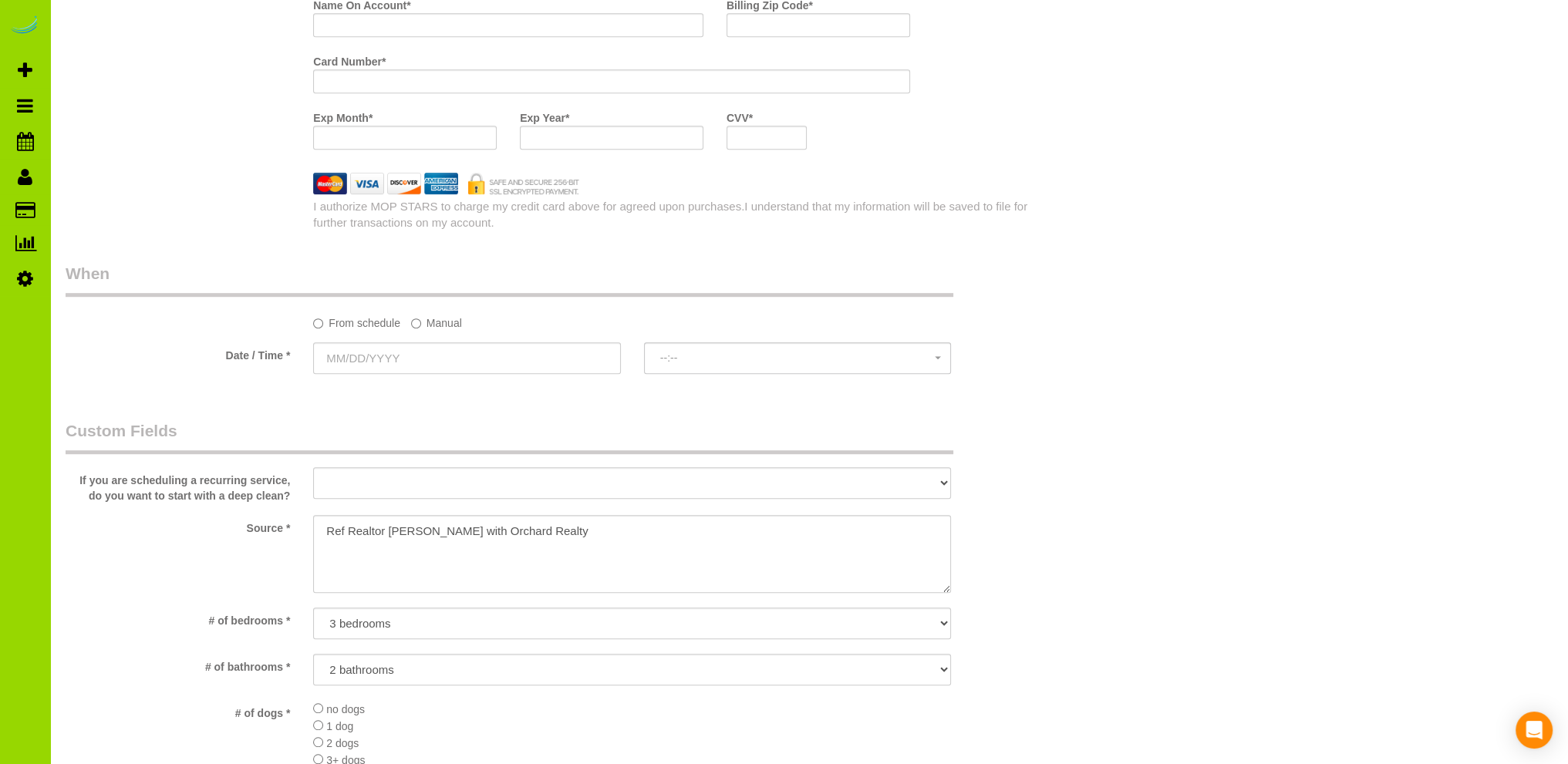
scroll to position [1234, 0]
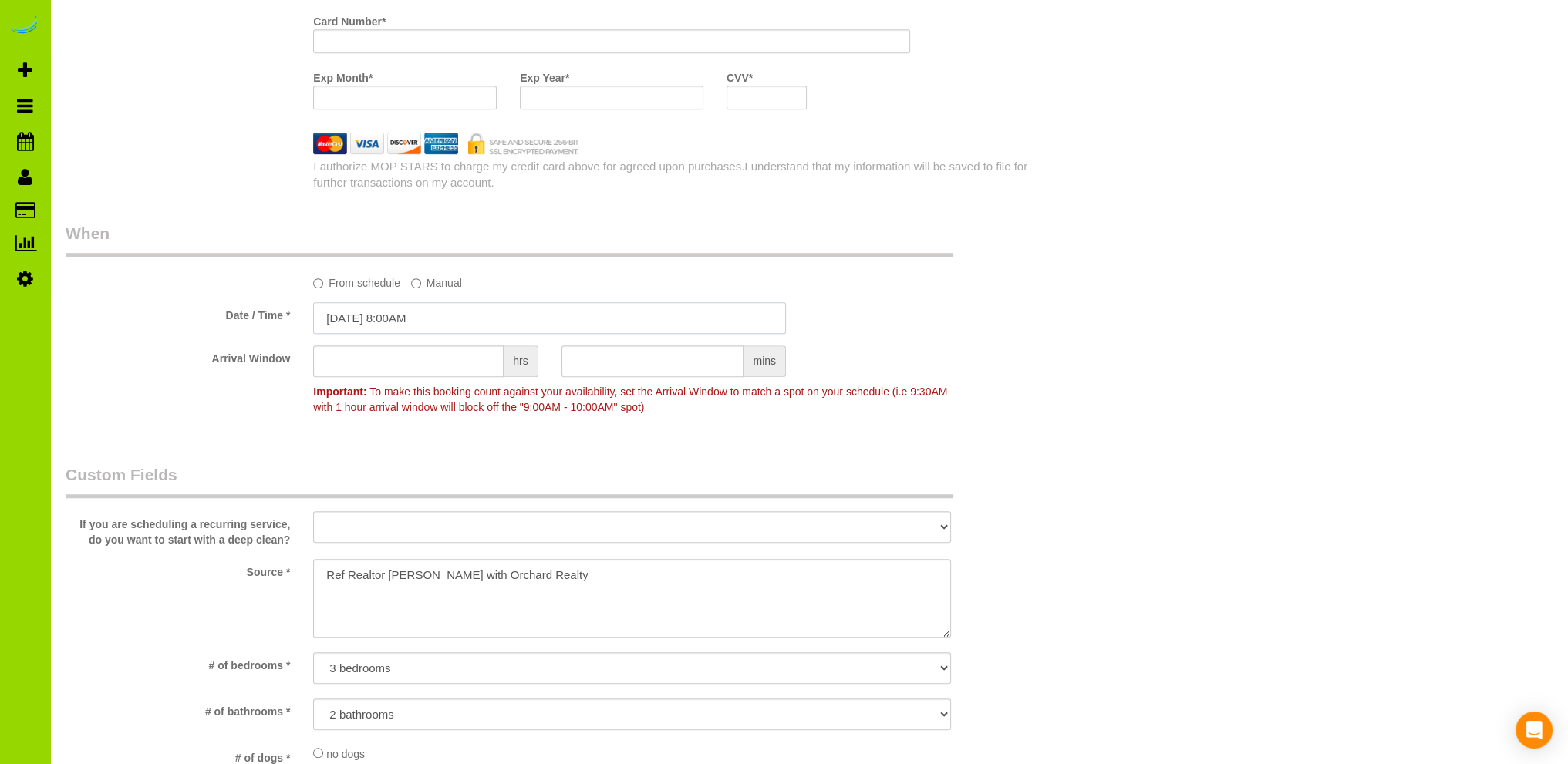
click at [368, 314] on input "09/09/2025 8:00AM" at bounding box center [550, 318] width 473 height 32
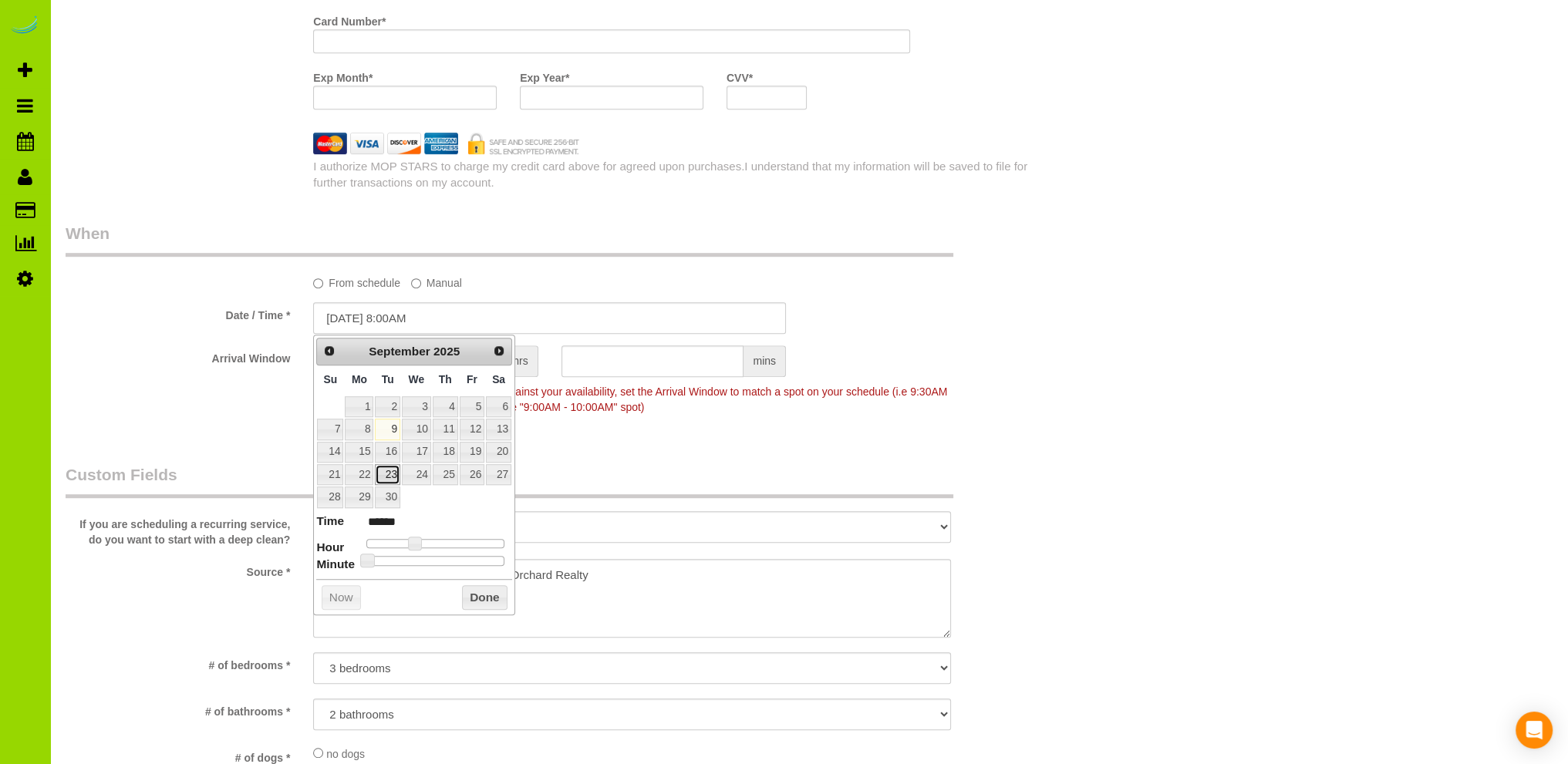
click at [391, 471] on link "23" at bounding box center [387, 475] width 25 height 21
type input "09/23/2025 9:00AM"
type input "******"
click at [417, 539] on span at bounding box center [420, 544] width 14 height 14
click at [480, 591] on button "Done" at bounding box center [485, 598] width 45 height 25
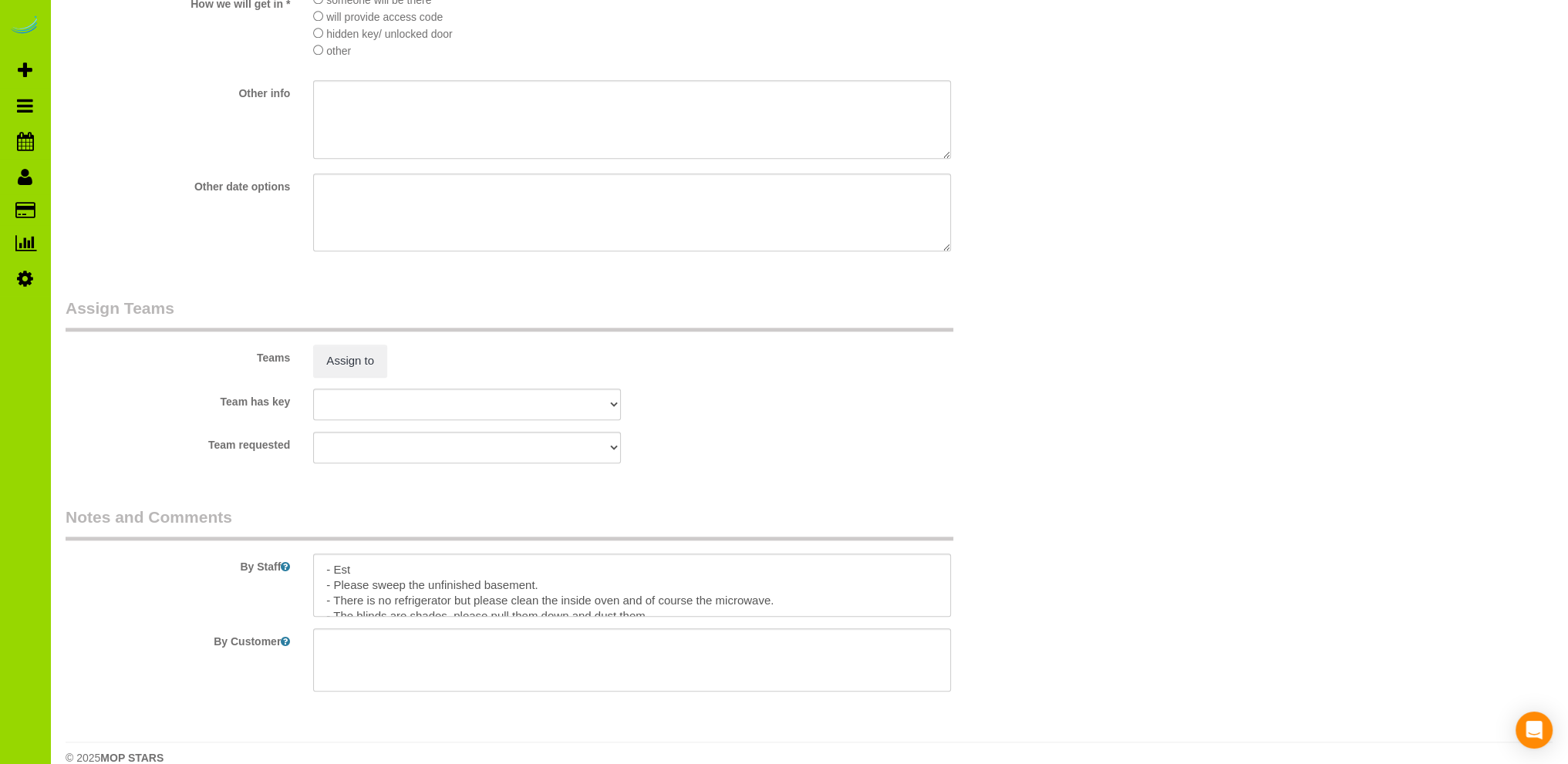
scroll to position [2250, 0]
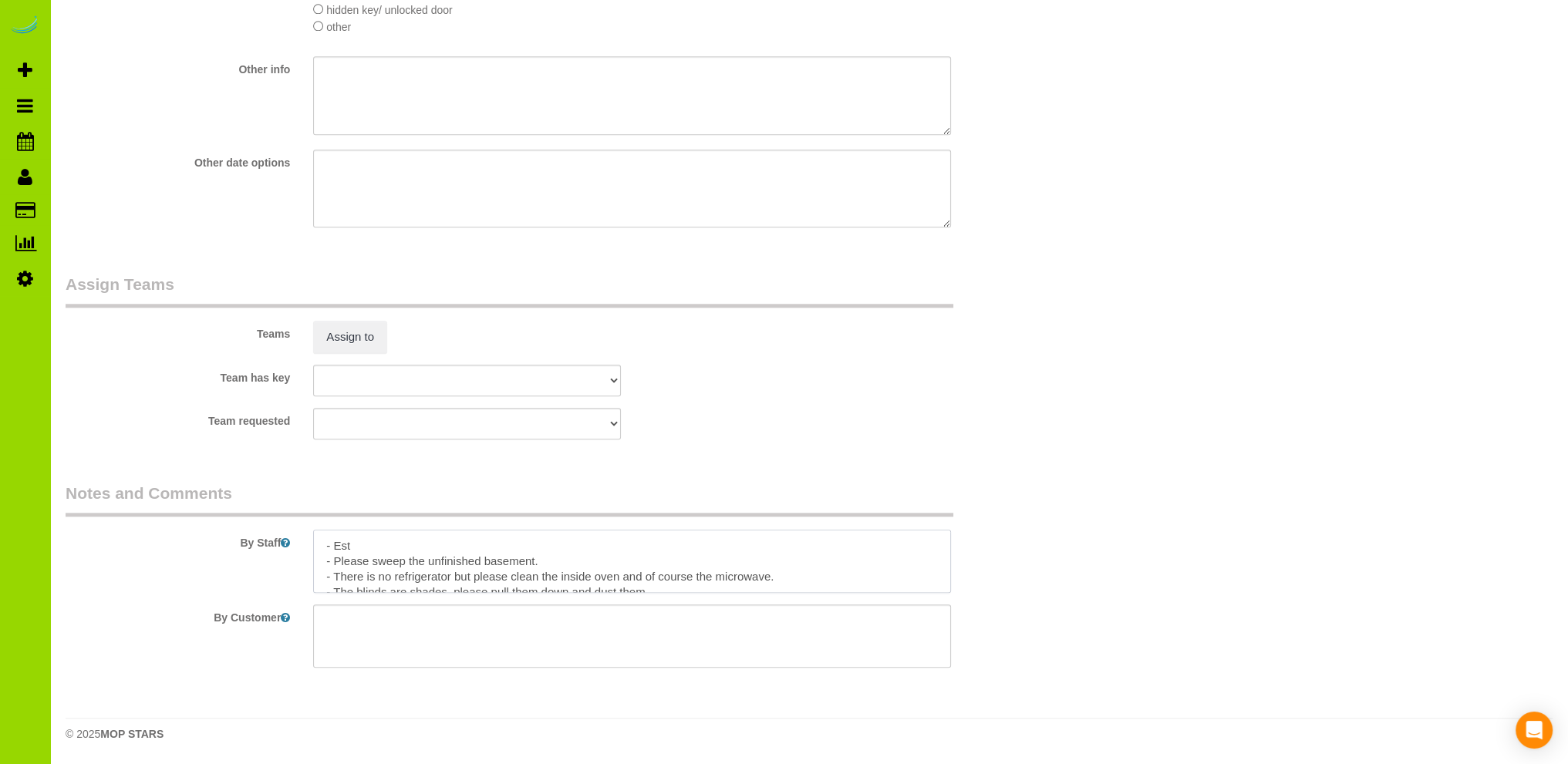
drag, startPoint x: 520, startPoint y: 547, endPoint x: 508, endPoint y: 524, distance: 25.9
click at [518, 547] on textarea at bounding box center [632, 561] width 638 height 63
click at [500, 558] on textarea at bounding box center [632, 561] width 638 height 63
click at [528, 561] on textarea at bounding box center [632, 561] width 638 height 63
type textarea "- Est - Front door code: 5216 (garage is 1988# in case you need to get into the…"
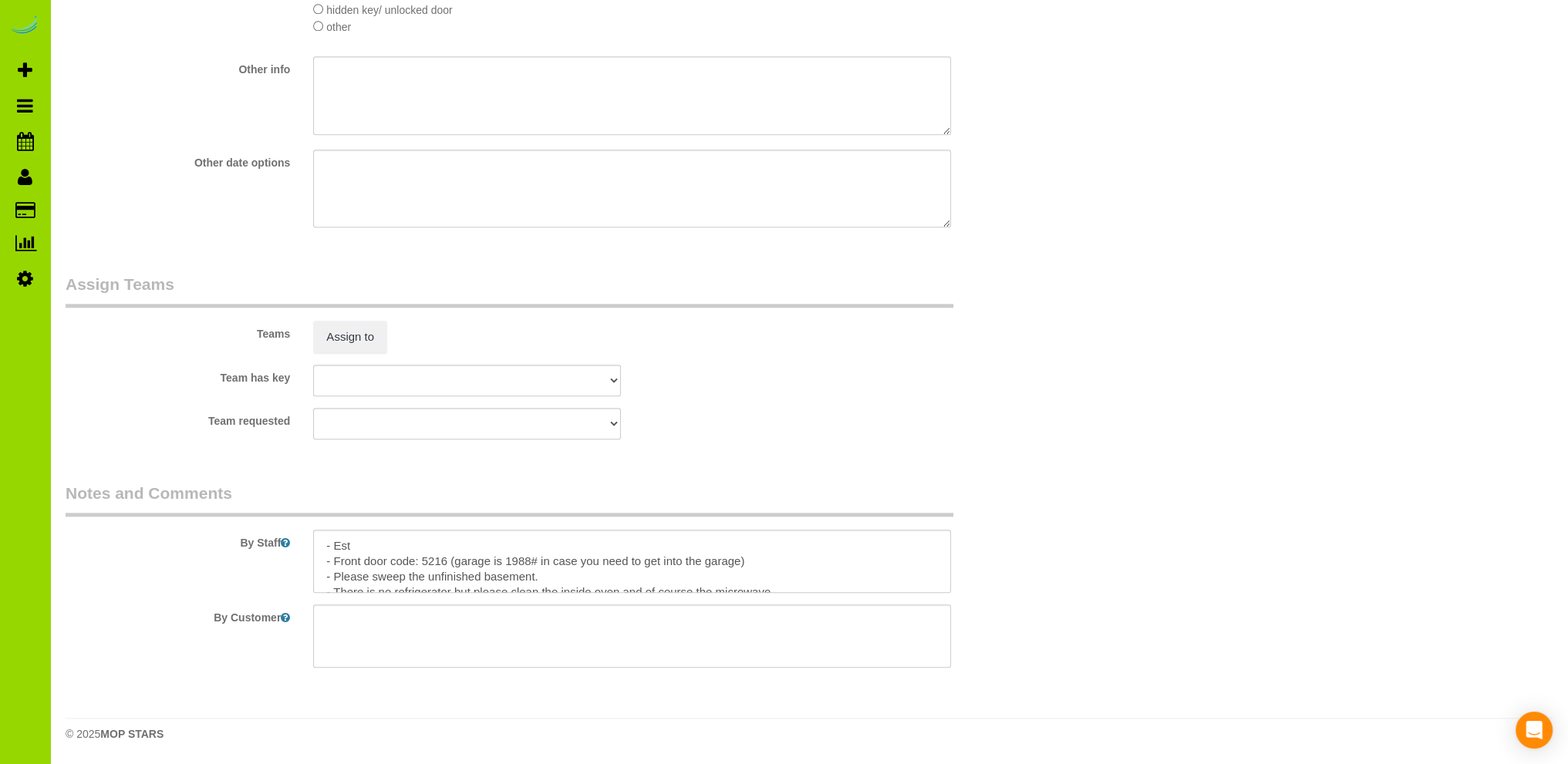
drag, startPoint x: 669, startPoint y: 422, endPoint x: 662, endPoint y: 415, distance: 9.9
click at [667, 417] on div "Team requested ALBI ANA ANGEL DESI ELVIA ERICA FABIOLA FLOR HELEN JAVIER MARIBE…" at bounding box center [549, 423] width 991 height 32
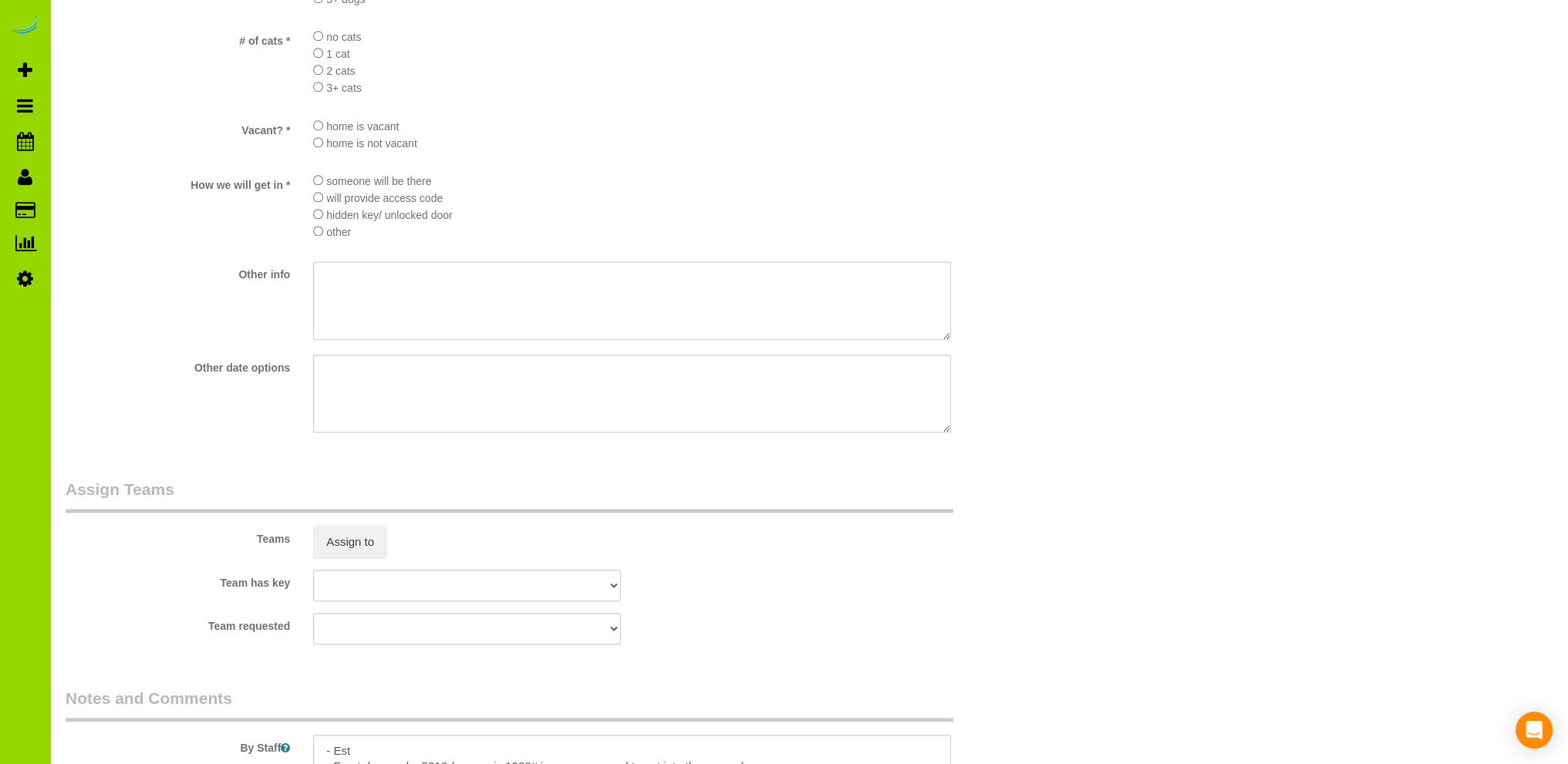
scroll to position [1941, 0]
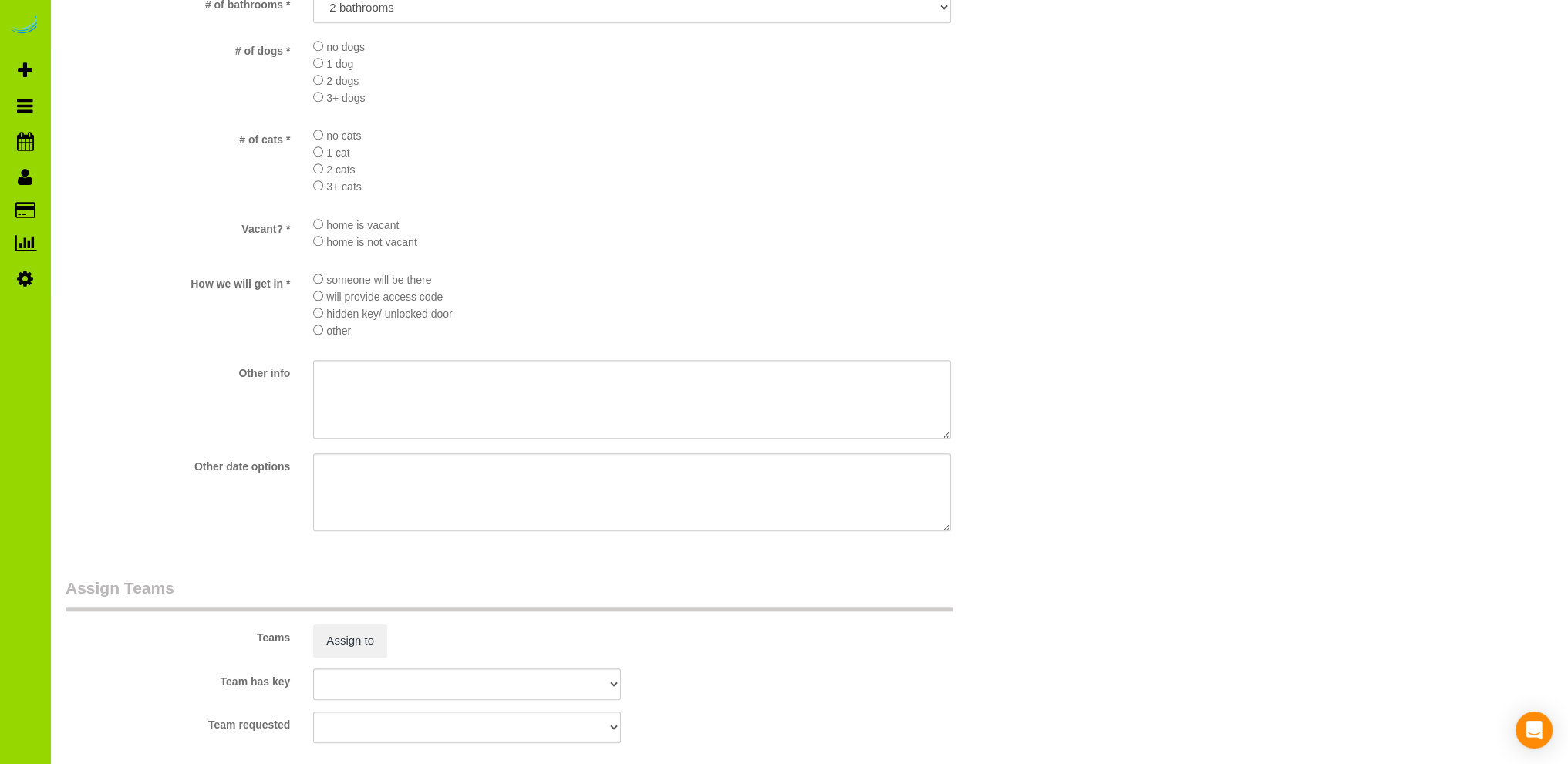
click at [576, 244] on li "home is not vacant" at bounding box center [632, 241] width 638 height 17
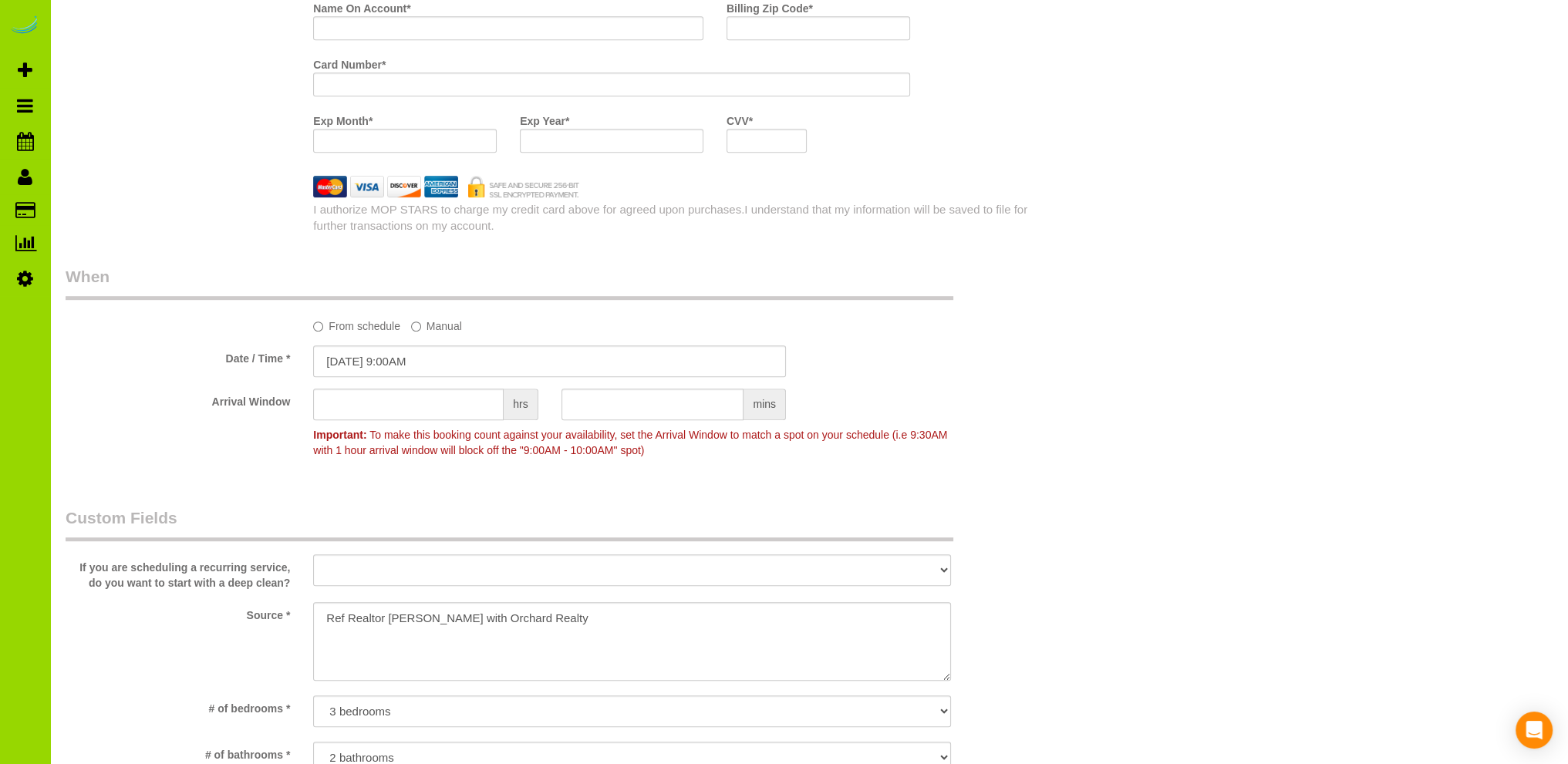
scroll to position [1324, 0]
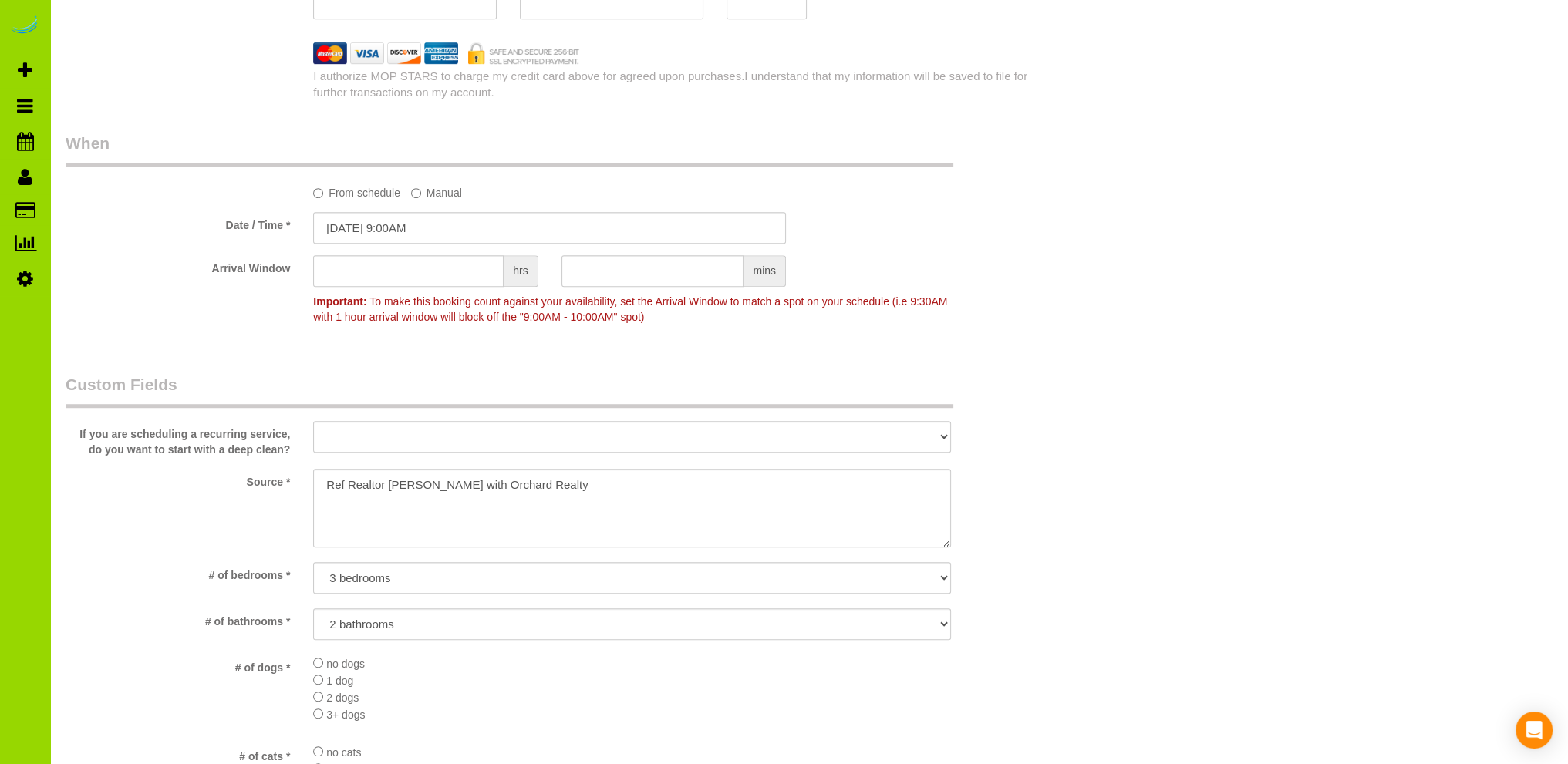
click at [477, 359] on div "Who Email* Name * Andy Woodward Where Address* 6144 Pierson St. Arvada AK AL AR…" at bounding box center [549, 181] width 991 height 2900
click at [1059, 405] on div "Who Email* Name * Andy Woodward Where Address* 6144 Pierson St. Arvada AK AL AR…" at bounding box center [808, 181] width 1486 height 2900
click at [535, 363] on div "Who Email* Name * Andy Woodward Where Address* 6144 Pierson St. Arvada AK AL AR…" at bounding box center [549, 181] width 991 height 2900
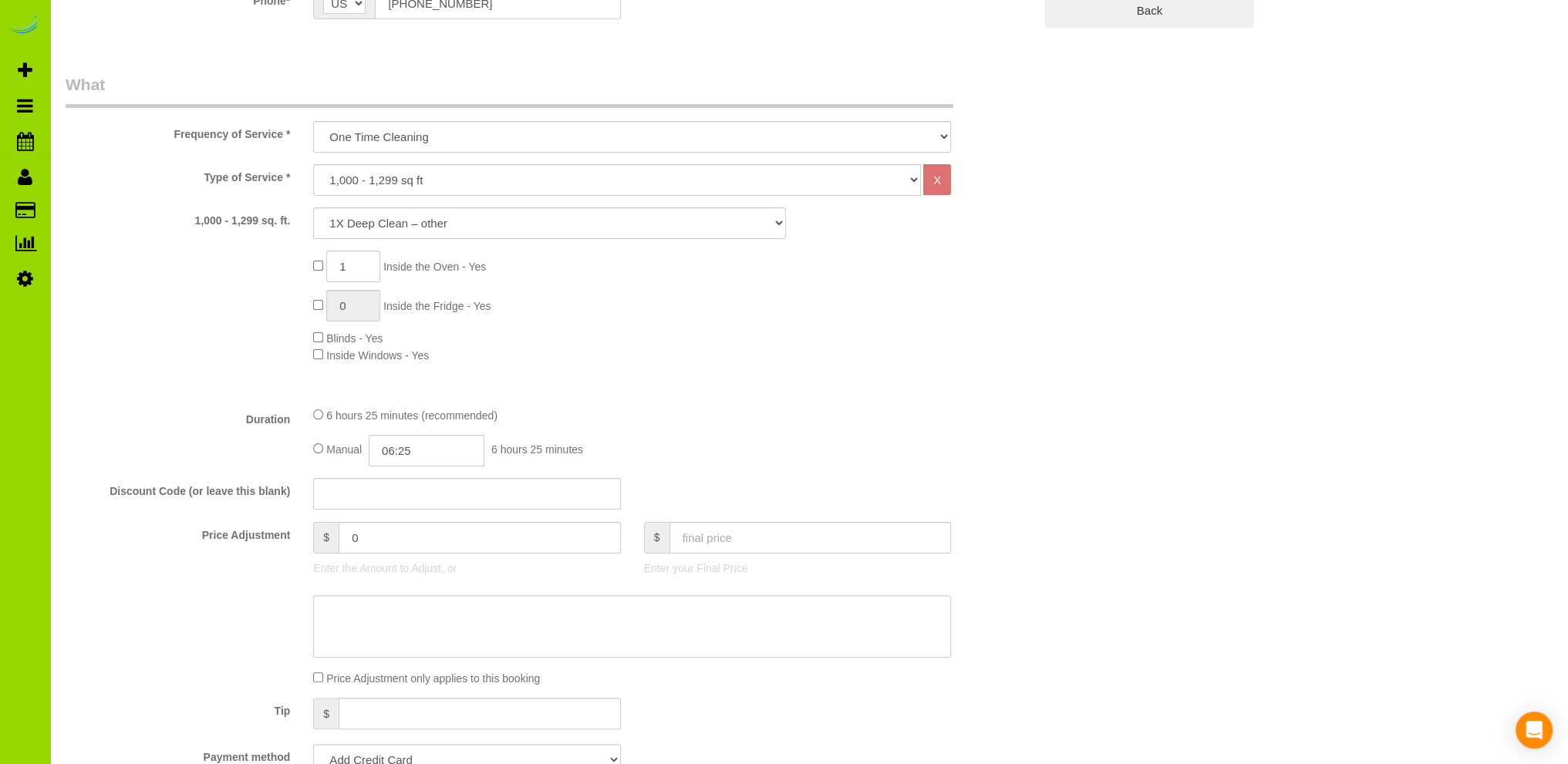
scroll to position [0, 0]
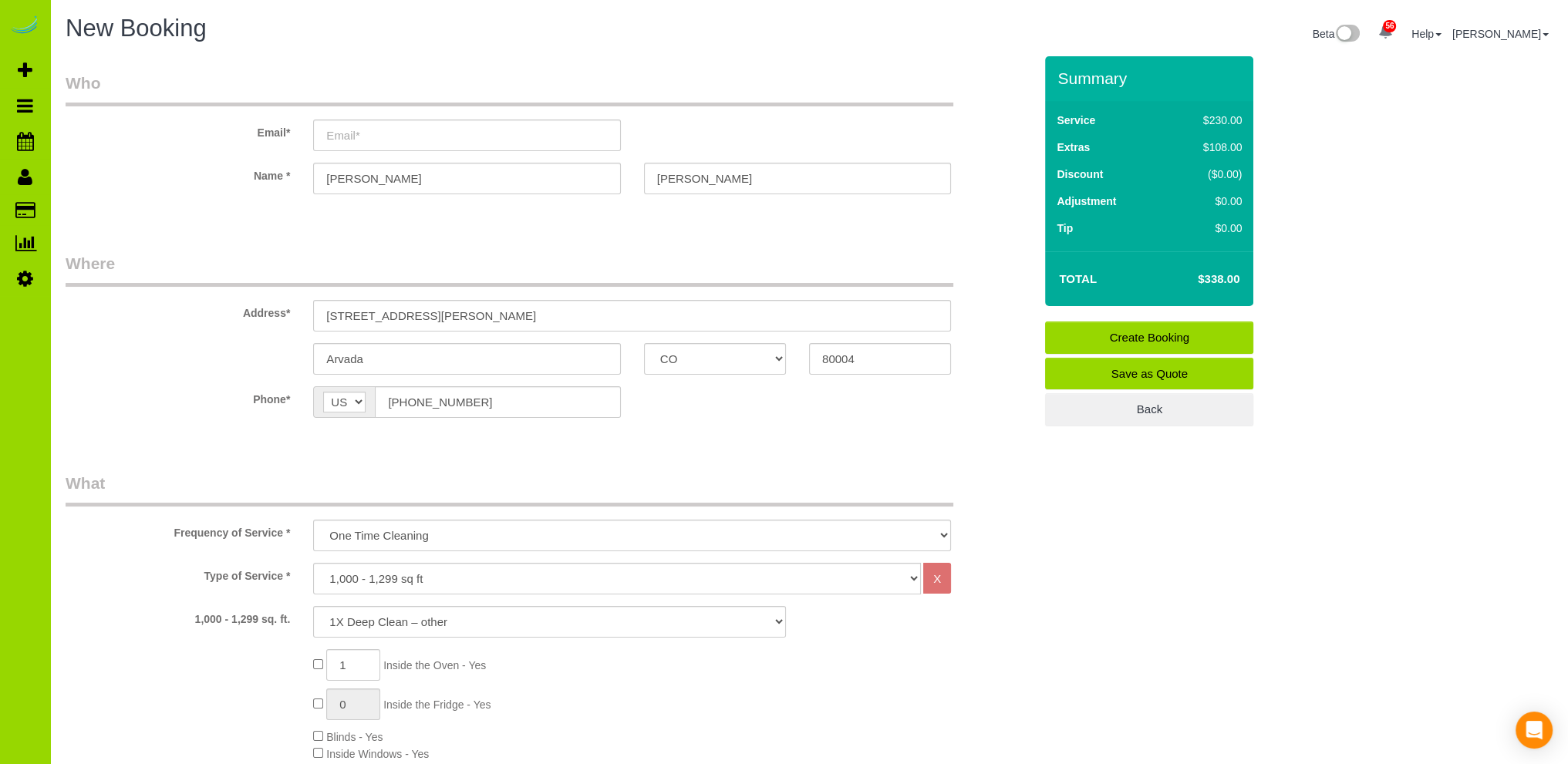
click at [309, 218] on fieldset "Who Email* Name * Andy Woodward" at bounding box center [549, 146] width 968 height 149
click at [339, 135] on input "email" at bounding box center [467, 135] width 307 height 32
click at [333, 140] on input "email" at bounding box center [467, 135] width 307 height 32
type input "[PERSON_NAME][EMAIL_ADDRESS][PERSON_NAME][DOMAIN_NAME]"
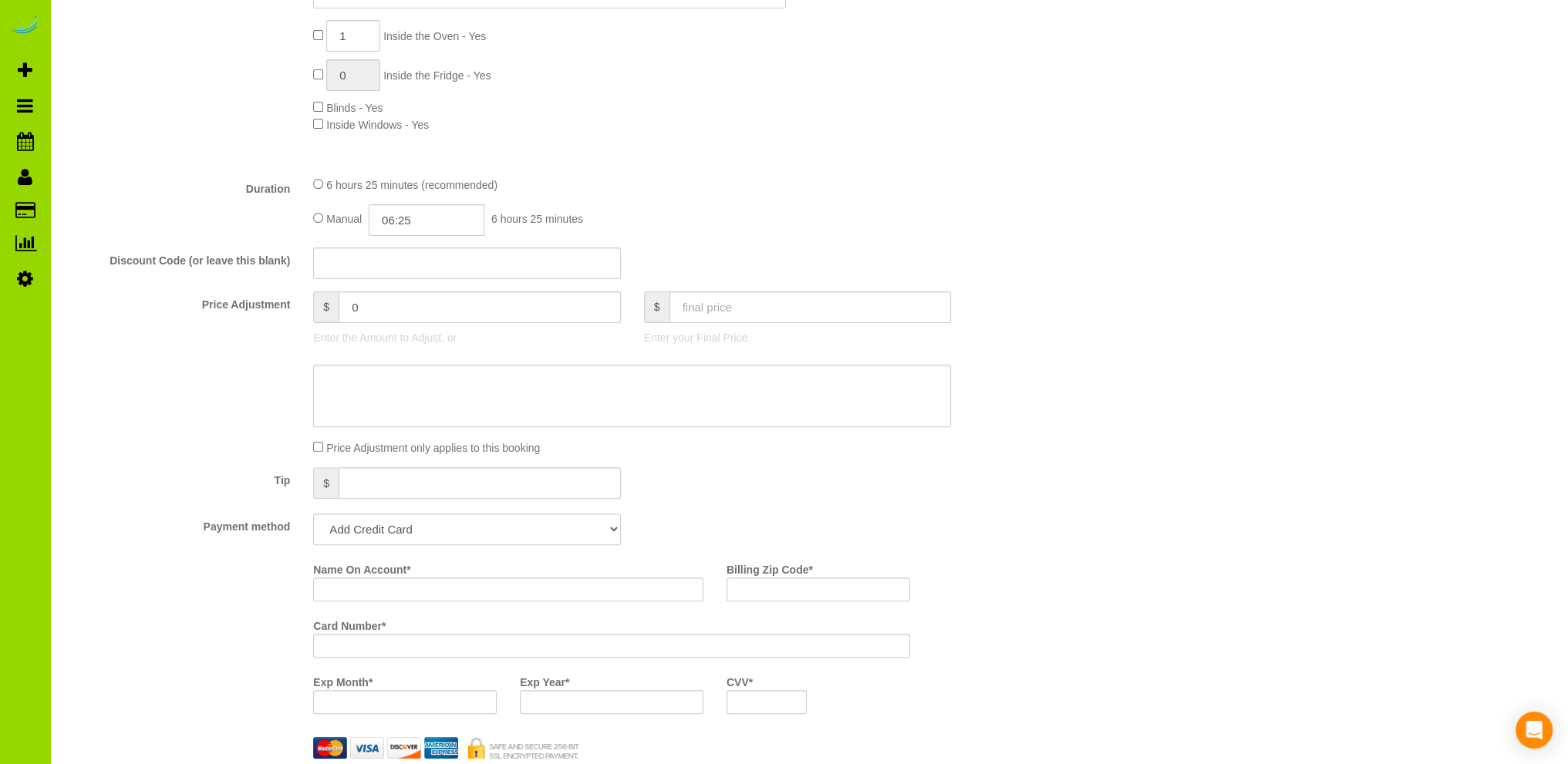
scroll to position [771, 0]
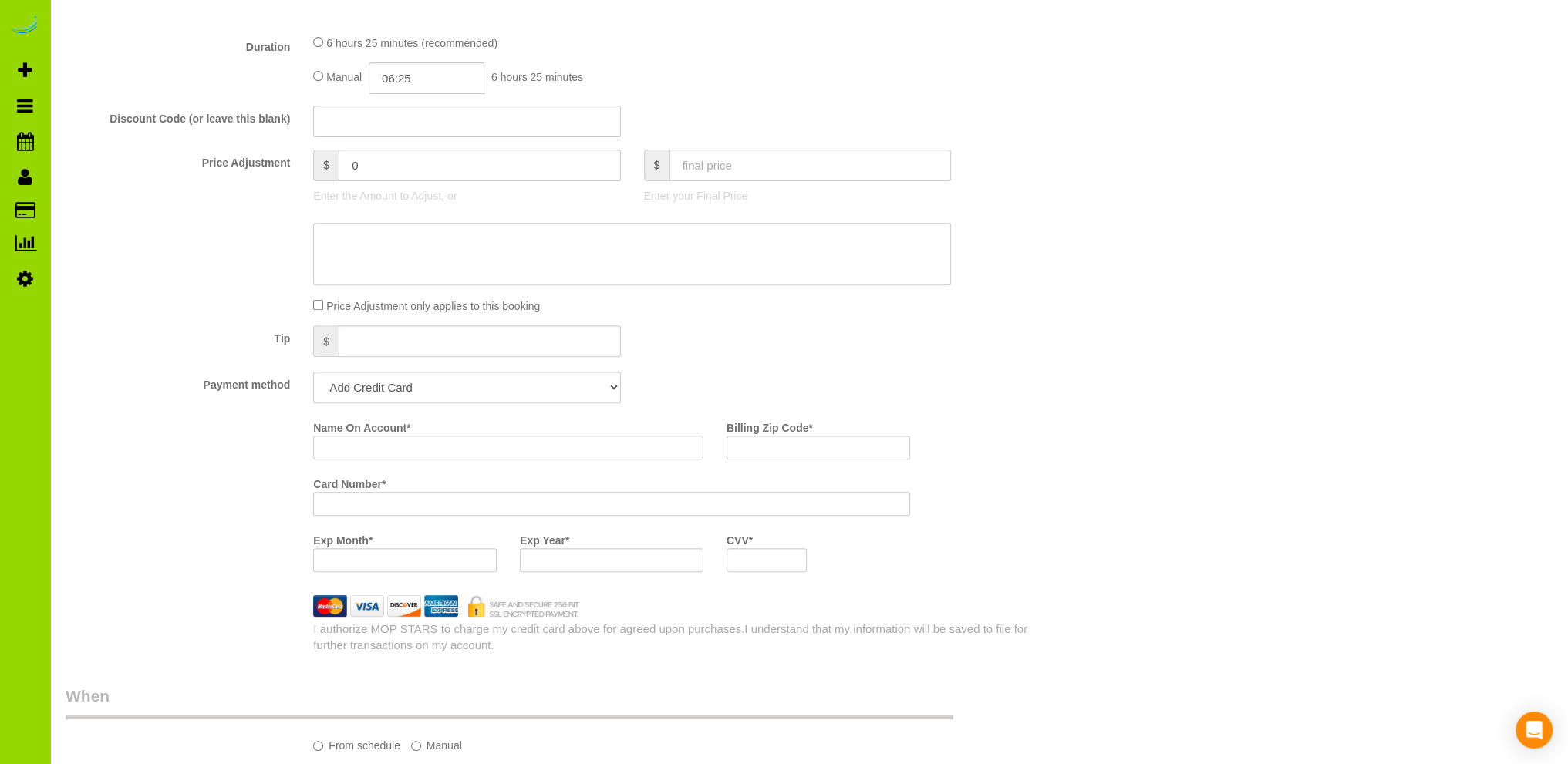
click at [371, 442] on input "Name On Account *" at bounding box center [509, 447] width 390 height 24
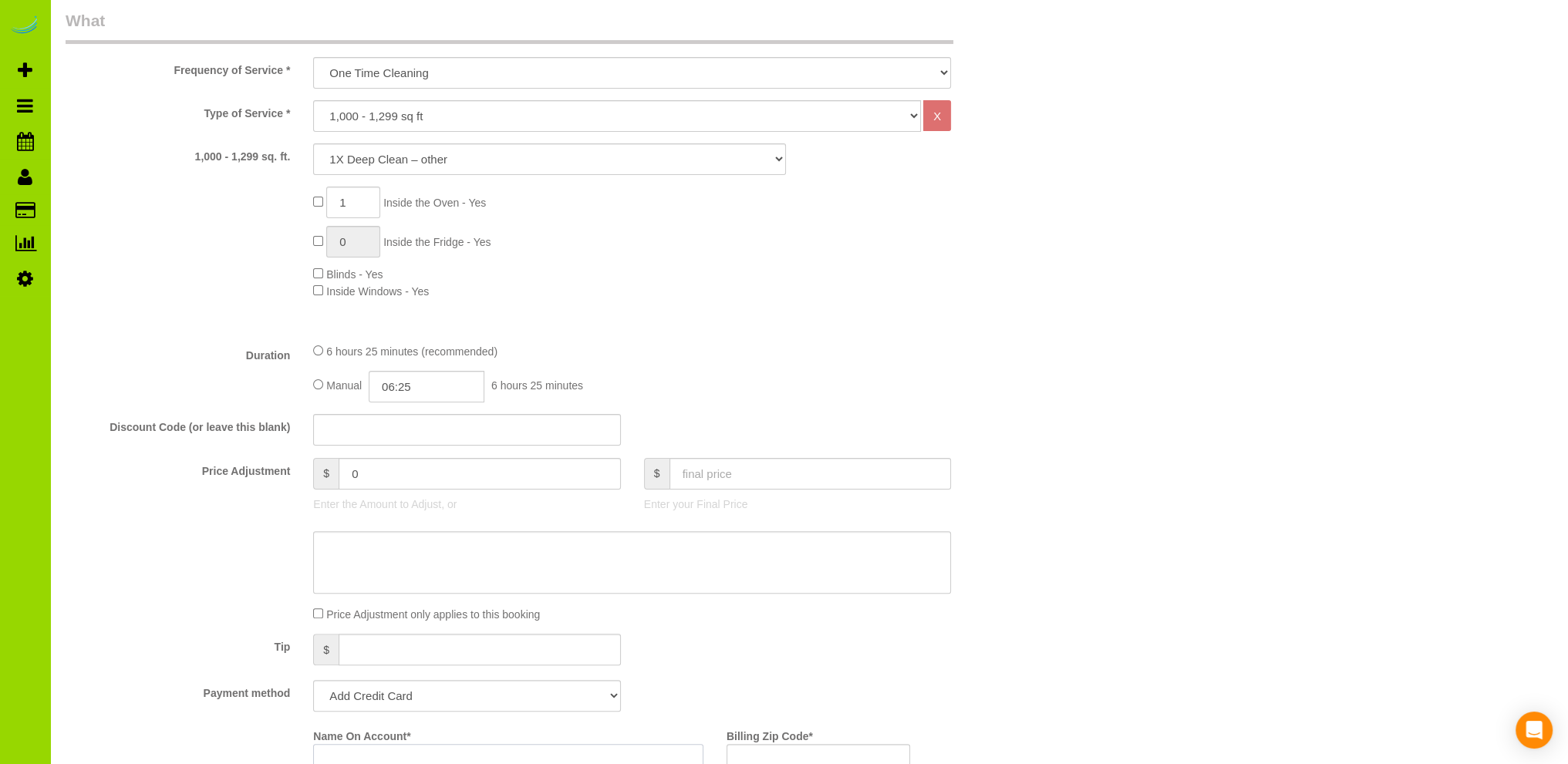
scroll to position [926, 0]
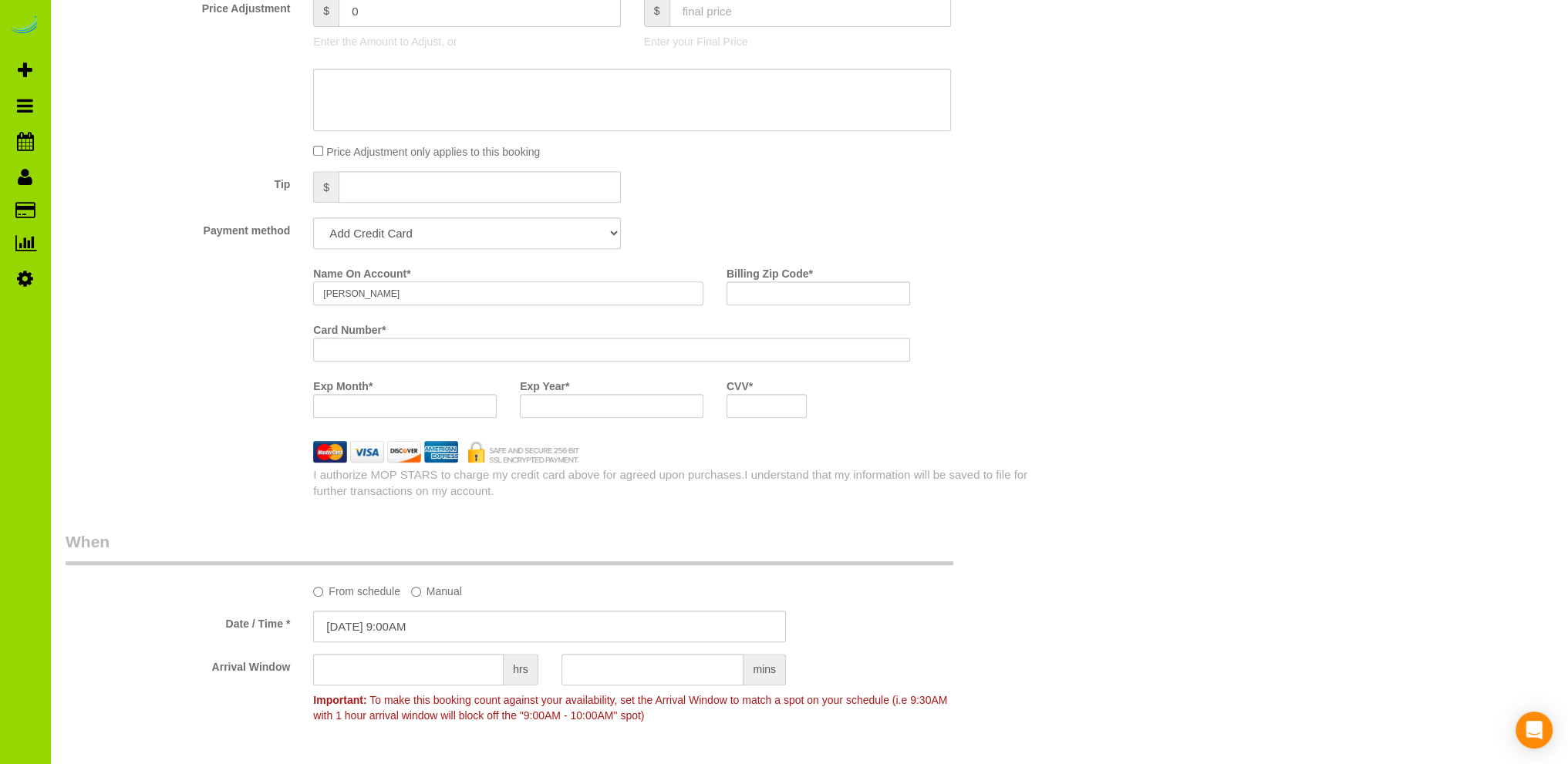
type input "Andrew Woodward"
click at [756, 293] on input "Billing Zip Code *" at bounding box center [818, 293] width 184 height 24
type input "80004"
click at [1141, 378] on div "Who Email* andrew.a.woodward@gmail.com Name * Andy Woodward Where Address* 6144…" at bounding box center [808, 580] width 1486 height 2900
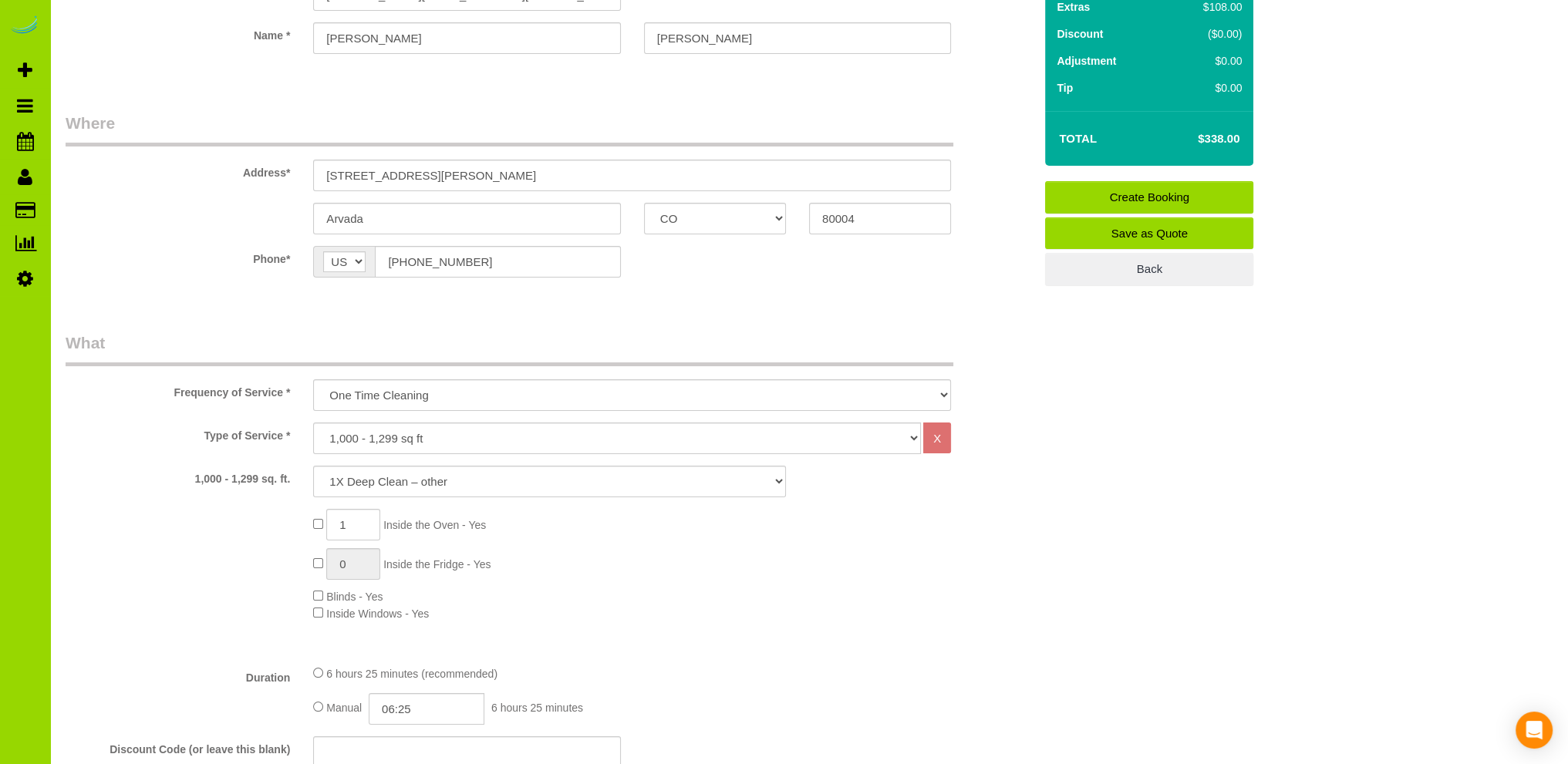
scroll to position [0, 0]
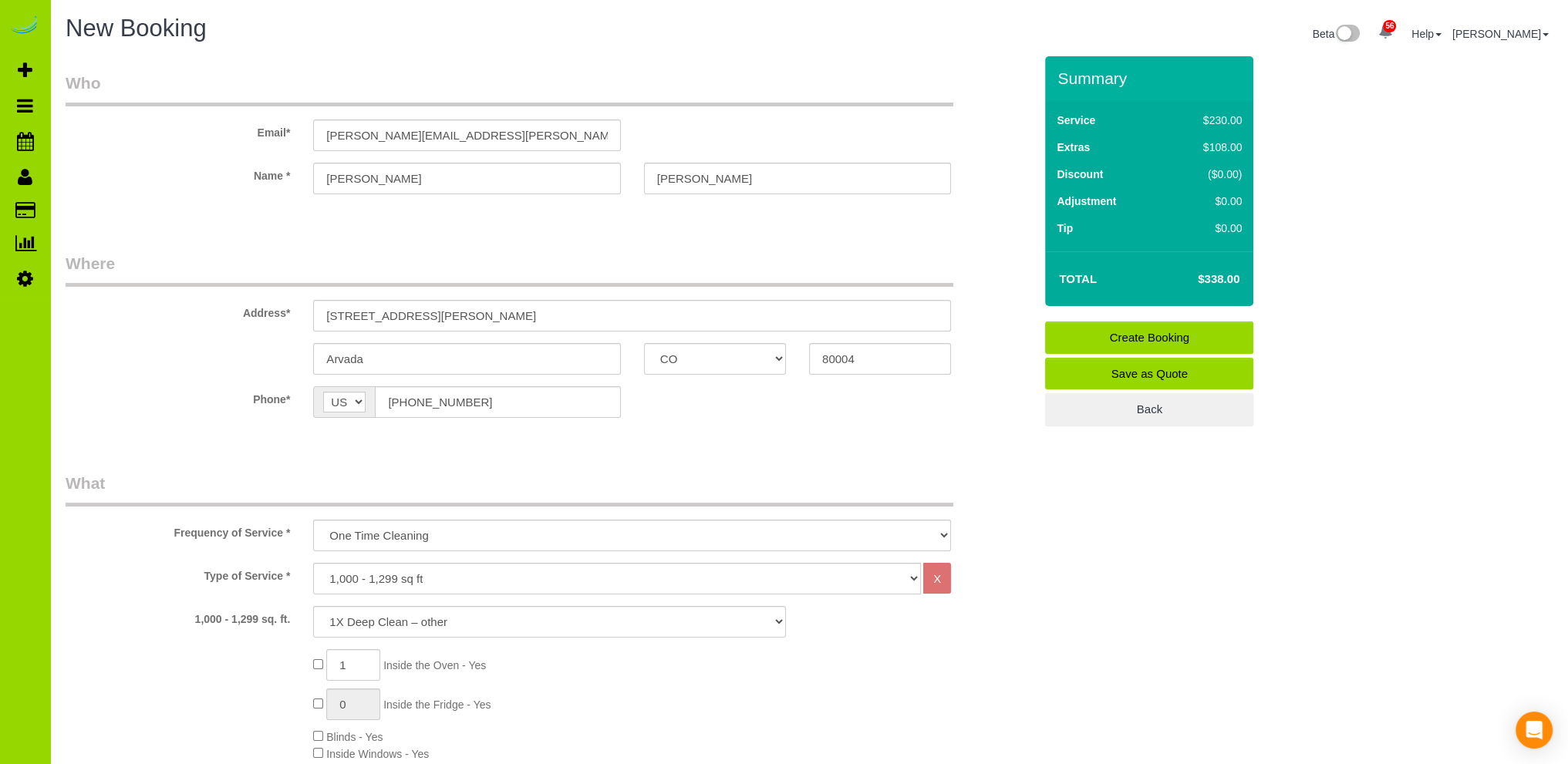
click at [1147, 329] on link "Create Booking" at bounding box center [1149, 338] width 208 height 33
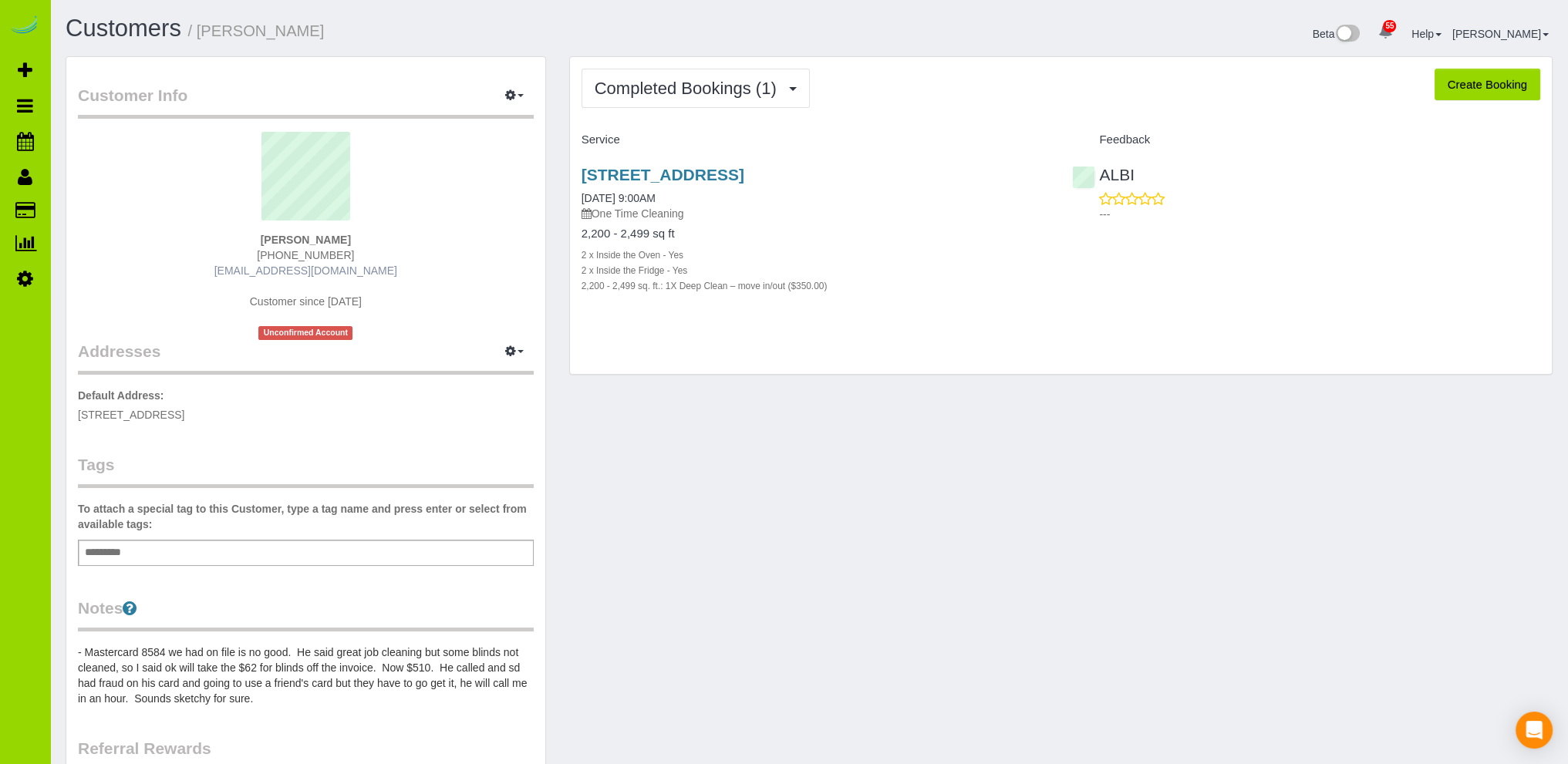
drag, startPoint x: 379, startPoint y: 269, endPoint x: 237, endPoint y: 271, distance: 142.0
click at [237, 271] on div "Meni Elisha (308) 293-9157 menachem2026@gmail.com Customer since 2025 Unconfirm…" at bounding box center [306, 237] width 456 height 209
copy link "menachem2026@gmail.com"
click at [660, 493] on div "Customer Info Edit Contact Info Send Message Email Preferences Special Sales Ta…" at bounding box center [808, 535] width 1510 height 959
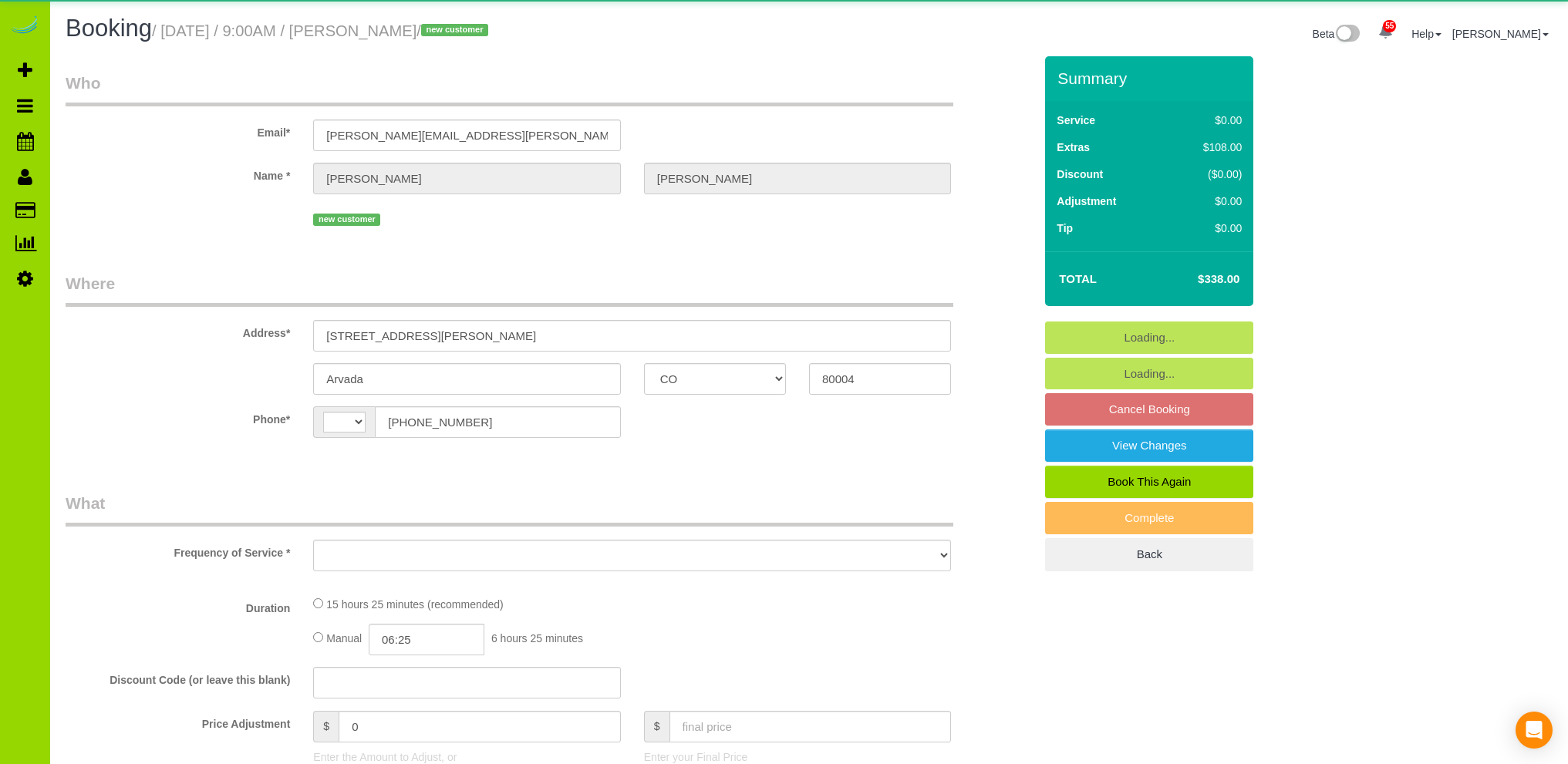
select select "CO"
select select "string:[GEOGRAPHIC_DATA]"
select select "object:805"
select select "string:fspay-bc77701e-cc06-4e0a-8269-0fe845d17537"
select select "number:4"
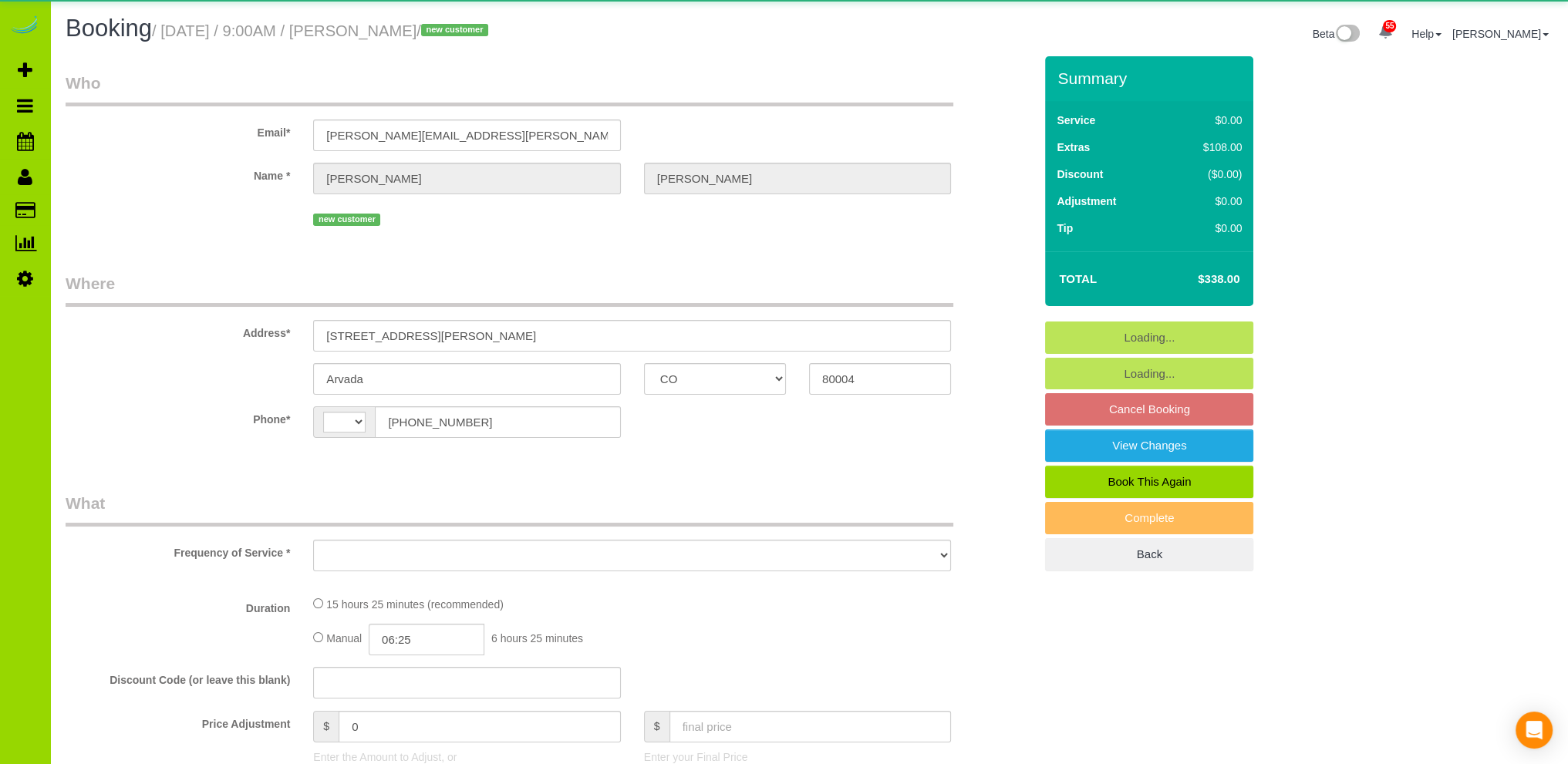
select select "number:13"
select select "object:1216"
select select "spot1"
select select "3"
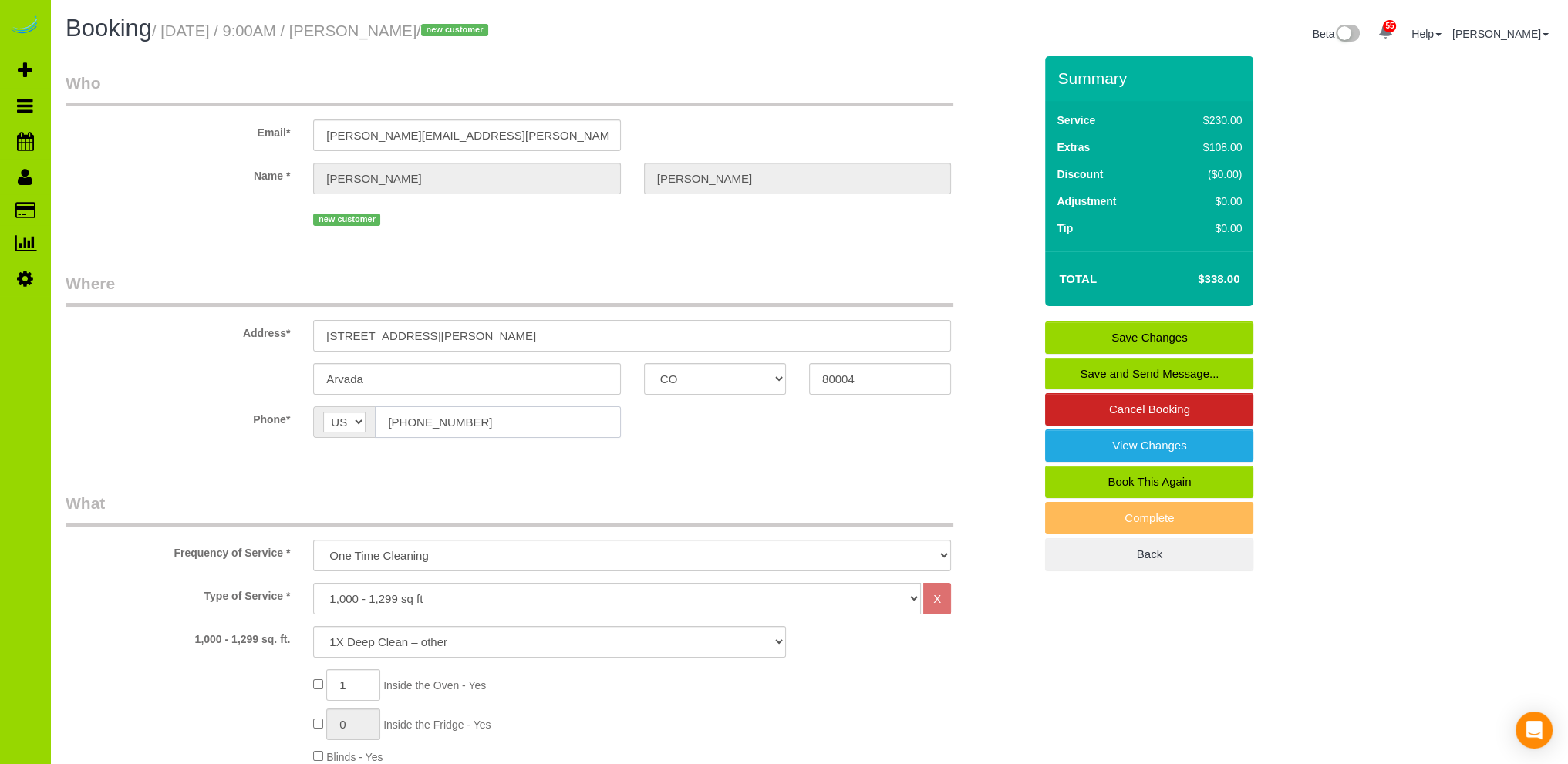
click at [494, 420] on input "[PHONE_NUMBER]" at bounding box center [497, 422] width 245 height 32
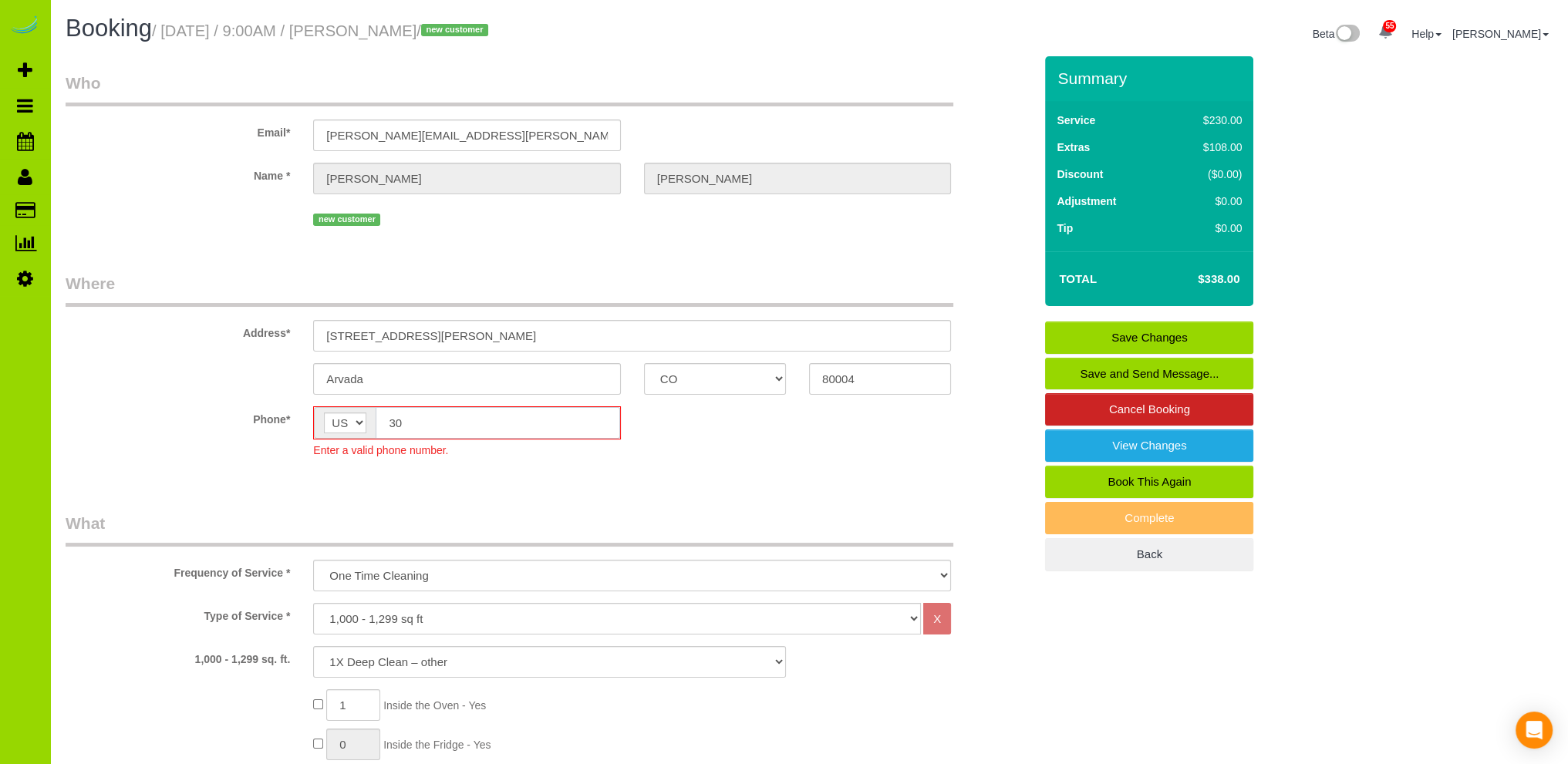
type input "3"
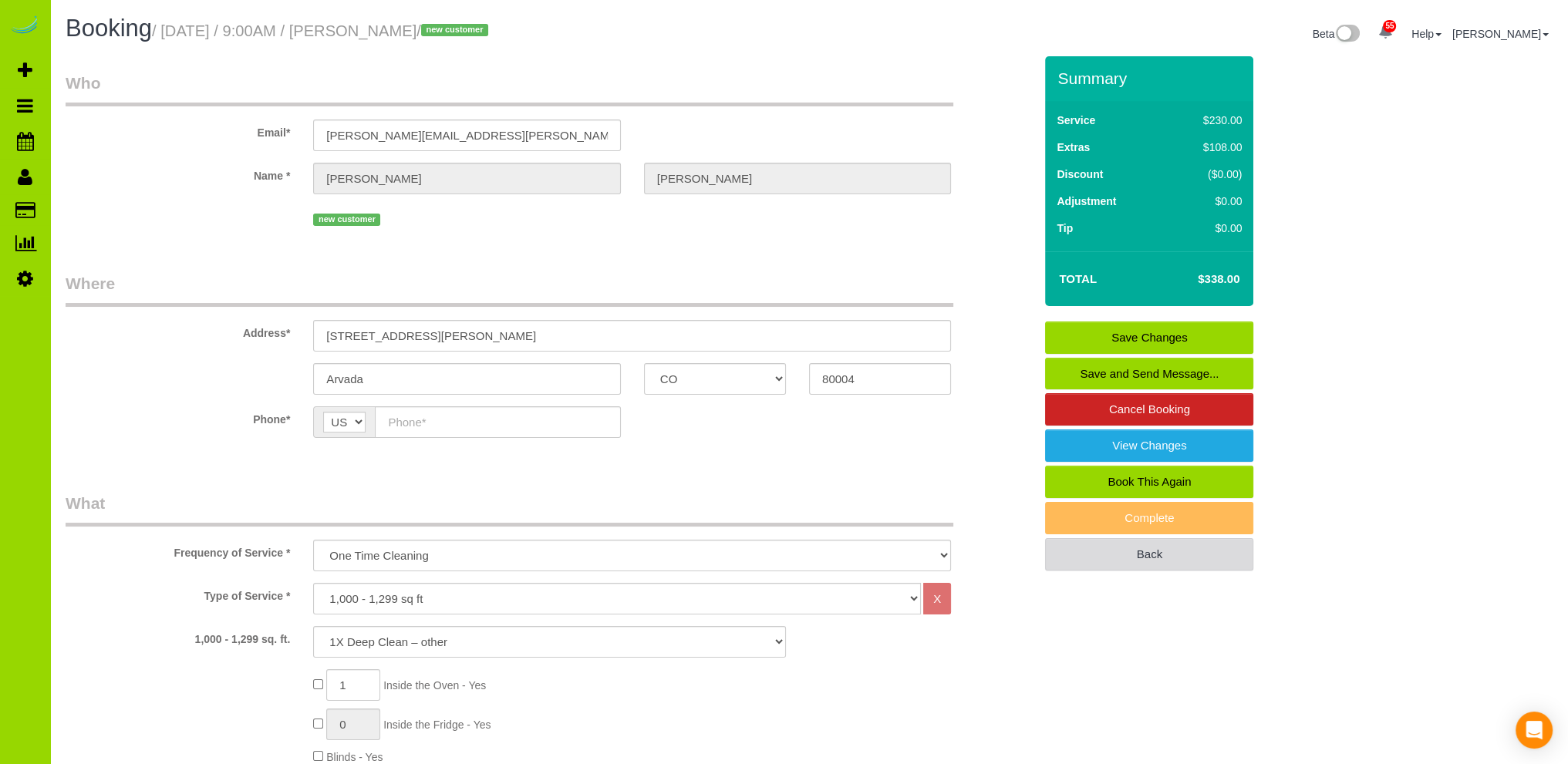
click at [1159, 555] on link "Back" at bounding box center [1149, 555] width 208 height 33
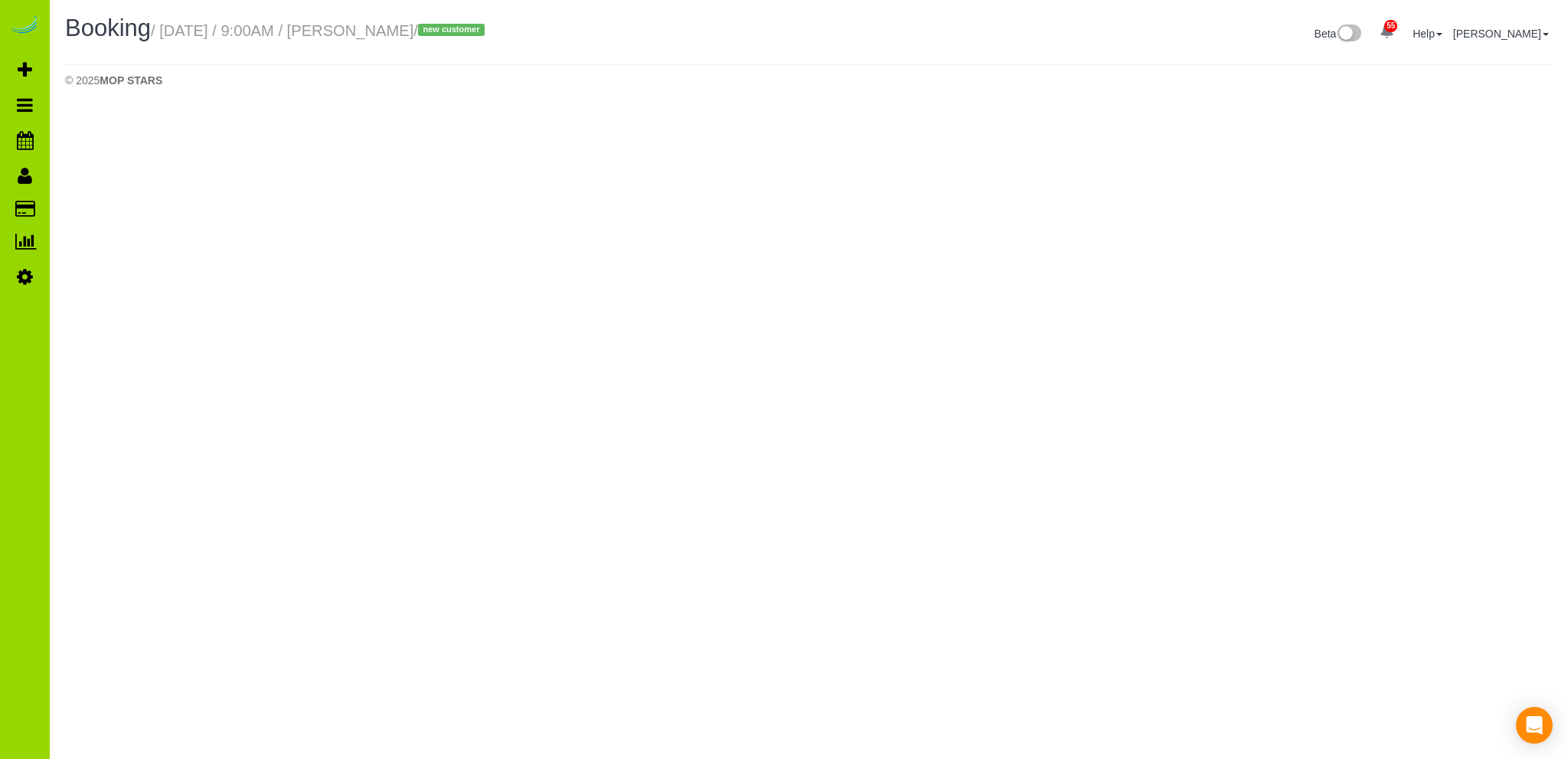
select select "CO"
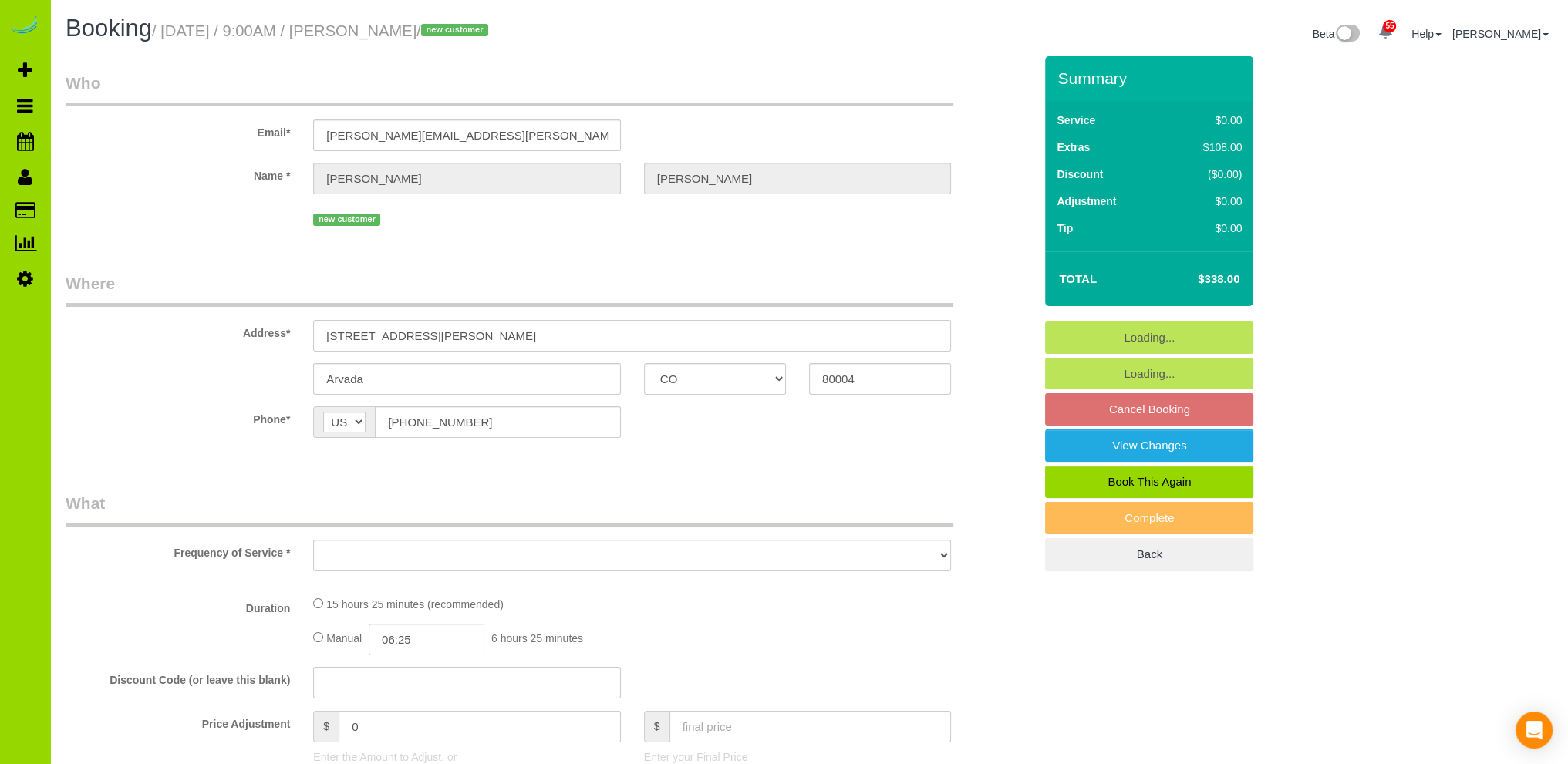
select select "object:2338"
select select "string:fspay-bc77701e-cc06-4e0a-8269-0fe845d17537"
select select "3"
select select "spot6"
select select "number:4"
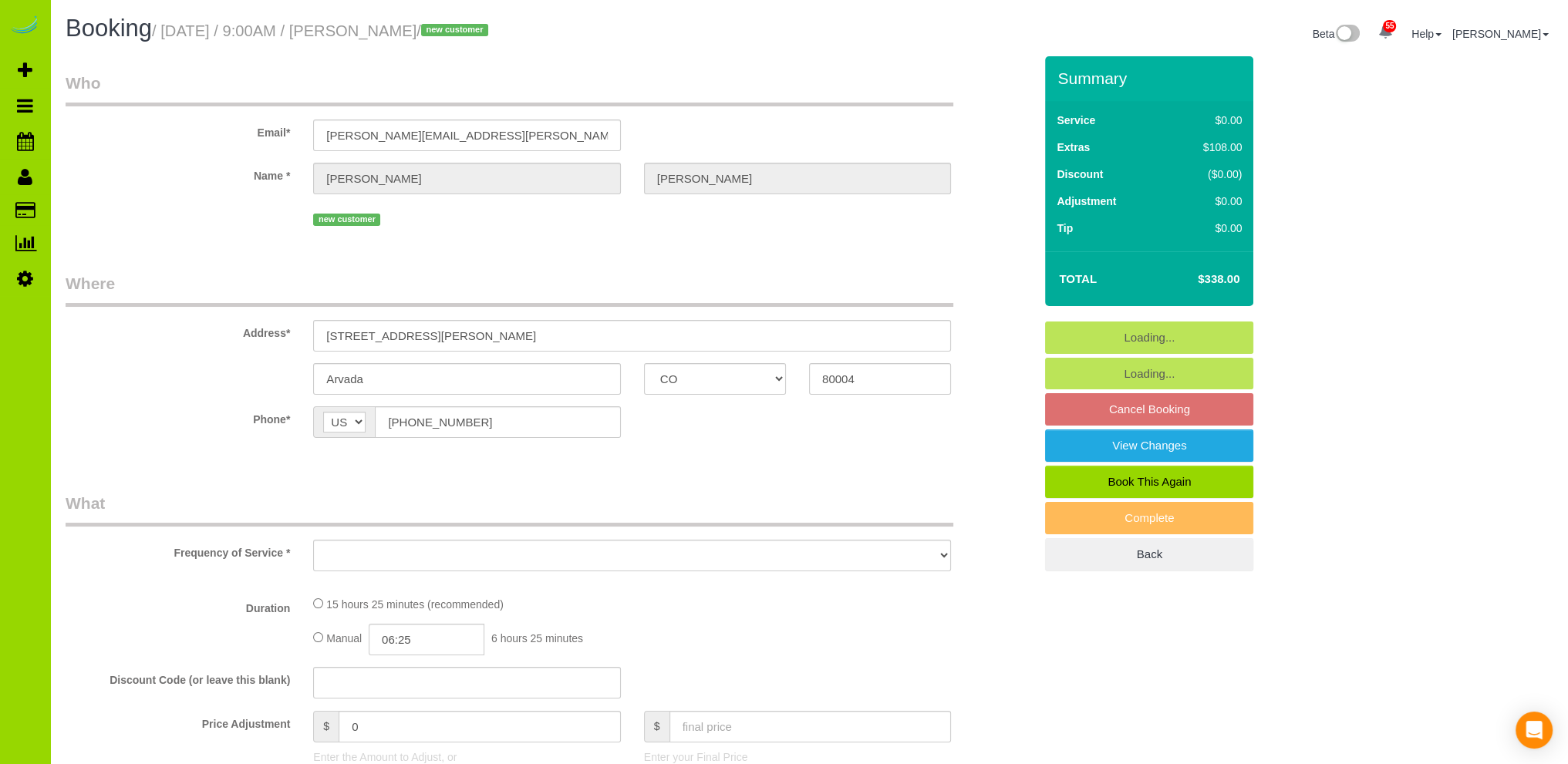
select select "number:13"
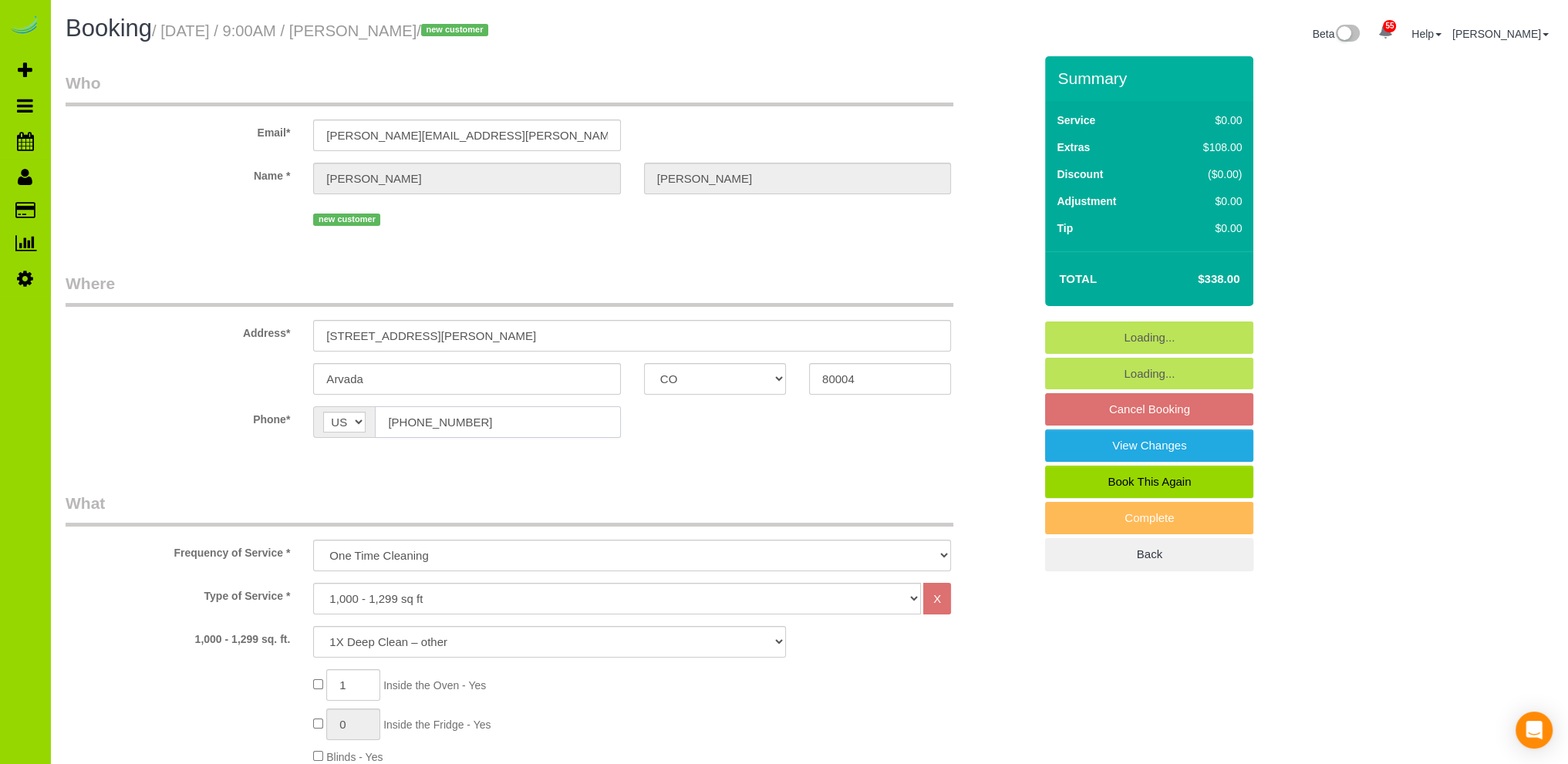
select select "3"
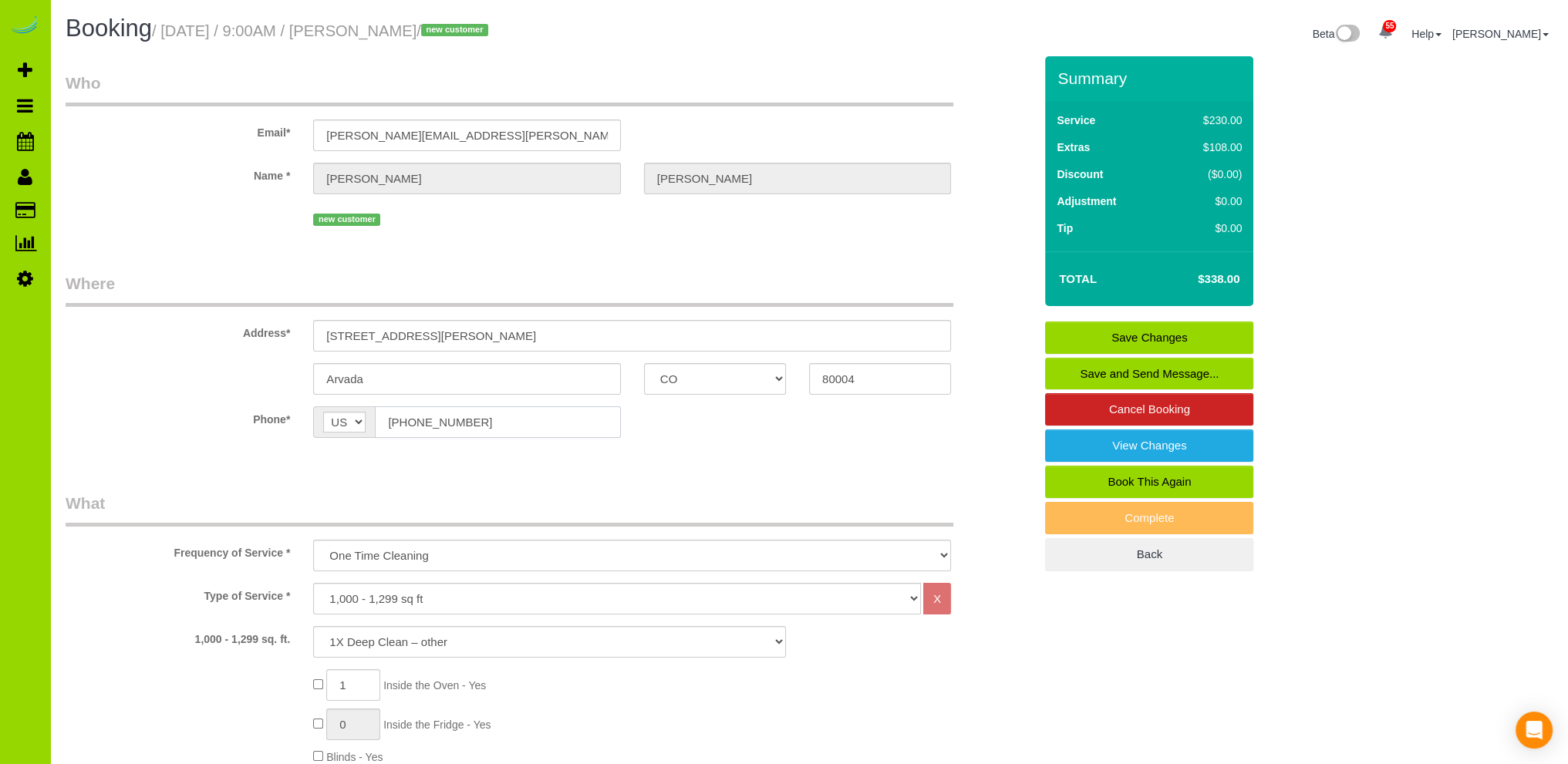
drag, startPoint x: 527, startPoint y: 420, endPoint x: 352, endPoint y: 420, distance: 175.0
click at [352, 420] on div "AF AL DZ AD AO AI AQ AG AR AM AW AU AT AZ BS BH BD BB BY BE BZ BJ BM BT BO BA B…" at bounding box center [467, 422] width 307 height 32
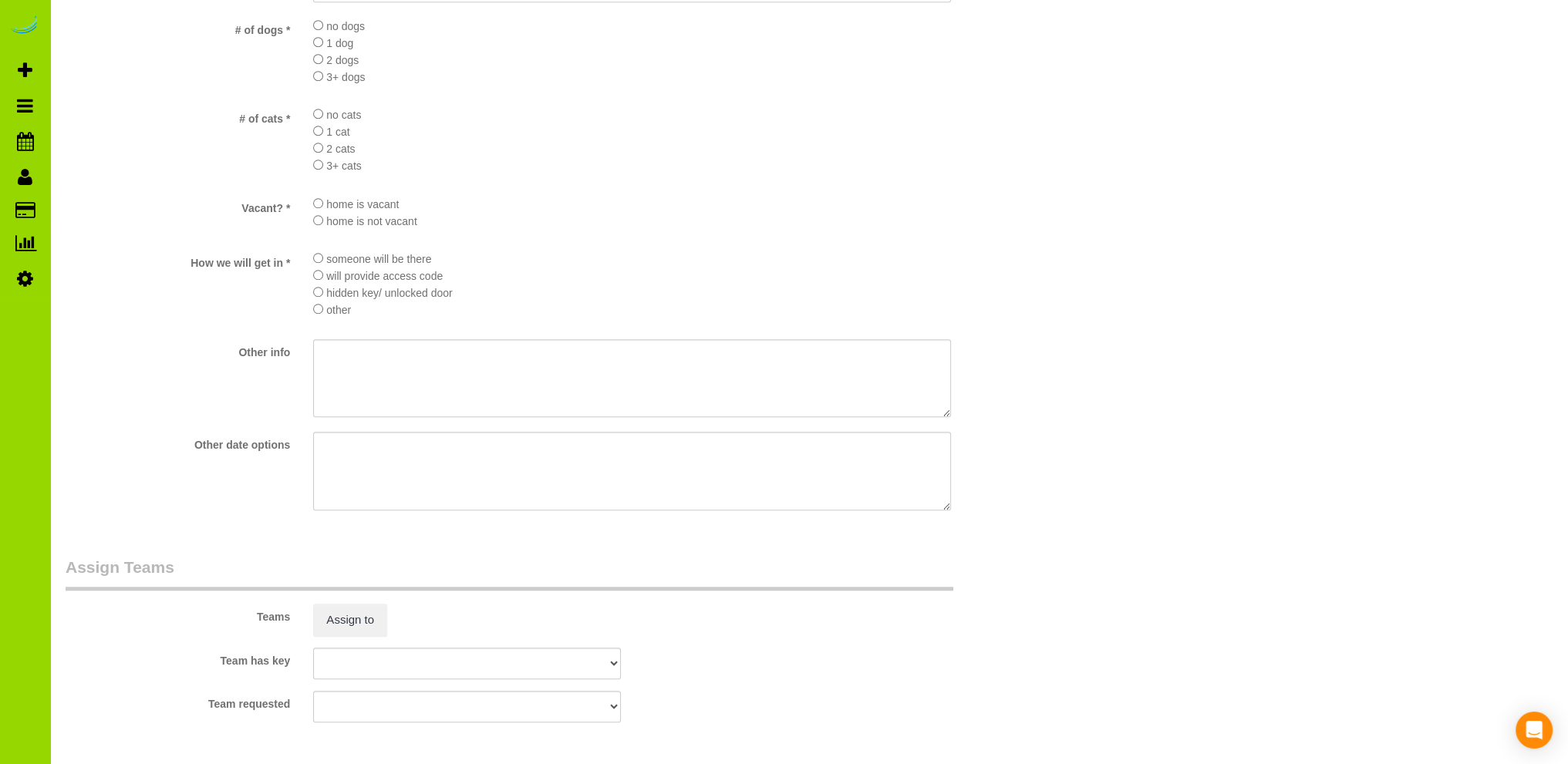
scroll to position [2006, 0]
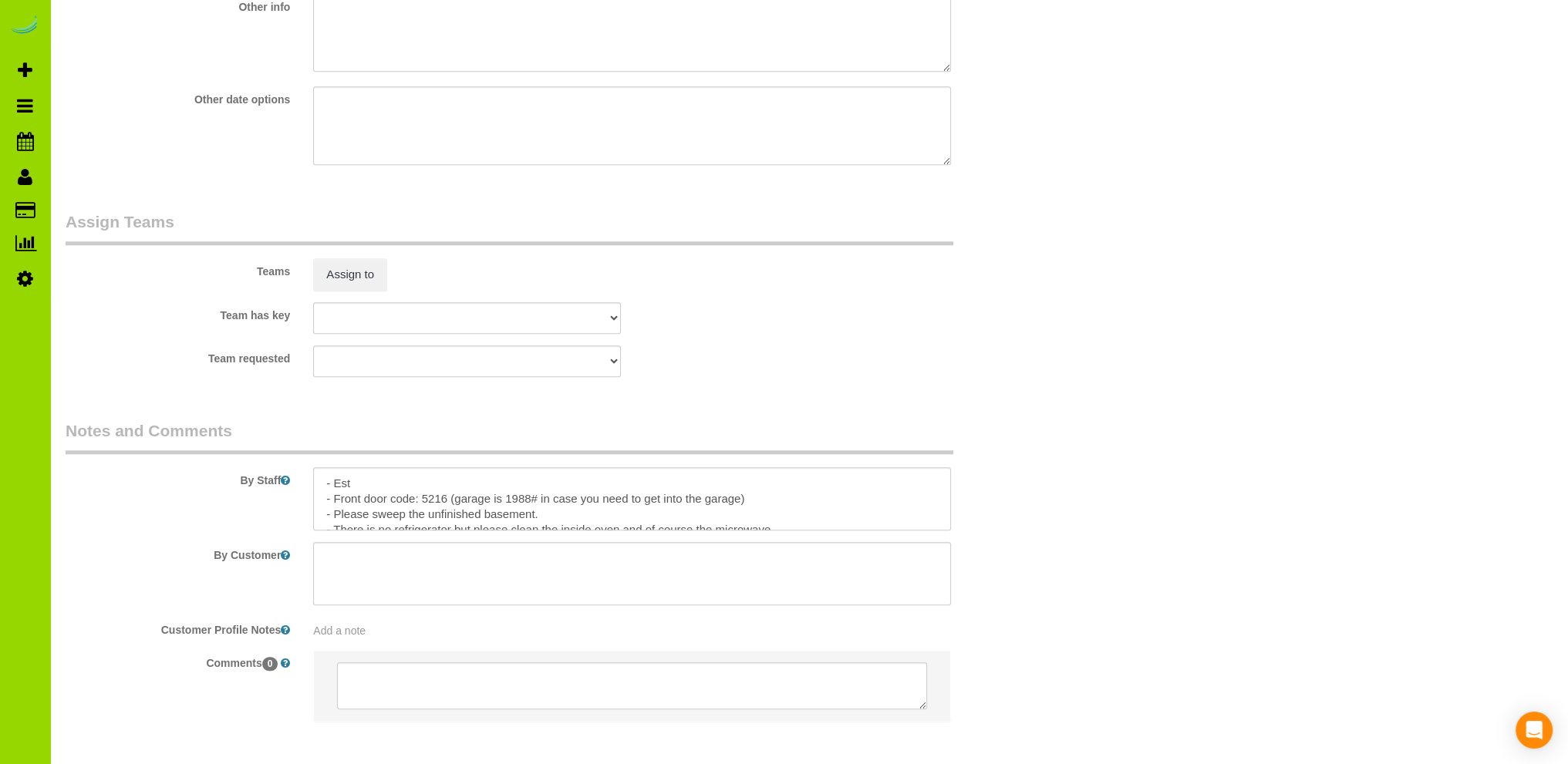
click at [415, 629] on div "Add a note" at bounding box center [632, 631] width 638 height 16
click at [398, 637] on textarea at bounding box center [632, 702] width 638 height 170
paste textarea "[PHONE_NUMBER]"
click at [324, 635] on textarea "[PHONE_NUMBER]" at bounding box center [632, 702] width 638 height 170
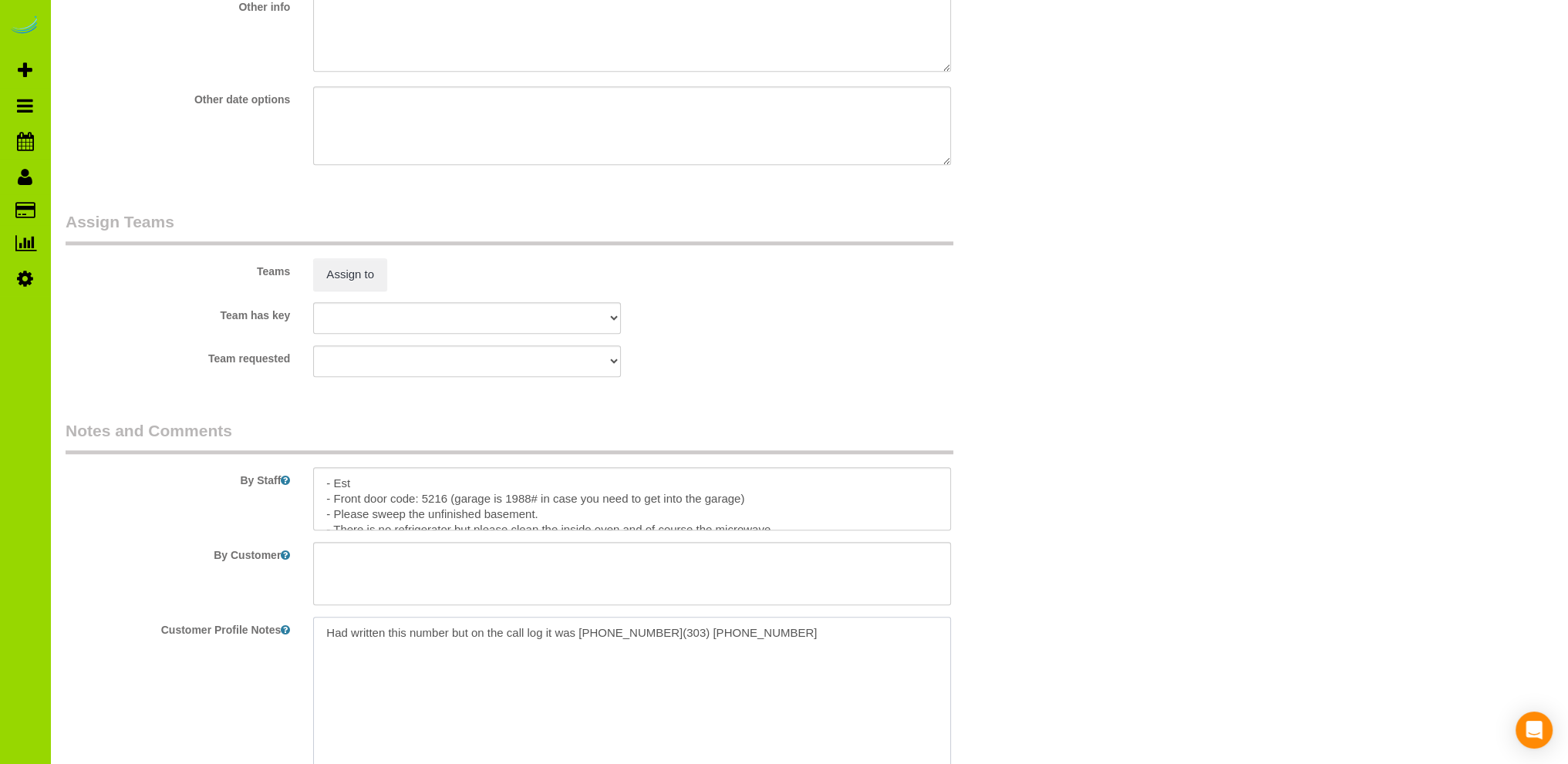
type textarea "Had written this number but on the call log it was [PHONE_NUMBER](303) [PHONE_N…"
drag, startPoint x: 652, startPoint y: 633, endPoint x: 579, endPoint y: 633, distance: 73.0
click at [579, 633] on textarea "Had written this number but on the call log it was [PHONE_NUMBER](303) [PHONE_N…" at bounding box center [632, 702] width 638 height 170
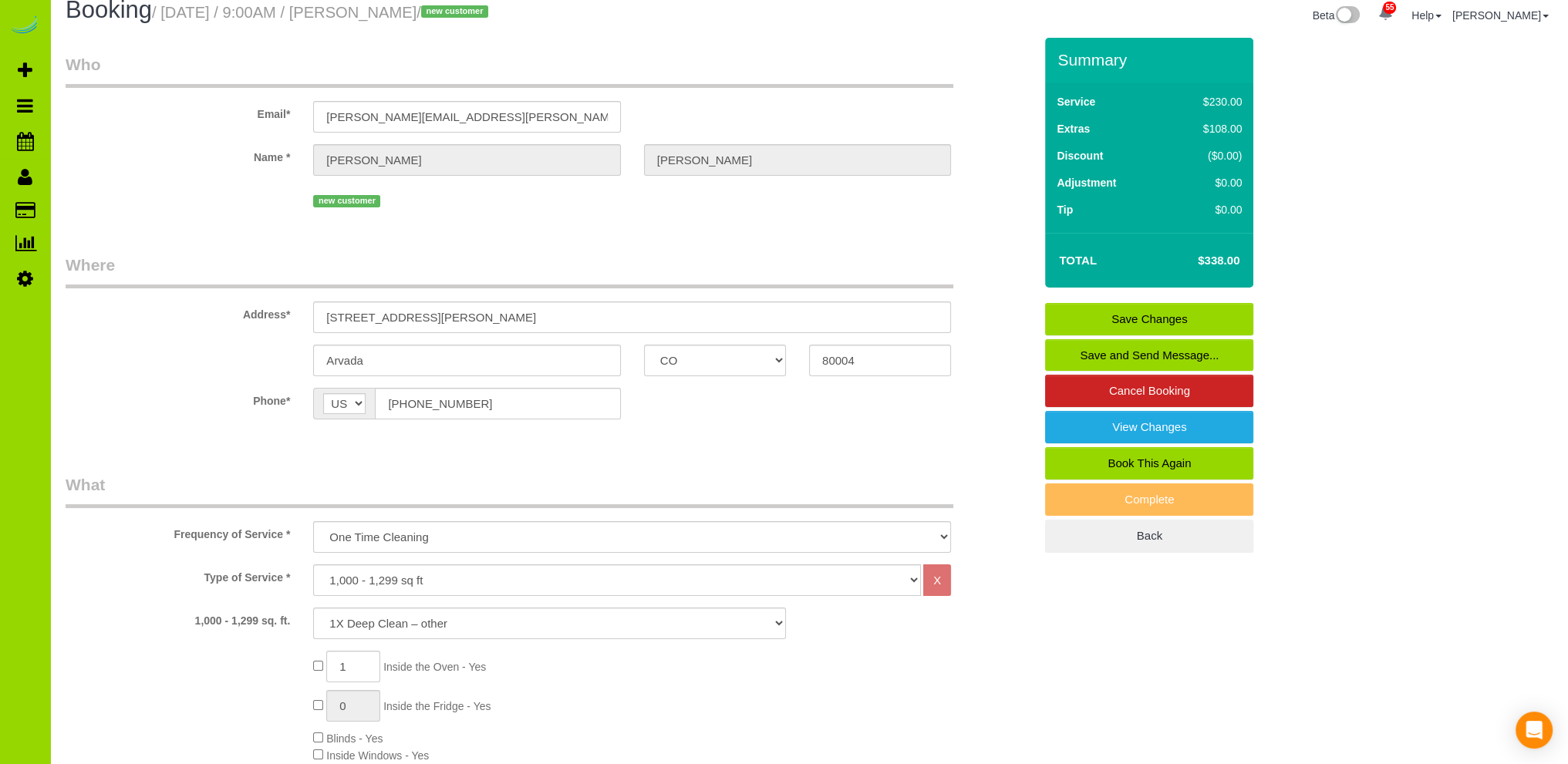
scroll to position [0, 0]
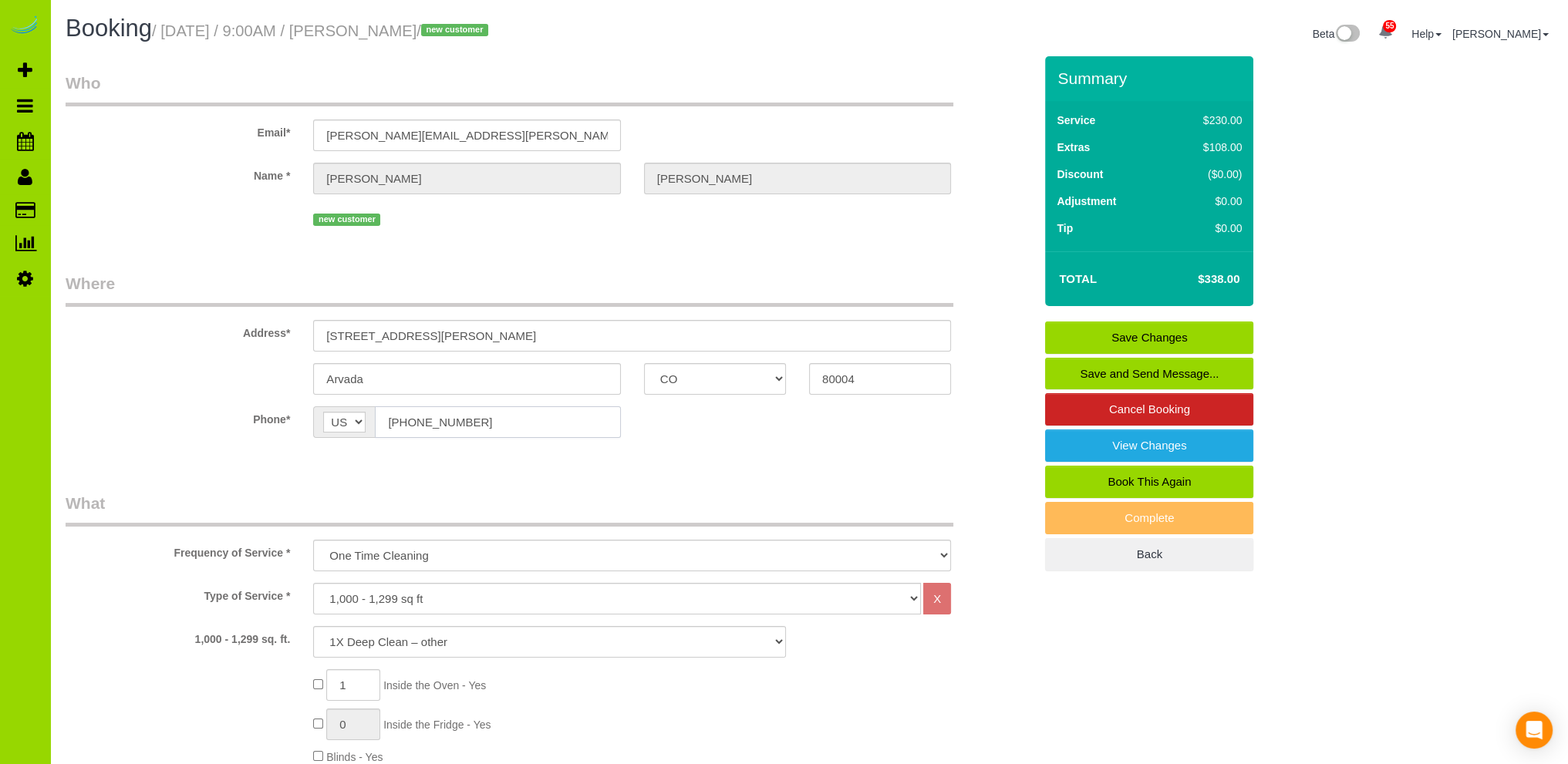
drag, startPoint x: 488, startPoint y: 417, endPoint x: 342, endPoint y: 410, distance: 146.2
click at [347, 420] on div "AF AL DZ AD AO AI AQ AG AR AM AW AU AT AZ BS BH BD BB BY BE BZ BJ BM BT BO BA B…" at bounding box center [467, 422] width 307 height 32
paste input "[PHONE_NUMBER]"
type input "[PHONE_NUMBER]"
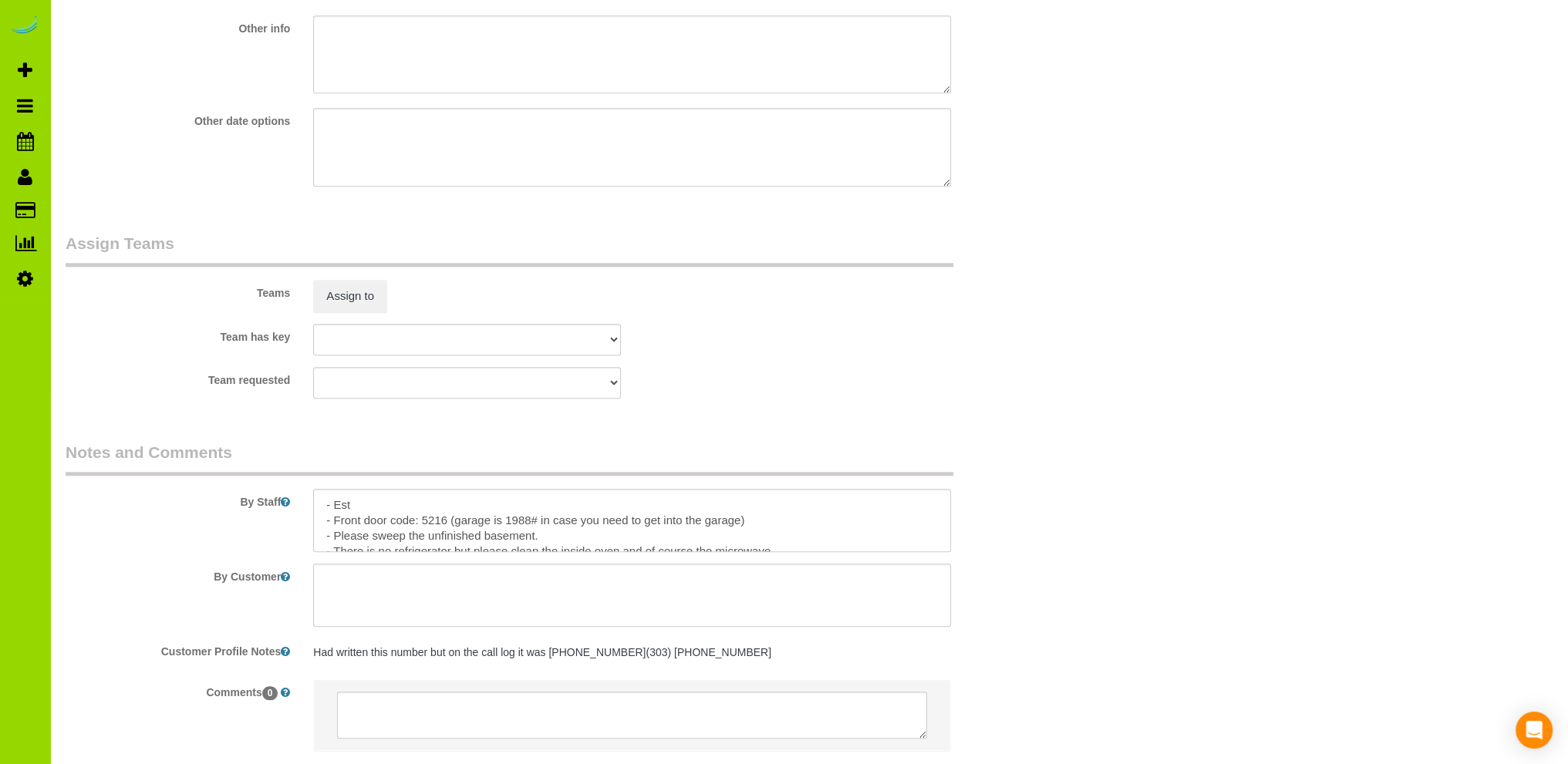
scroll to position [2088, 0]
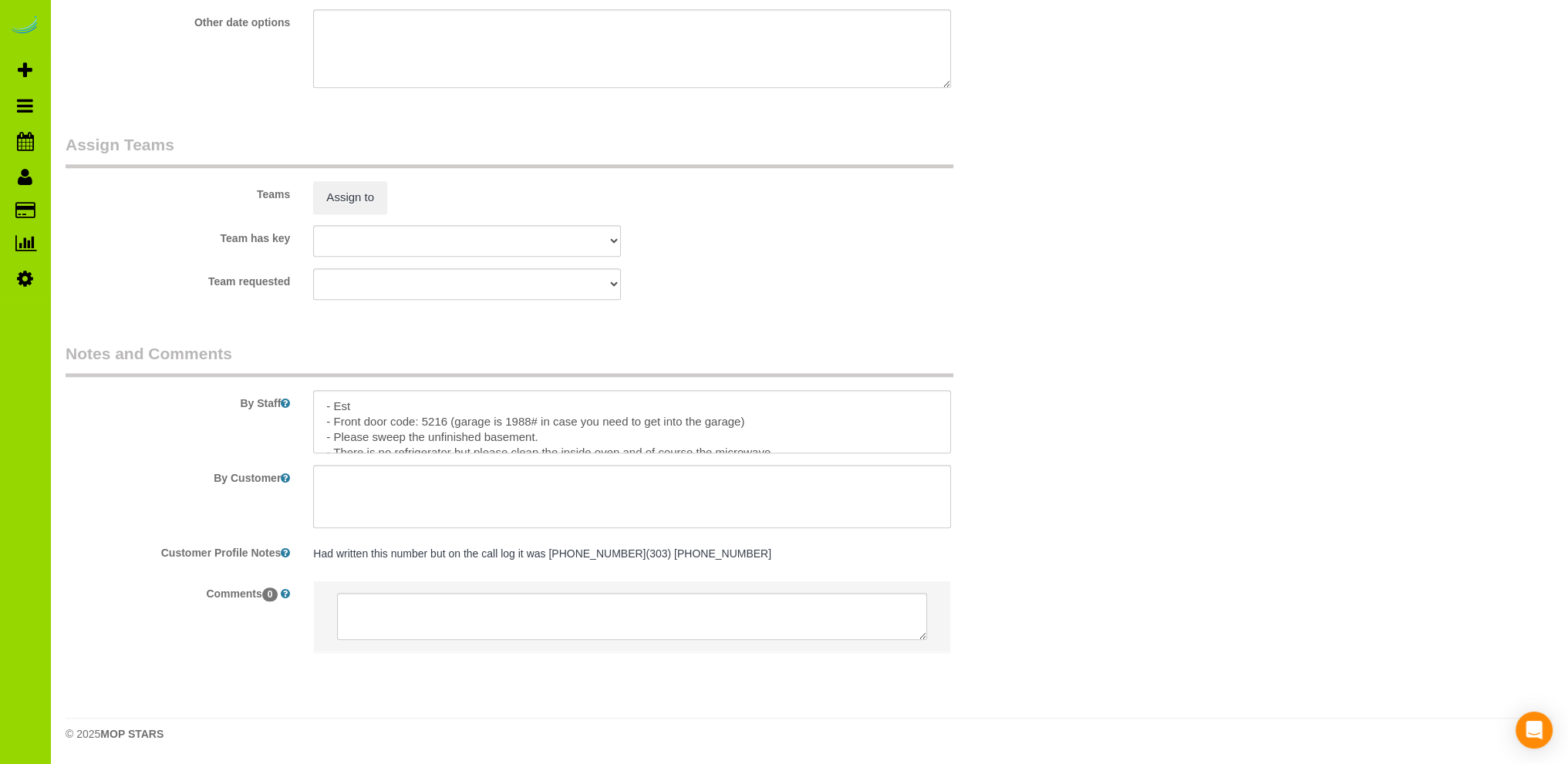
click at [691, 551] on pre "Had written this number but on the call log it was [PHONE_NUMBER](303) [PHONE_N…" at bounding box center [632, 554] width 638 height 16
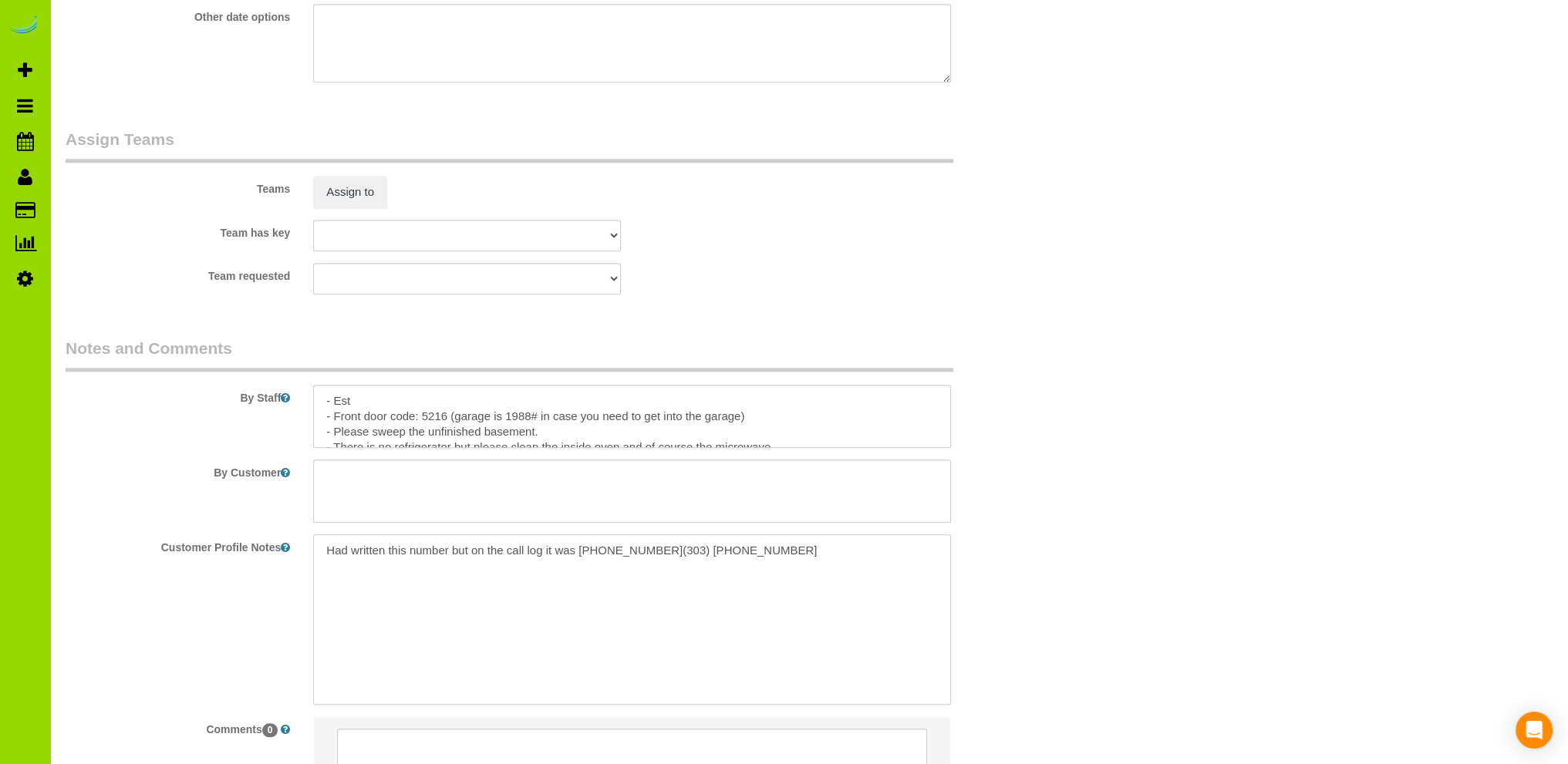
drag, startPoint x: 736, startPoint y: 558, endPoint x: 652, endPoint y: 552, distance: 84.2
click at [652, 552] on textarea "Had written this number but on the call log it was [PHONE_NUMBER](303) [PHONE_N…" at bounding box center [632, 619] width 638 height 170
click at [451, 553] on textarea "Had written this number but on the call log it was [PHONE_NUMBER]" at bounding box center [632, 619] width 638 height 170
paste textarea "[PHONE_NUMBER]"
type textarea "Had written this number [PHONE_NUMBER] but on the call log it was [PHONE_NUMBER]"
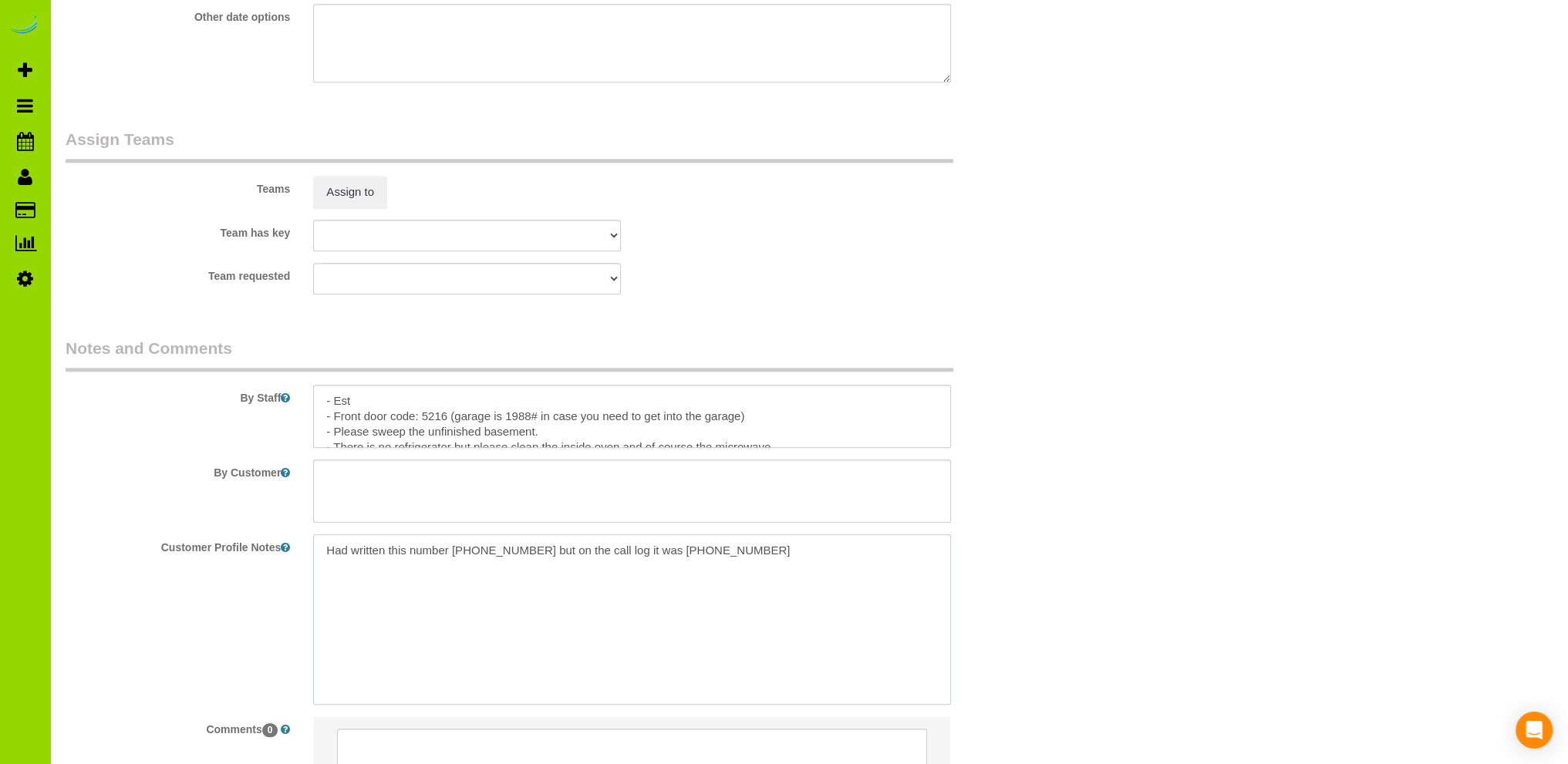
click at [701, 659] on textarea "Had written this number [PHONE_NUMBER] but on the call log it was [PHONE_NUMBER]" at bounding box center [632, 619] width 638 height 170
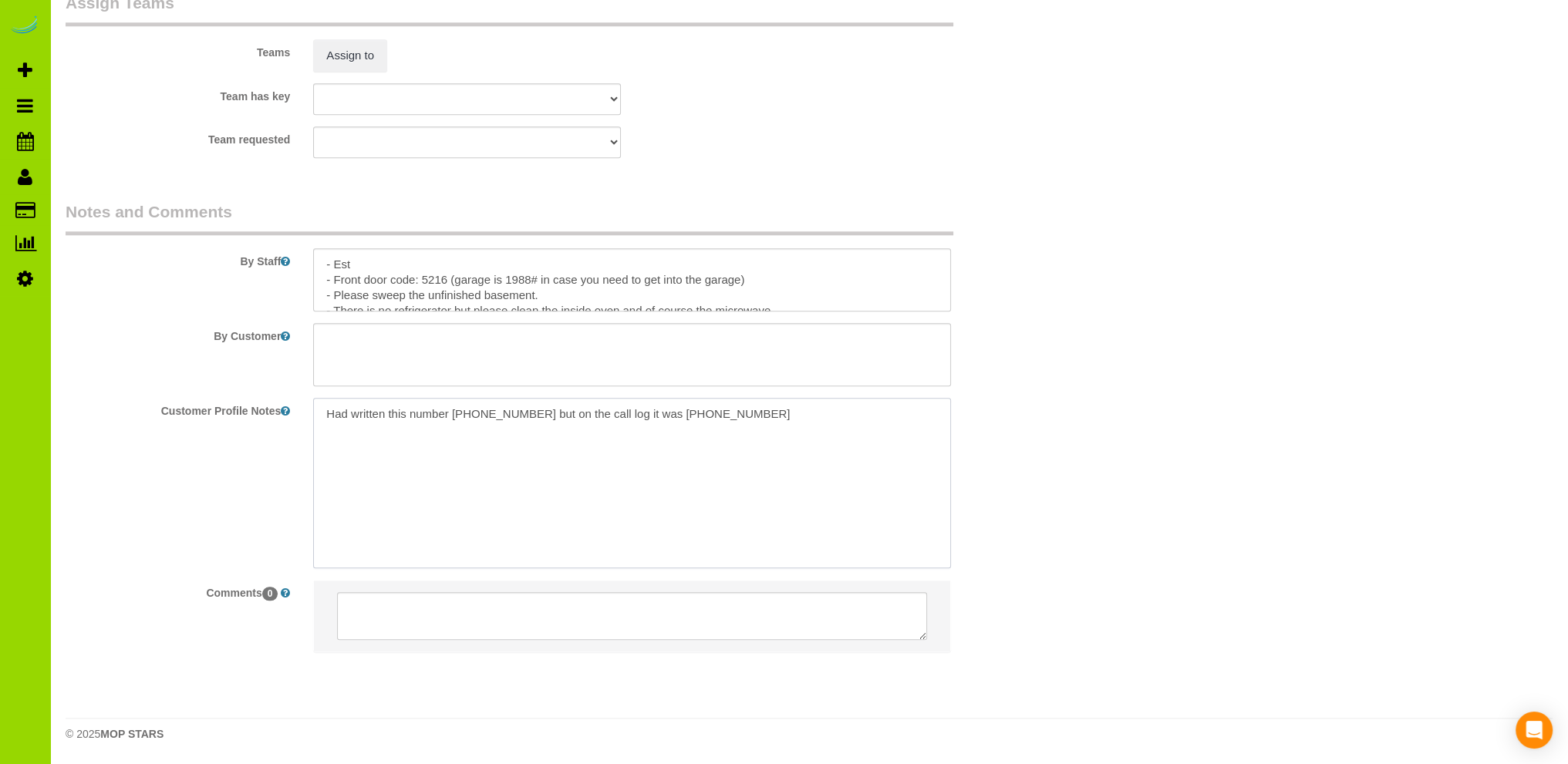
scroll to position [2075, 0]
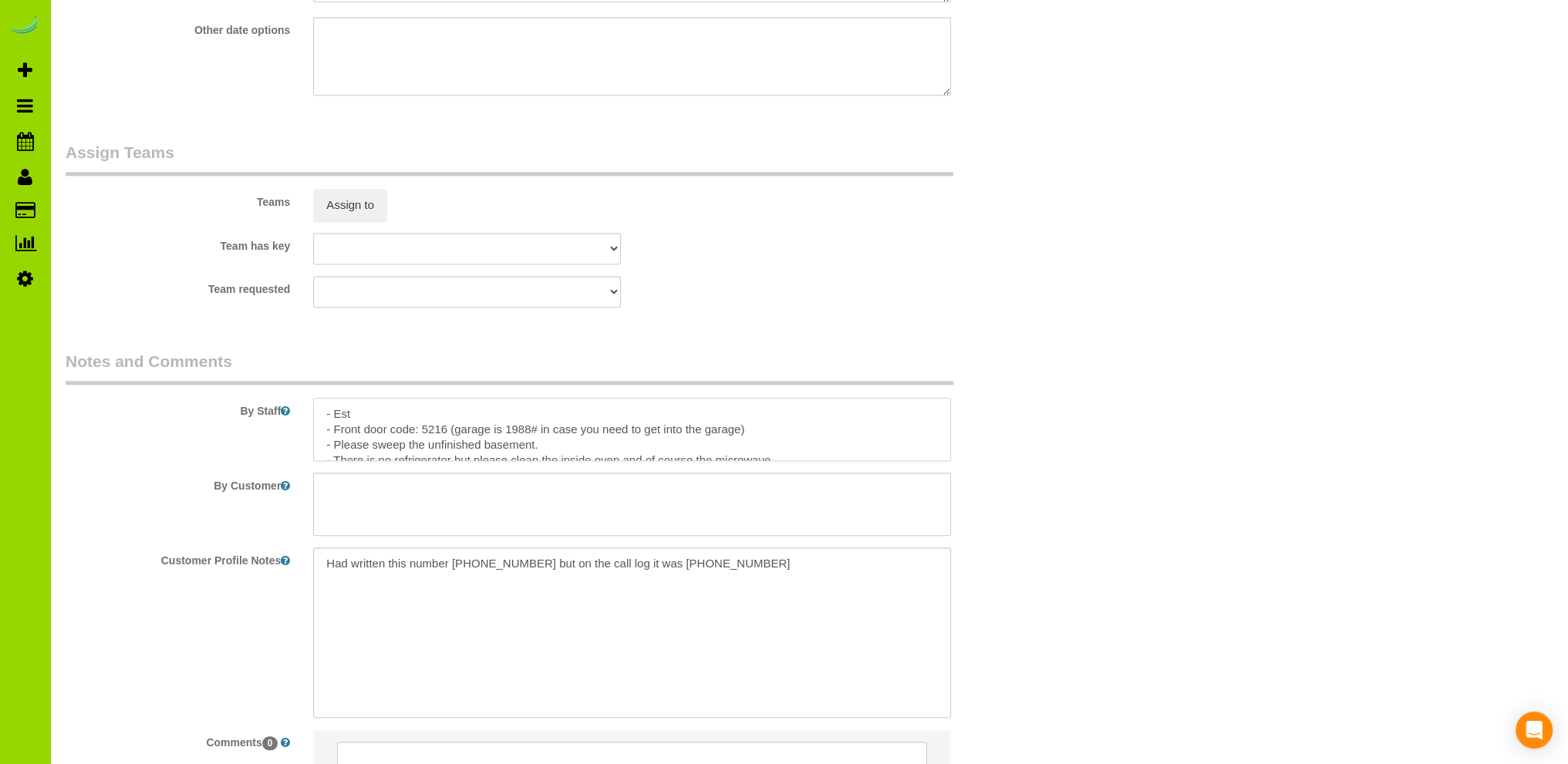
click at [457, 417] on textarea at bounding box center [632, 429] width 638 height 63
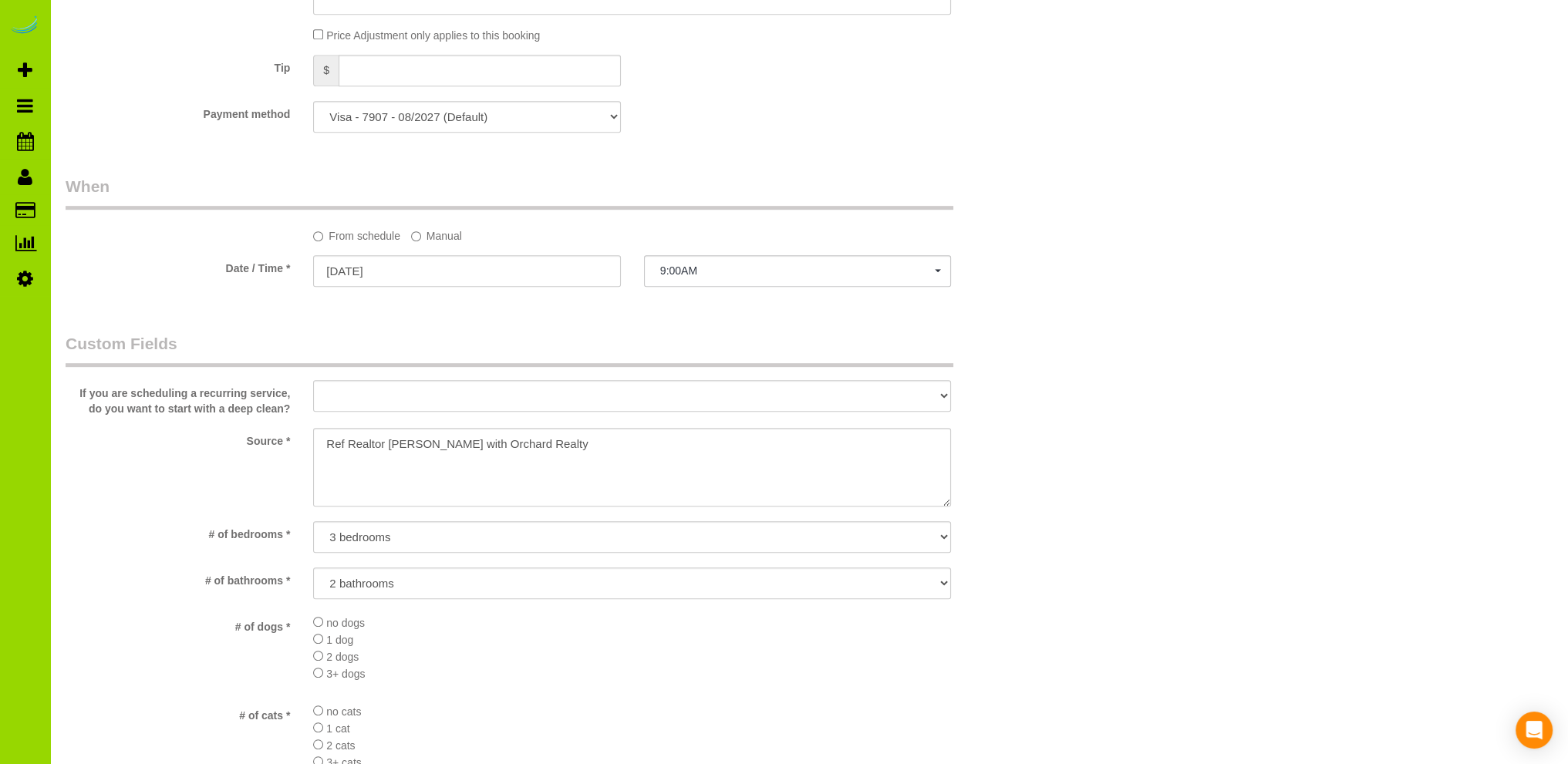
scroll to position [378, 0]
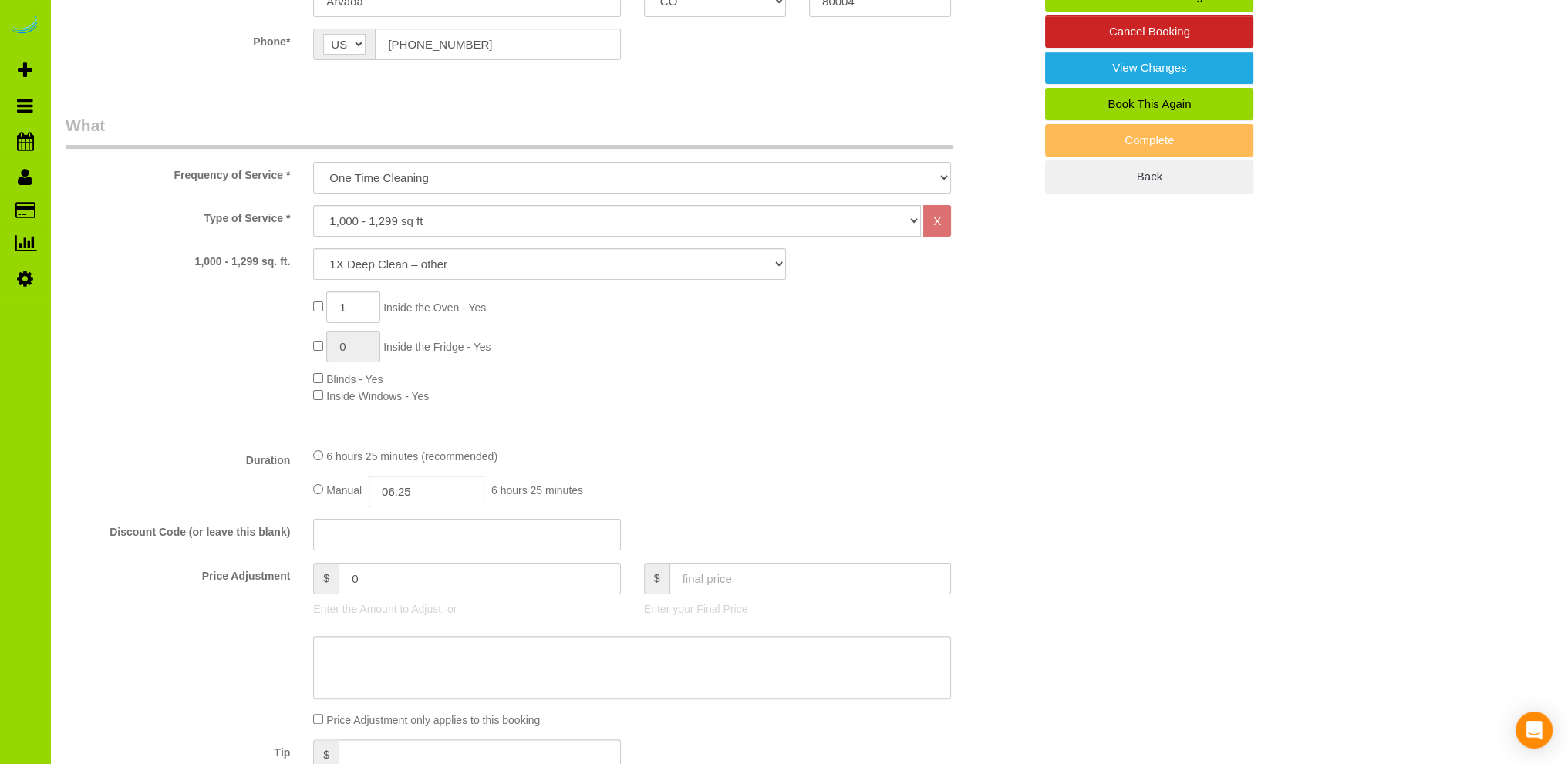
type textarea "- Est 6.5 hours. - Front door code: 5216 (garage is 1988# in case you need to g…"
click at [424, 494] on input "06:25" at bounding box center [426, 492] width 116 height 32
type input "06:30"
click at [392, 580] on li "06:30" at bounding box center [410, 581] width 68 height 20
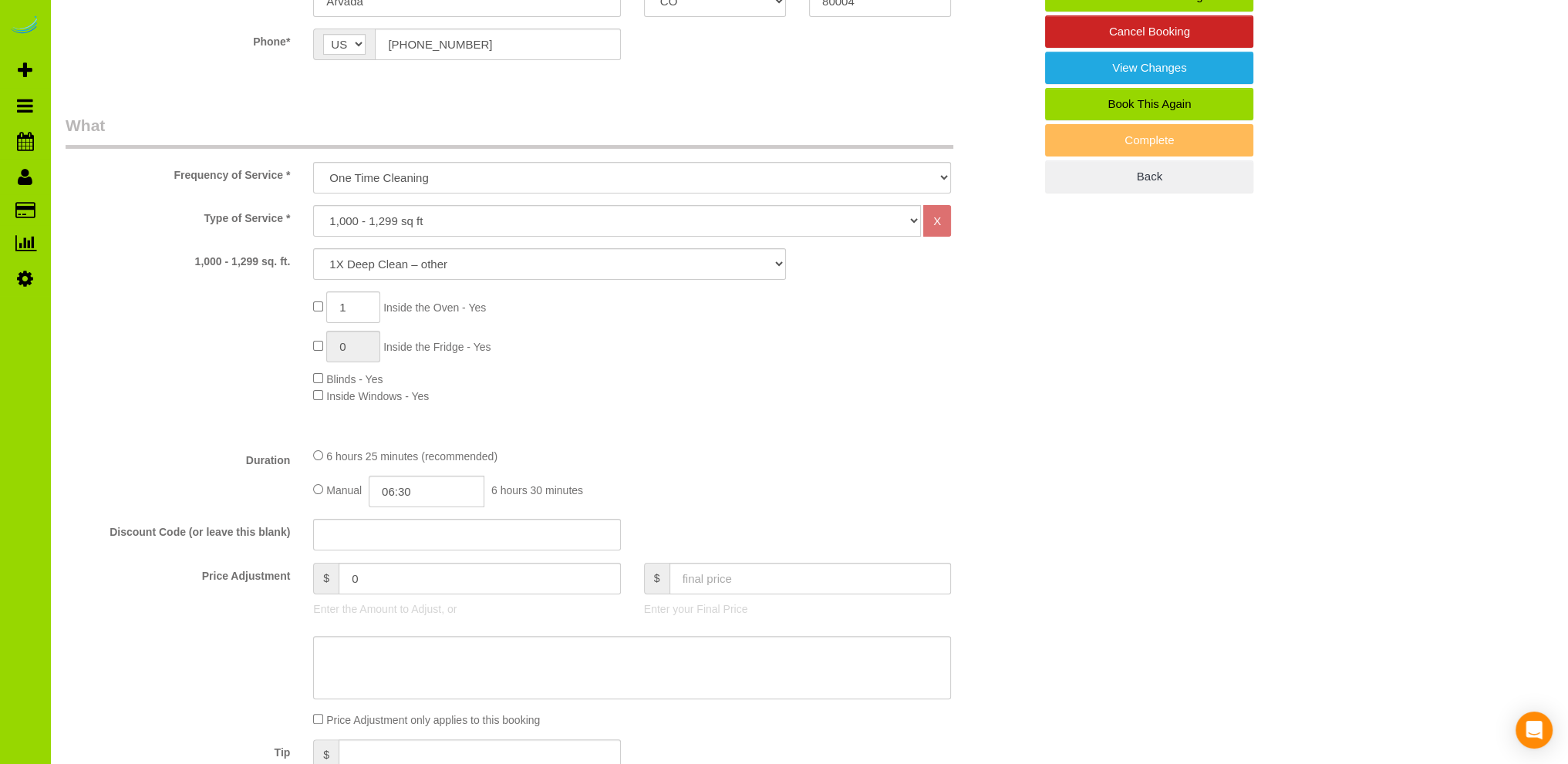
select select "spot11"
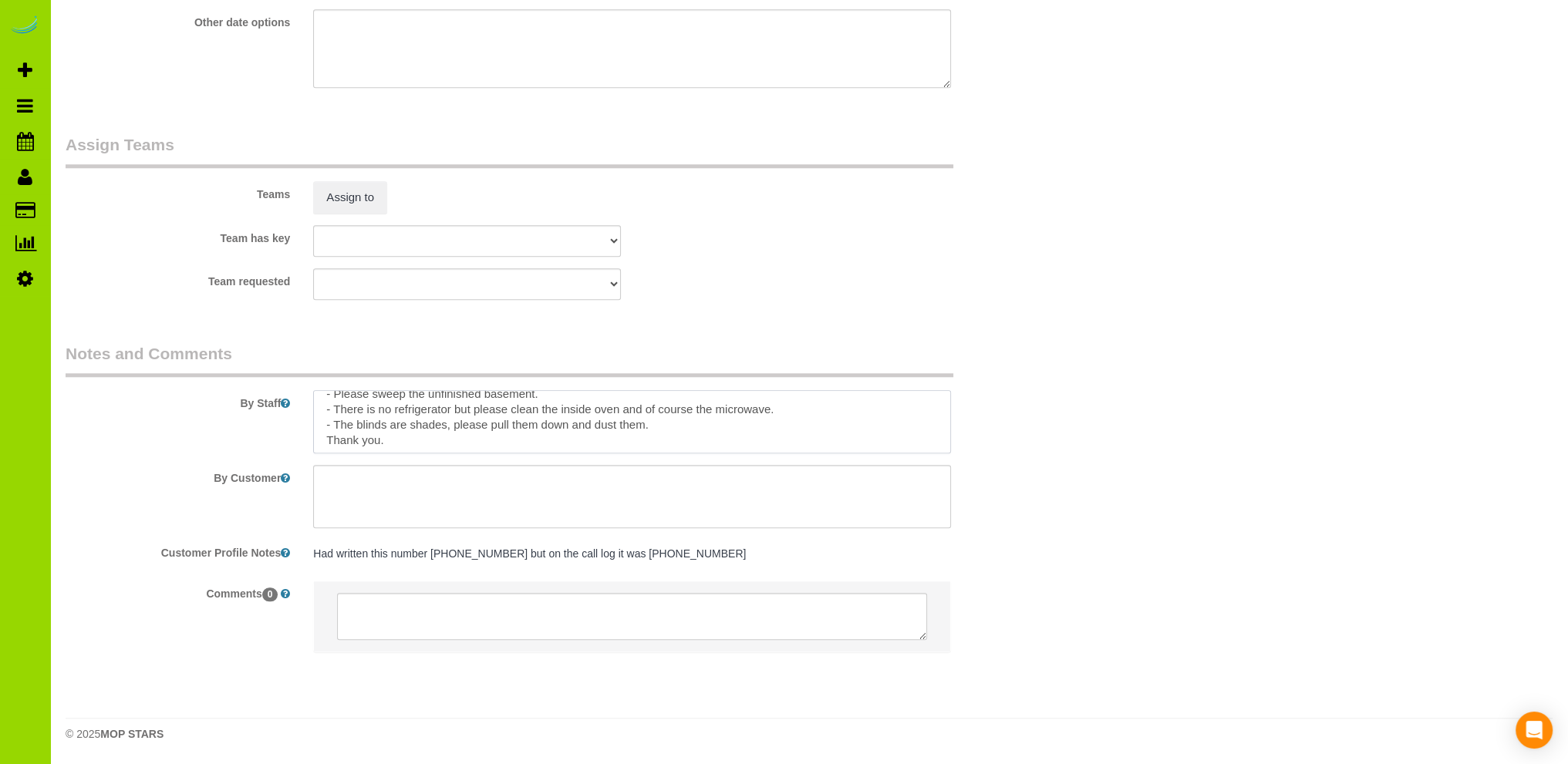
scroll to position [45, 0]
click at [787, 409] on textarea at bounding box center [632, 422] width 638 height 63
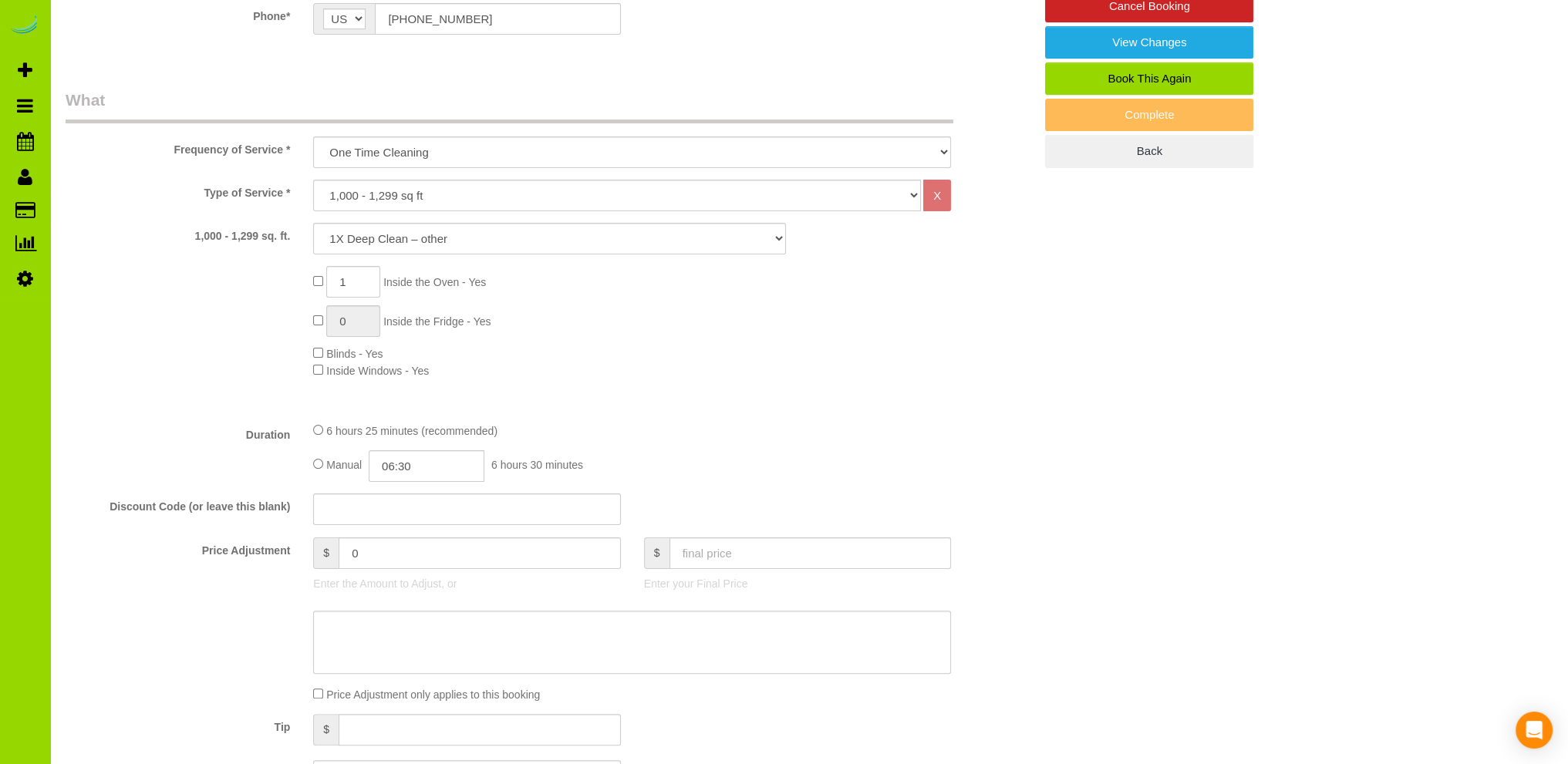
scroll to position [0, 0]
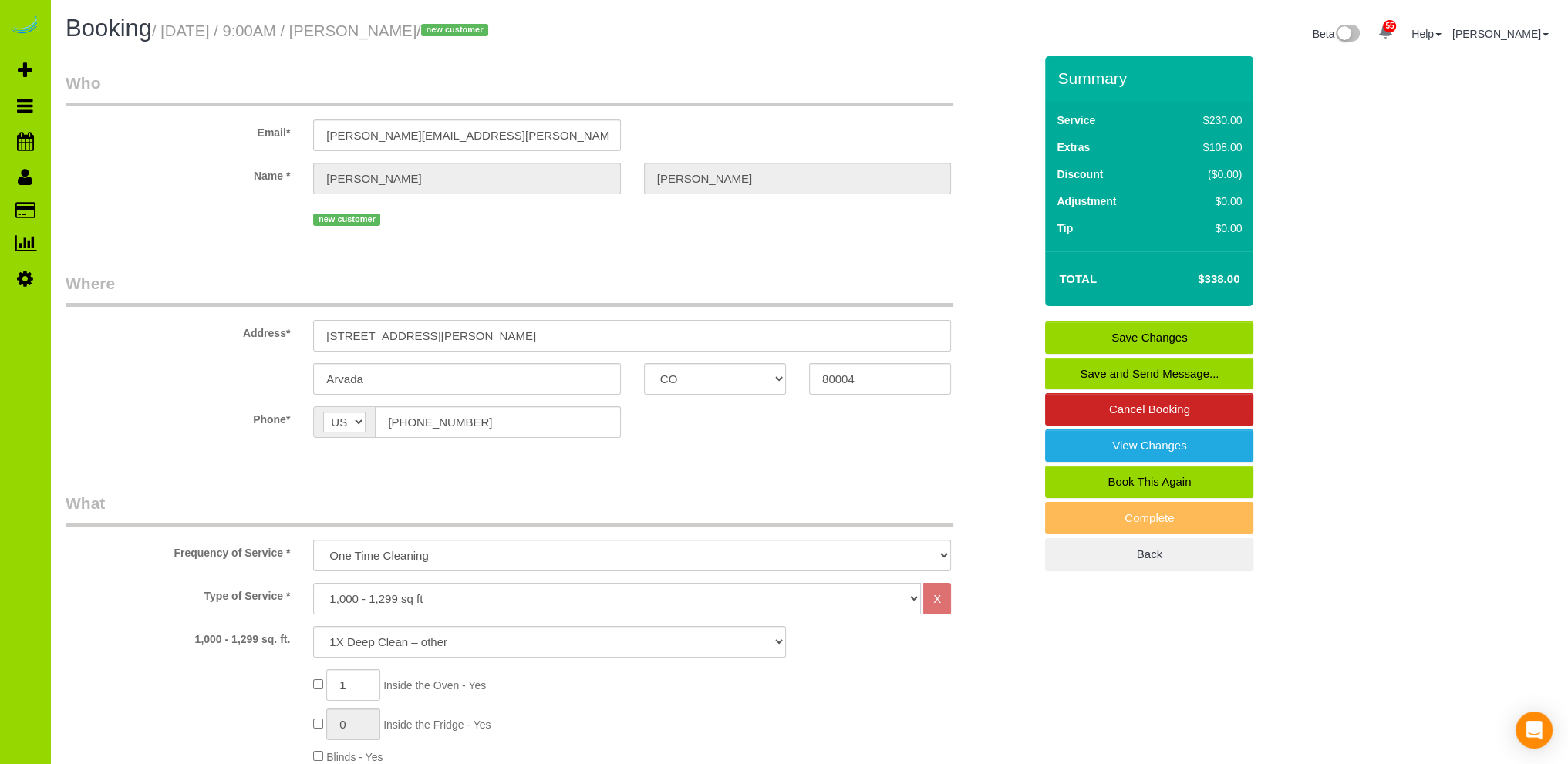
type textarea "- Est 6.5 hours. - Front door code: 5216 (garage is 1988# in case you need to g…"
click at [1150, 331] on link "Save Changes" at bounding box center [1149, 338] width 208 height 33
